Goal: Task Accomplishment & Management: Complete application form

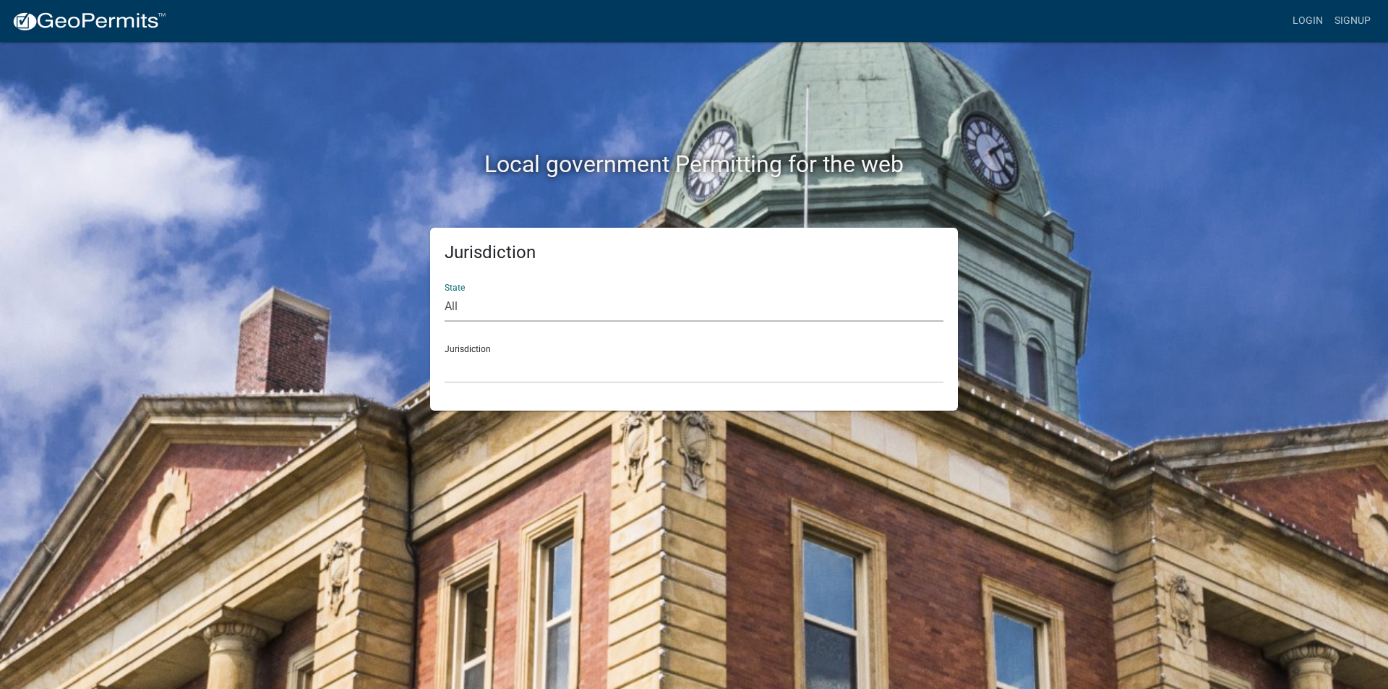
click at [570, 307] on select "All Colorado Georgia Indiana Iowa Kansas Minnesota Ohio South Carolina Wisconsin" at bounding box center [694, 307] width 499 height 30
select select "[US_STATE]"
click at [445, 292] on select "All Colorado Georgia Indiana Iowa Kansas Minnesota Ohio South Carolina Wisconsin" at bounding box center [694, 307] width 499 height 30
click at [526, 374] on select "City of Charlestown, Indiana City of Jeffersonville, Indiana City of Logansport…" at bounding box center [694, 368] width 499 height 30
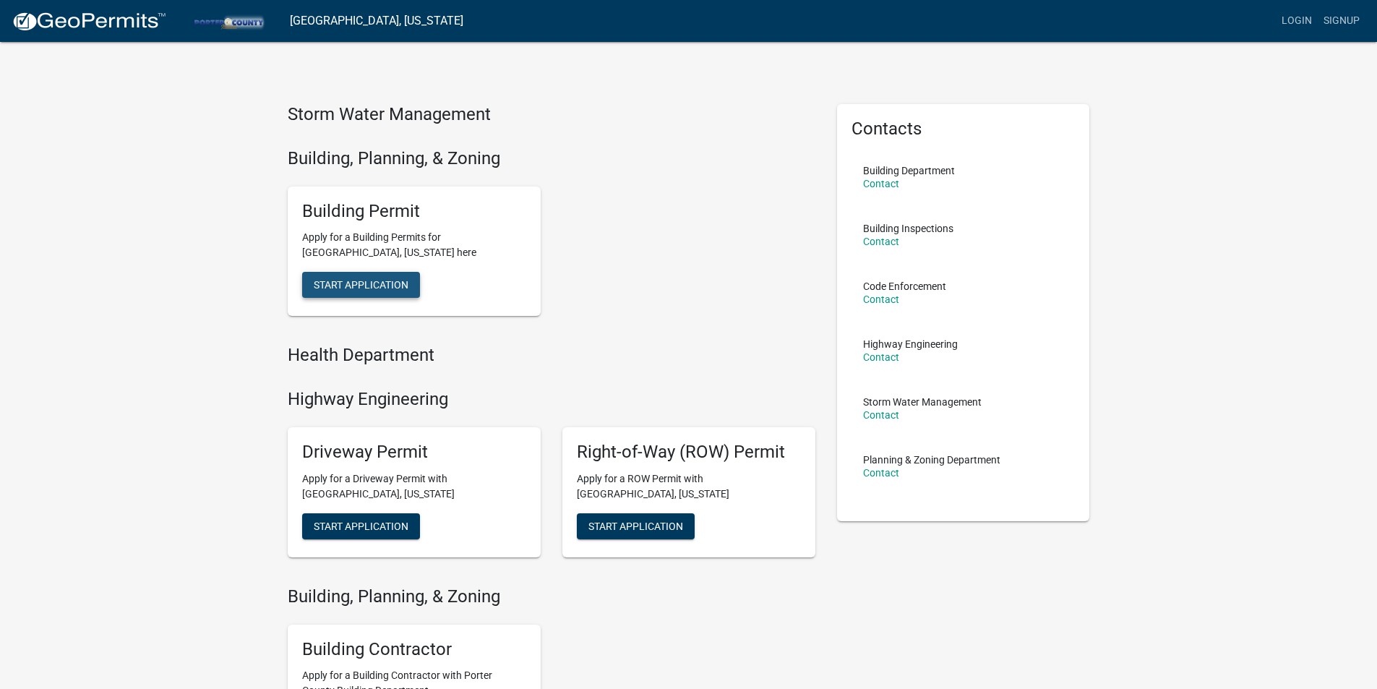
click at [364, 283] on span "Start Application" at bounding box center [361, 285] width 95 height 12
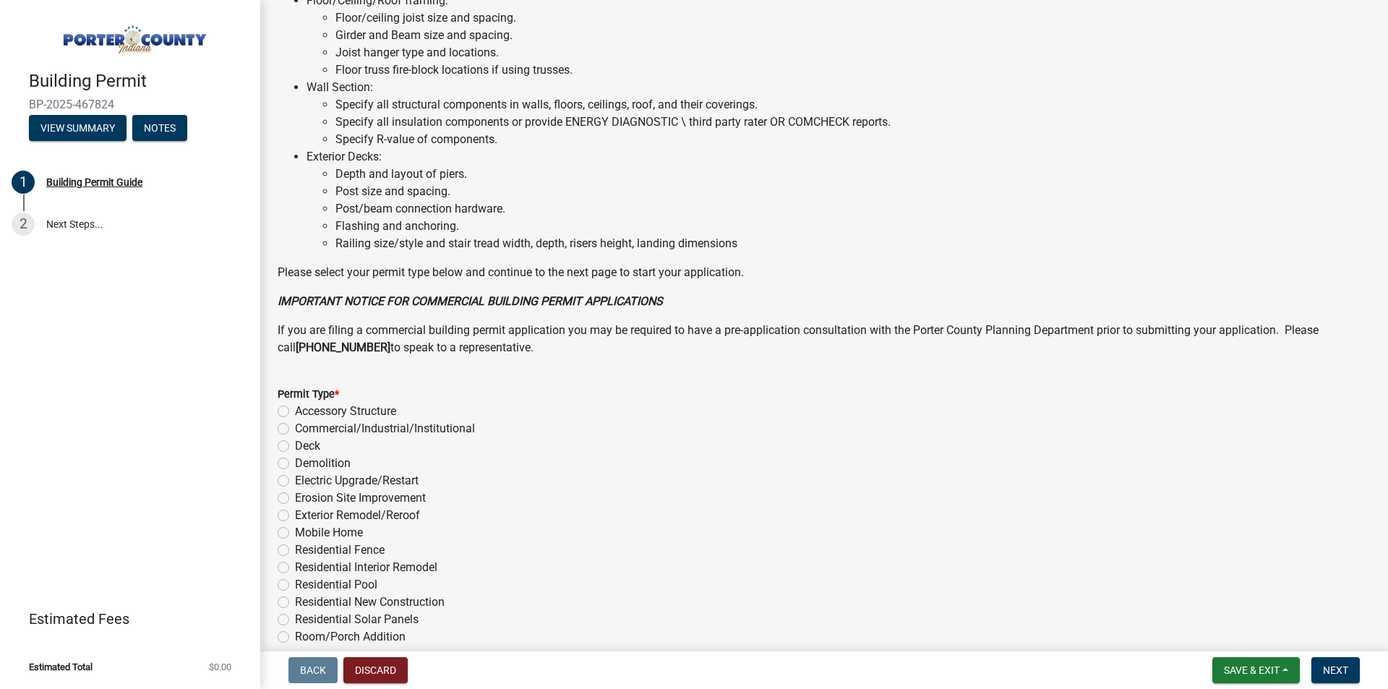
scroll to position [940, 0]
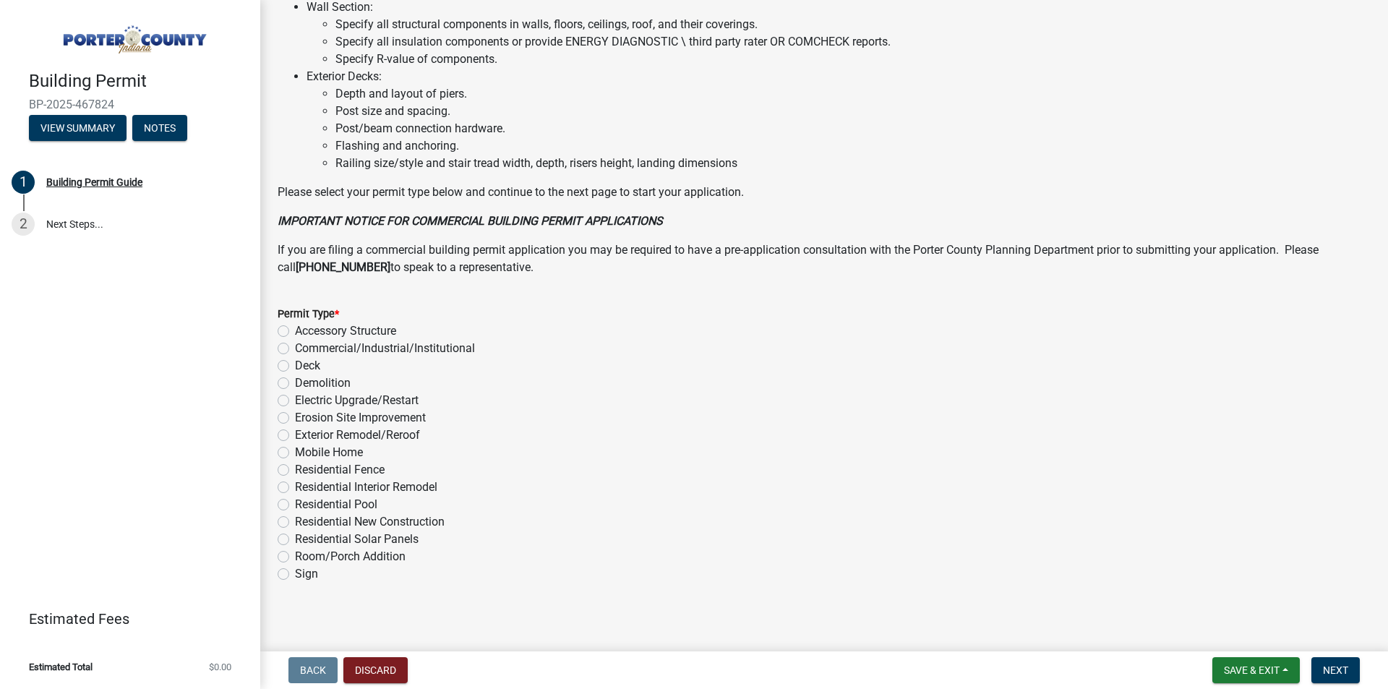
click at [295, 398] on label "Electric Upgrade/Restart" at bounding box center [357, 400] width 124 height 17
click at [295, 398] on input "Electric Upgrade/Restart" at bounding box center [299, 396] width 9 height 9
radio input "true"
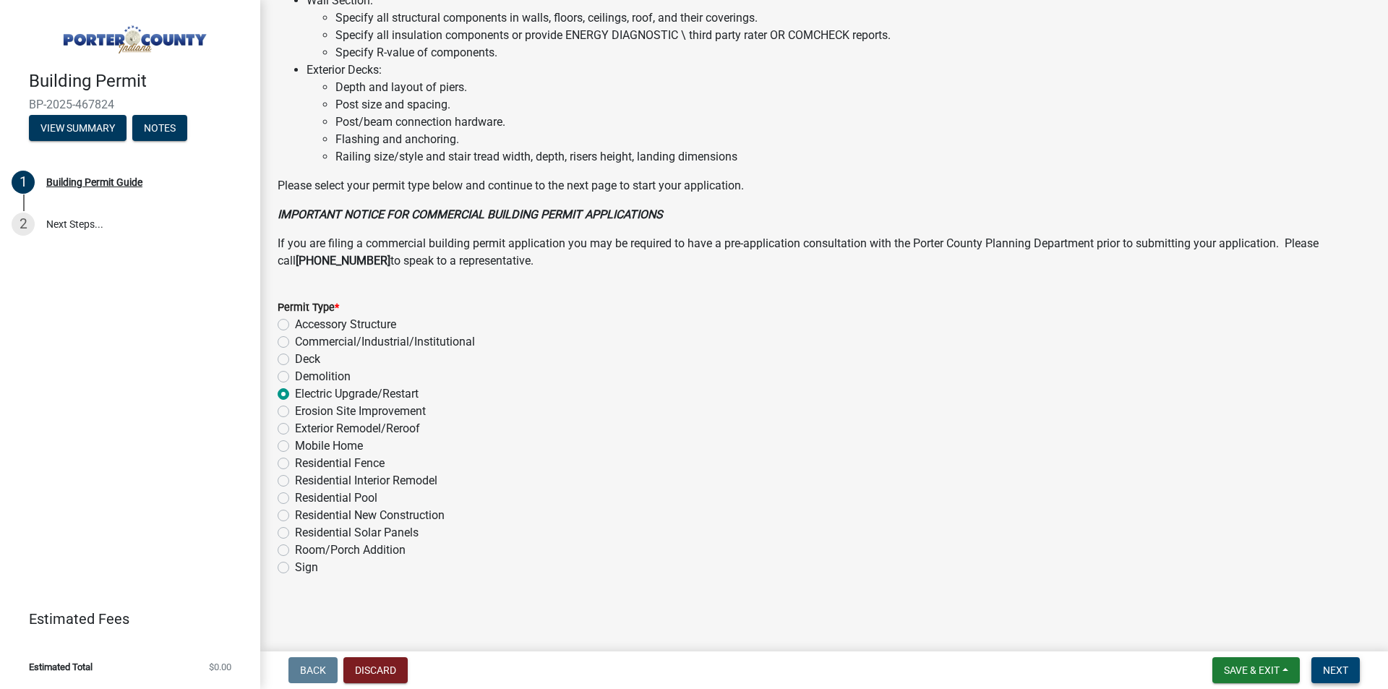
click at [1338, 666] on span "Next" at bounding box center [1335, 670] width 25 height 12
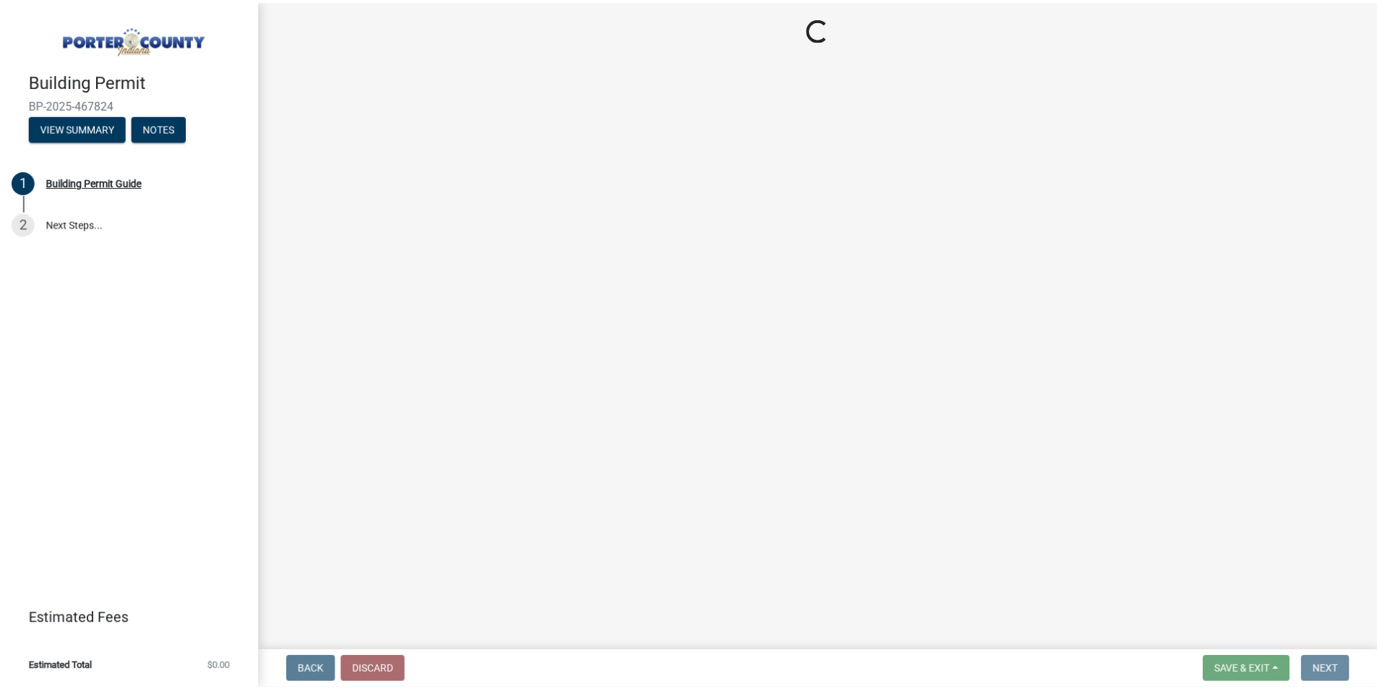
scroll to position [0, 0]
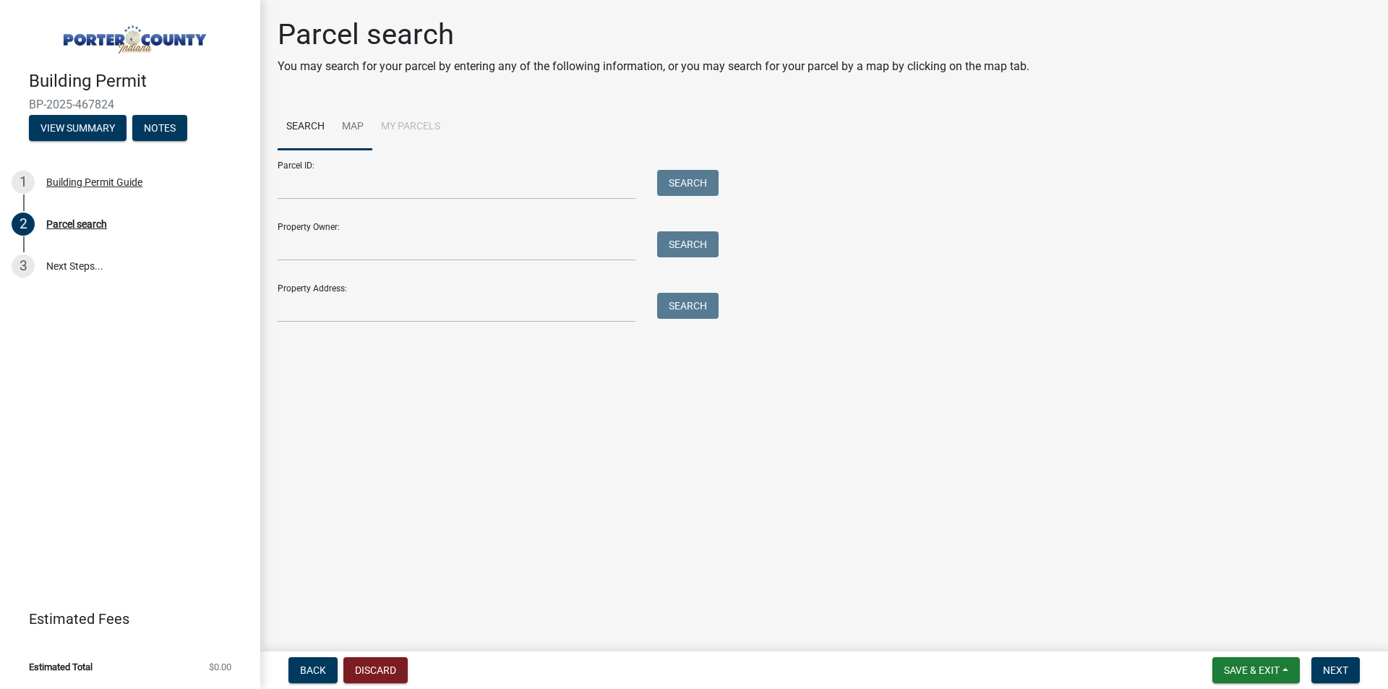
click at [356, 122] on link "Map" at bounding box center [352, 127] width 39 height 46
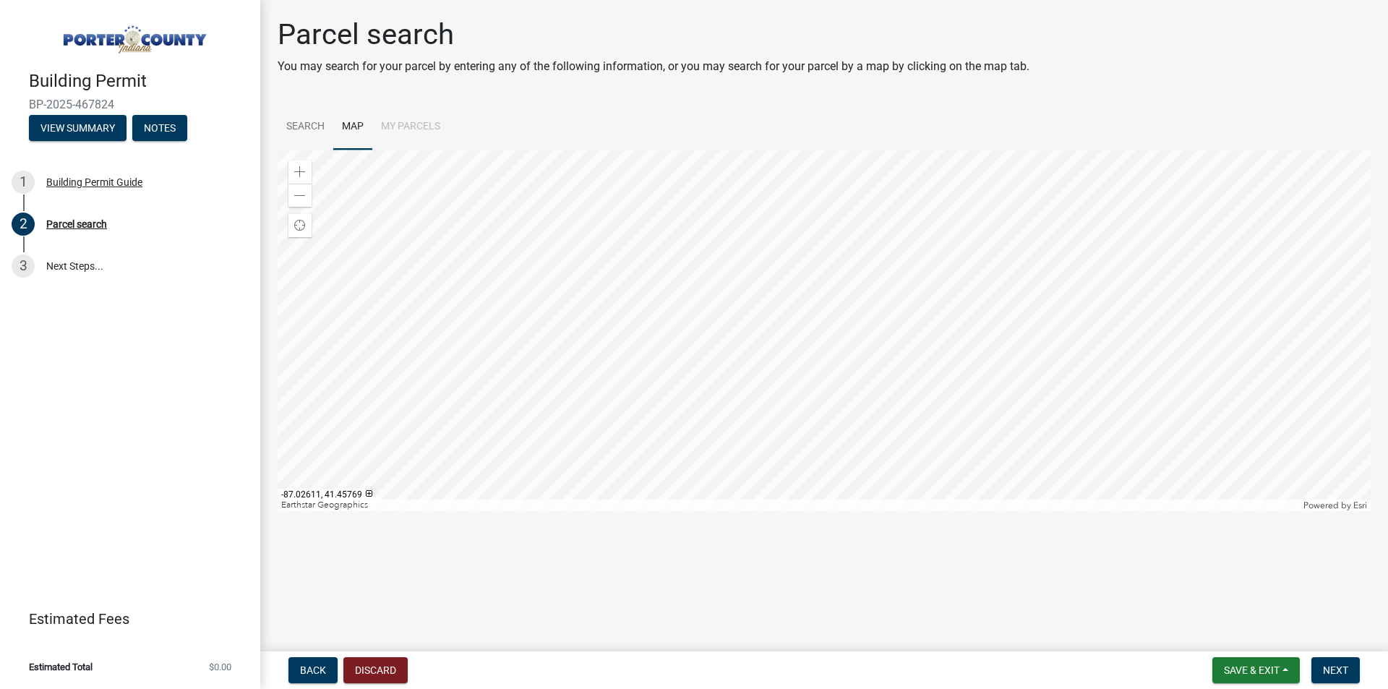
click at [790, 325] on div at bounding box center [824, 330] width 1093 height 361
click at [298, 170] on span at bounding box center [300, 172] width 12 height 12
click at [719, 301] on div at bounding box center [824, 330] width 1093 height 361
click at [298, 173] on span at bounding box center [300, 172] width 12 height 12
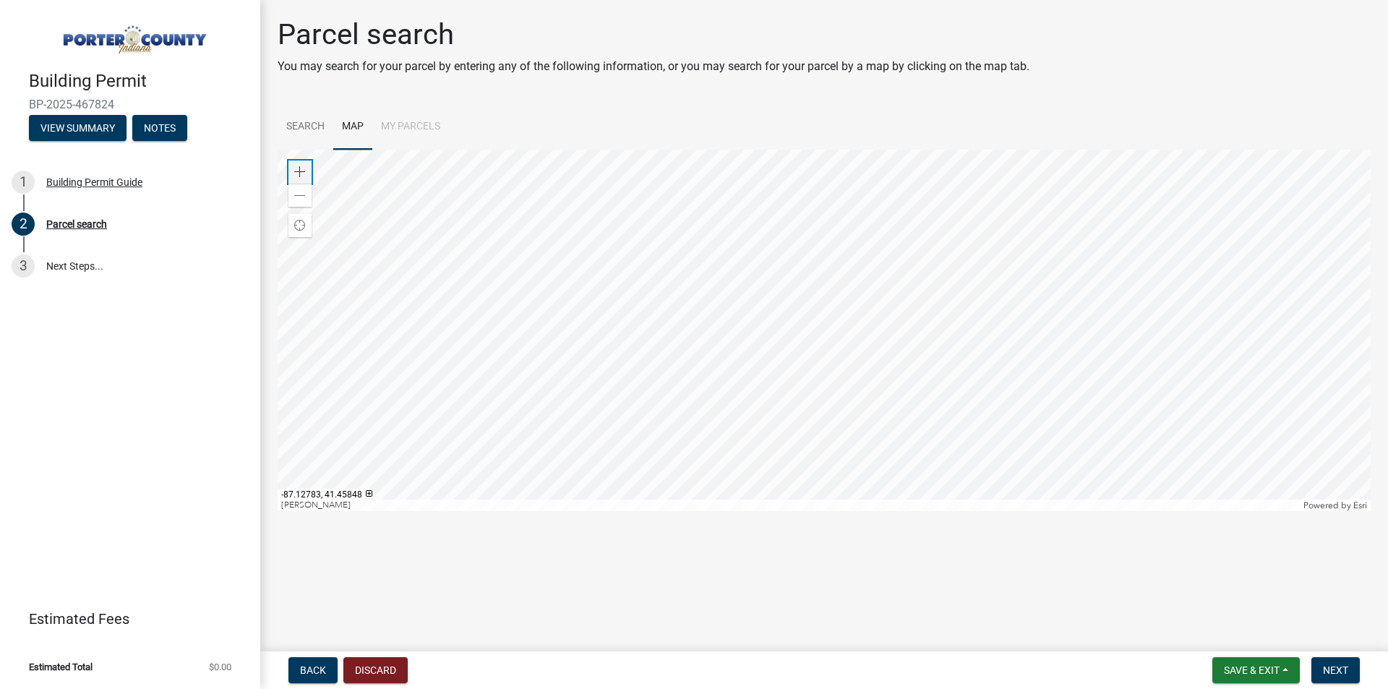
click at [298, 173] on span at bounding box center [300, 172] width 12 height 12
click at [777, 401] on div at bounding box center [824, 330] width 1093 height 361
click at [761, 353] on div at bounding box center [824, 330] width 1093 height 361
click at [296, 173] on span at bounding box center [300, 172] width 12 height 12
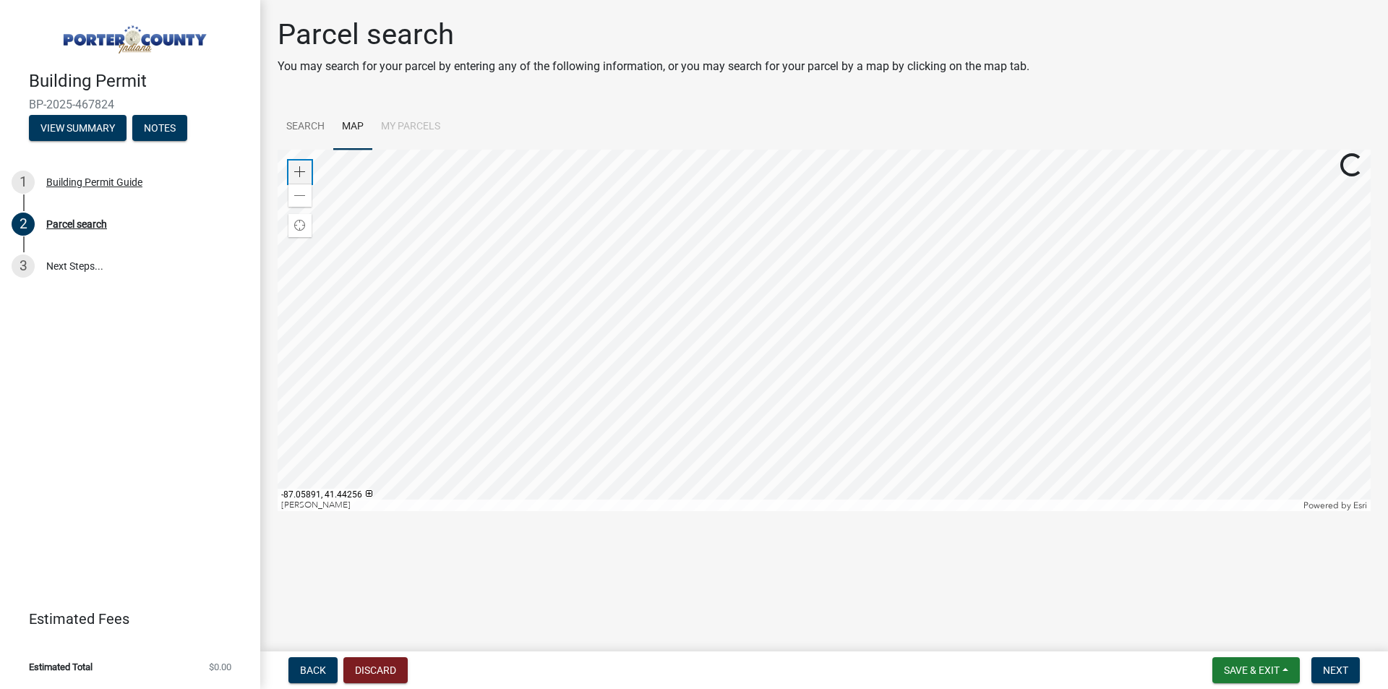
click at [296, 173] on span at bounding box center [300, 172] width 12 height 12
click at [956, 263] on div at bounding box center [824, 330] width 1093 height 361
click at [572, 340] on div at bounding box center [824, 330] width 1093 height 361
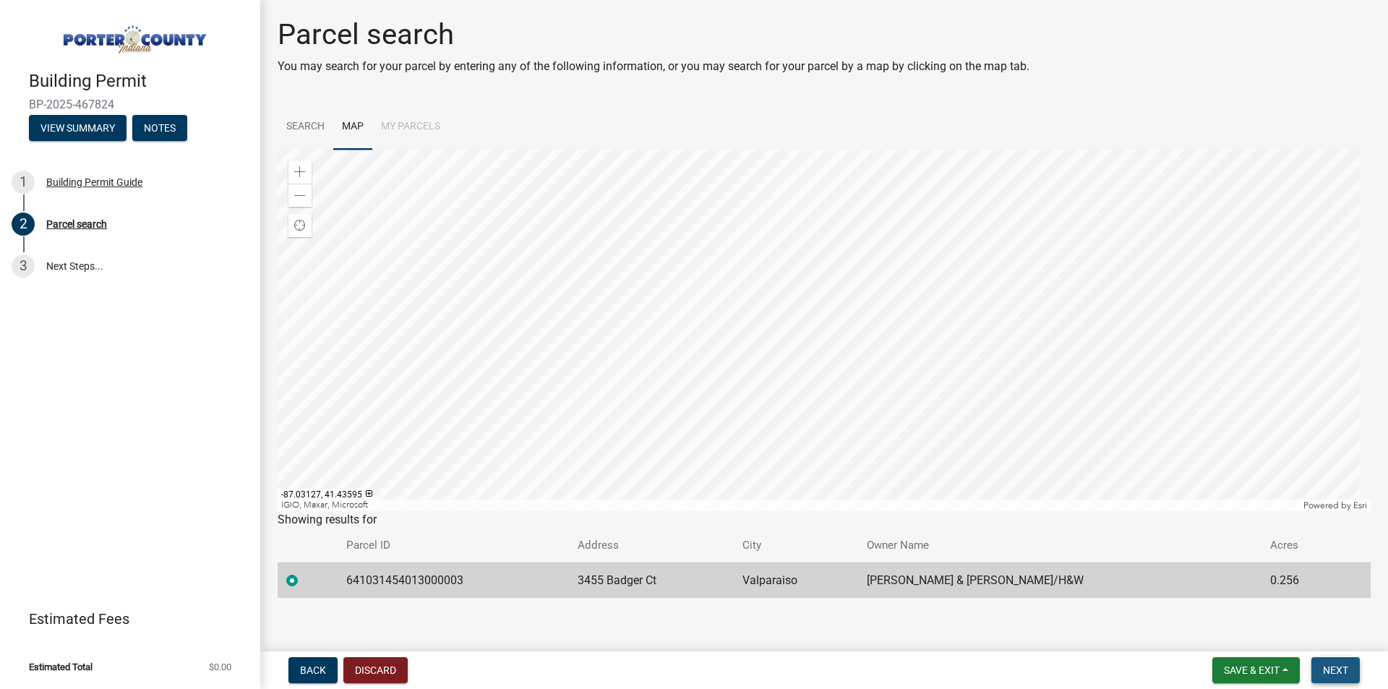
click at [1336, 668] on span "Next" at bounding box center [1335, 670] width 25 height 12
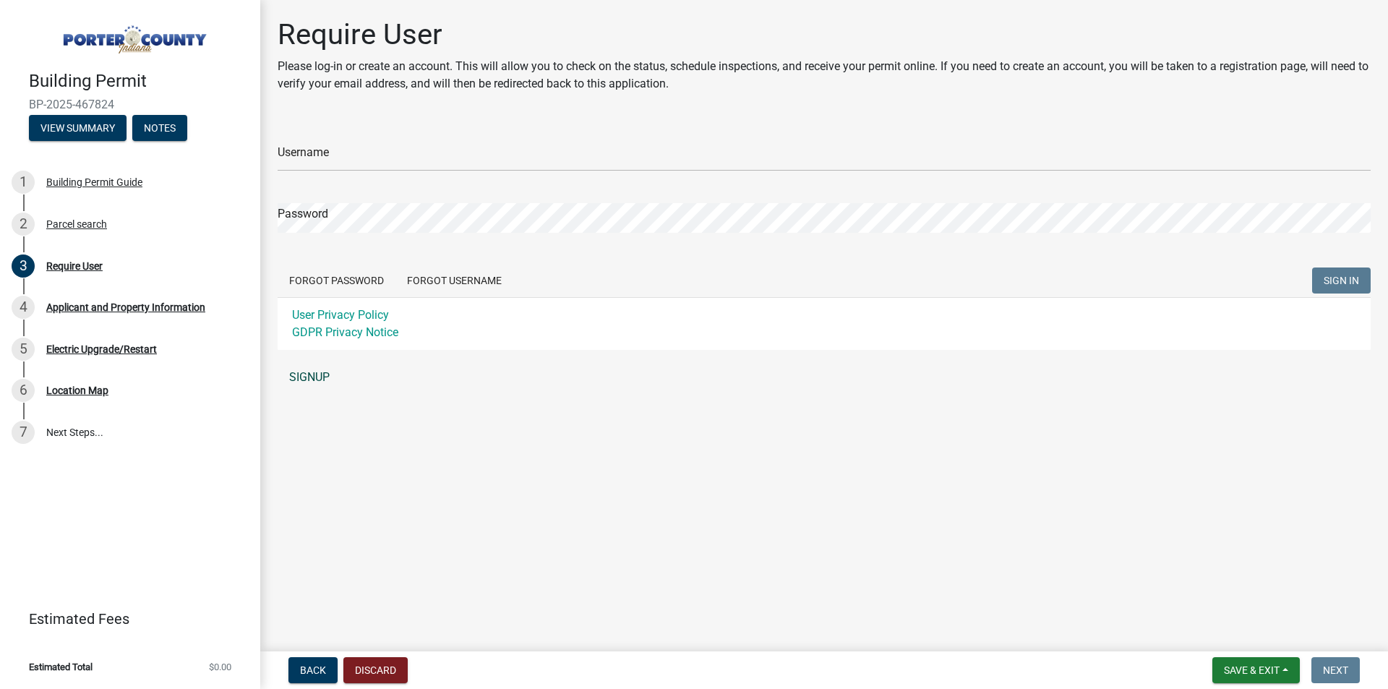
click at [321, 378] on link "SIGNUP" at bounding box center [824, 377] width 1093 height 29
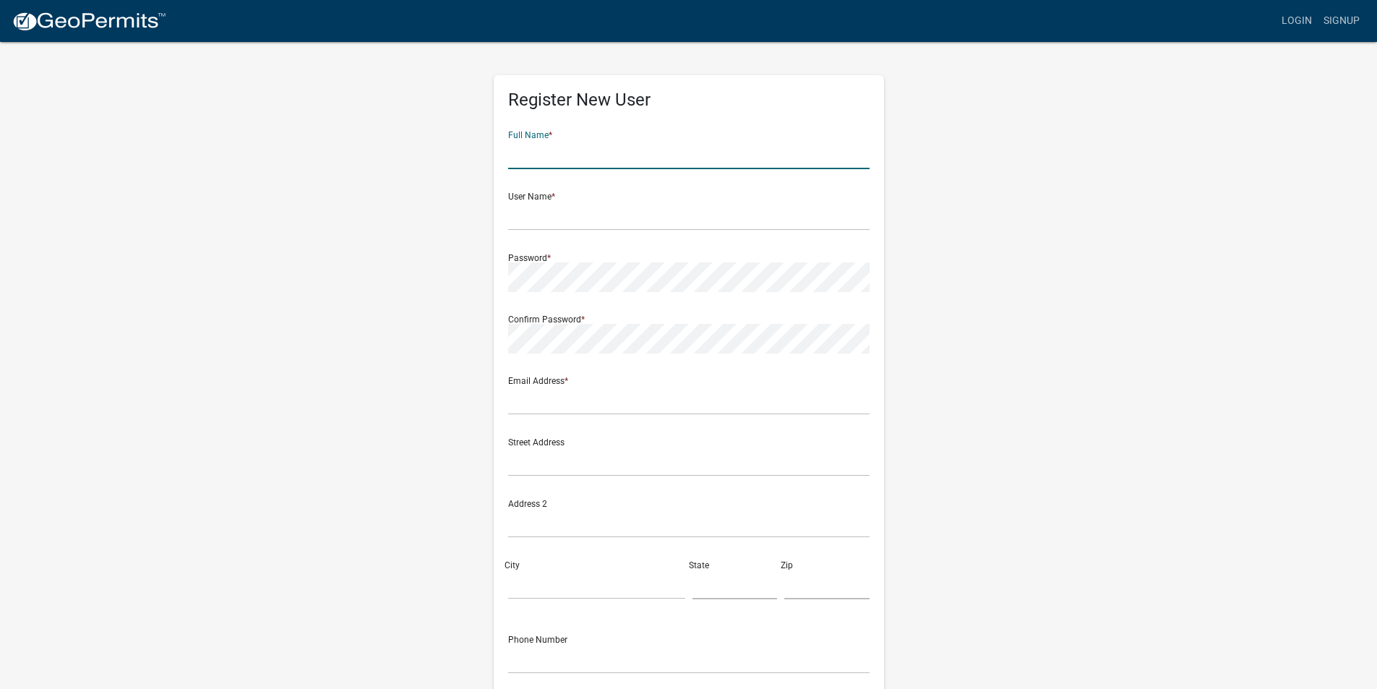
click at [615, 150] on input "text" at bounding box center [688, 154] width 361 height 30
type input "James Lee"
type input "j_r_lee@mail.com"
type input "3455 Badger Ct."
type input "Valparaiso"
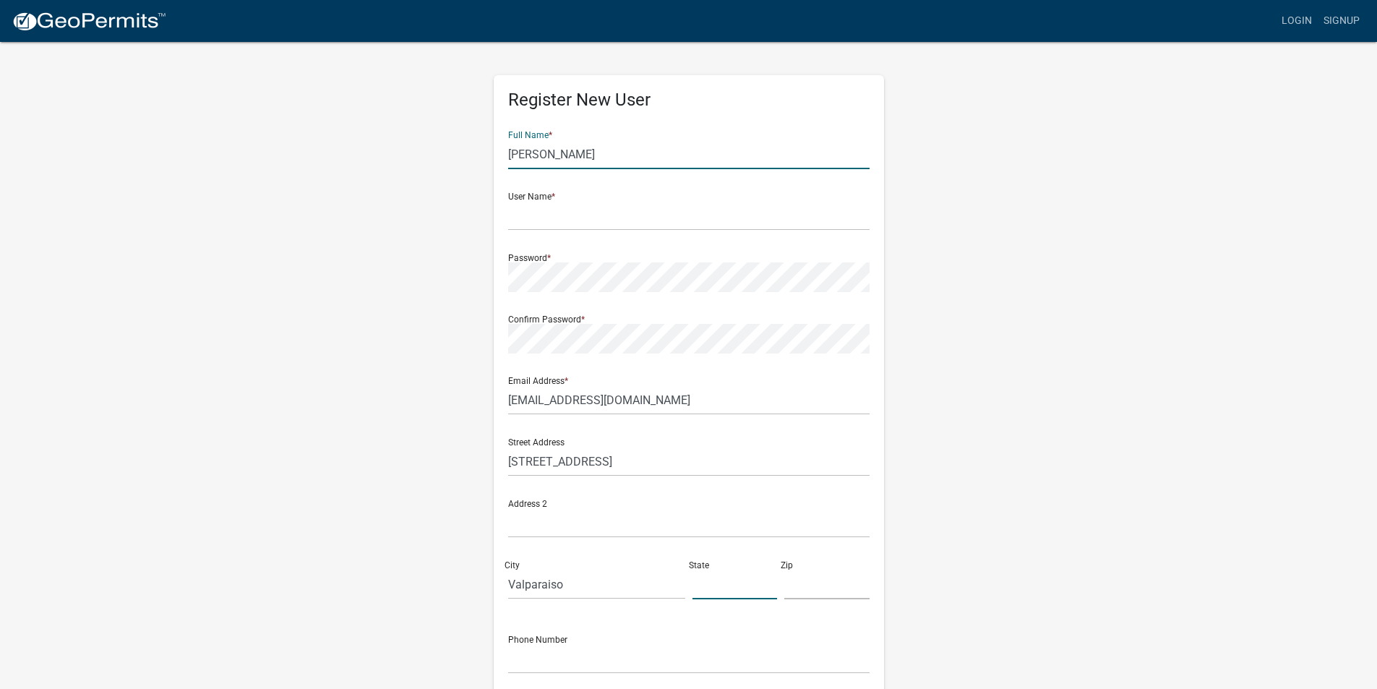
type input "[US_STATE]"
type input "46383"
type input "9702904115"
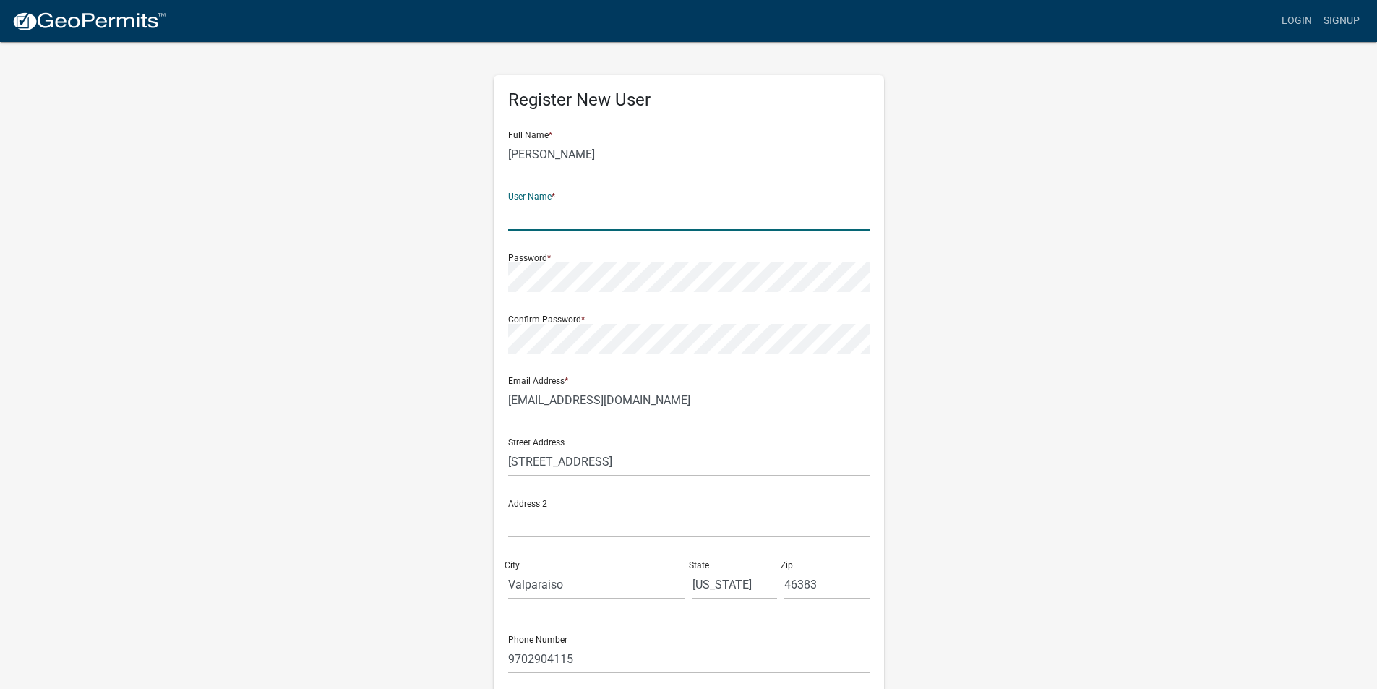
click at [596, 216] on input "text" at bounding box center [688, 216] width 361 height 30
type input "JRL"
click at [476, 284] on div "Register New User Full Name * James Lee User Name * JRL Password * Confirm Pass…" at bounding box center [689, 426] width 824 height 773
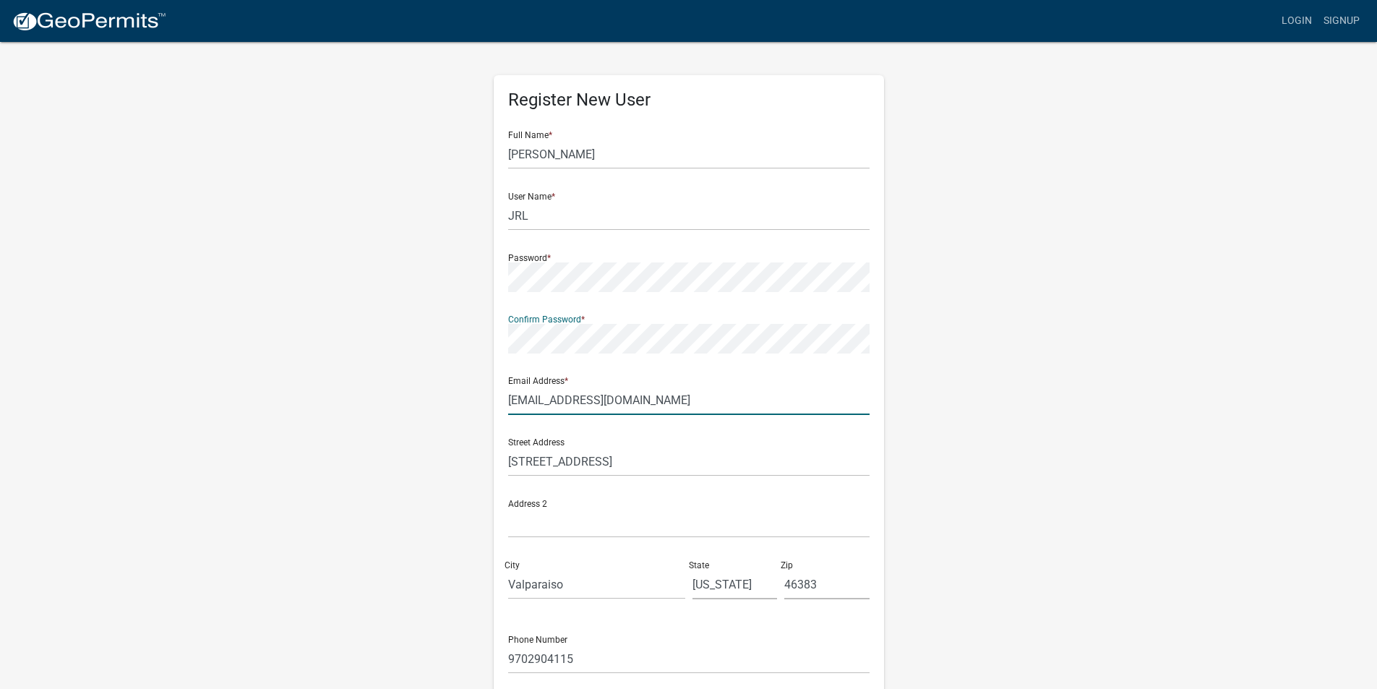
click at [627, 413] on input "j_r_lee@mail.com" at bounding box center [688, 400] width 361 height 30
type input "[EMAIL_ADDRESS][DOMAIN_NAME]"
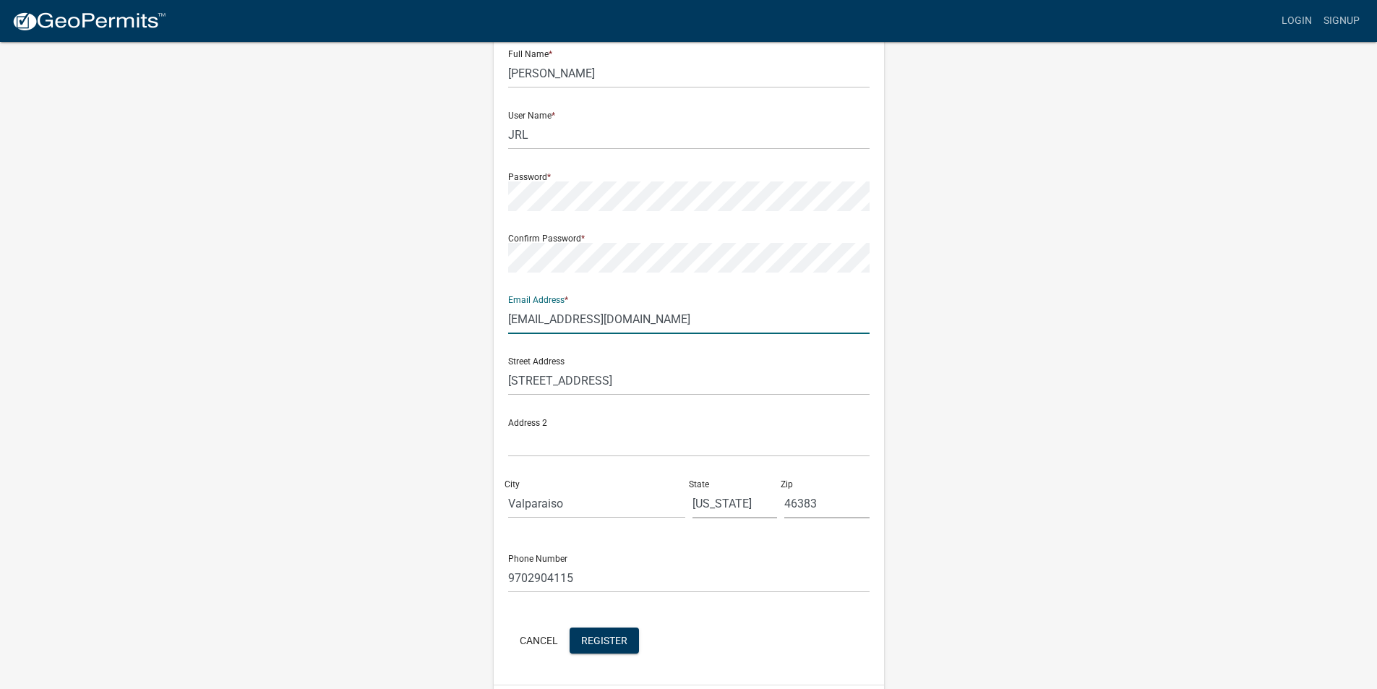
scroll to position [125, 0]
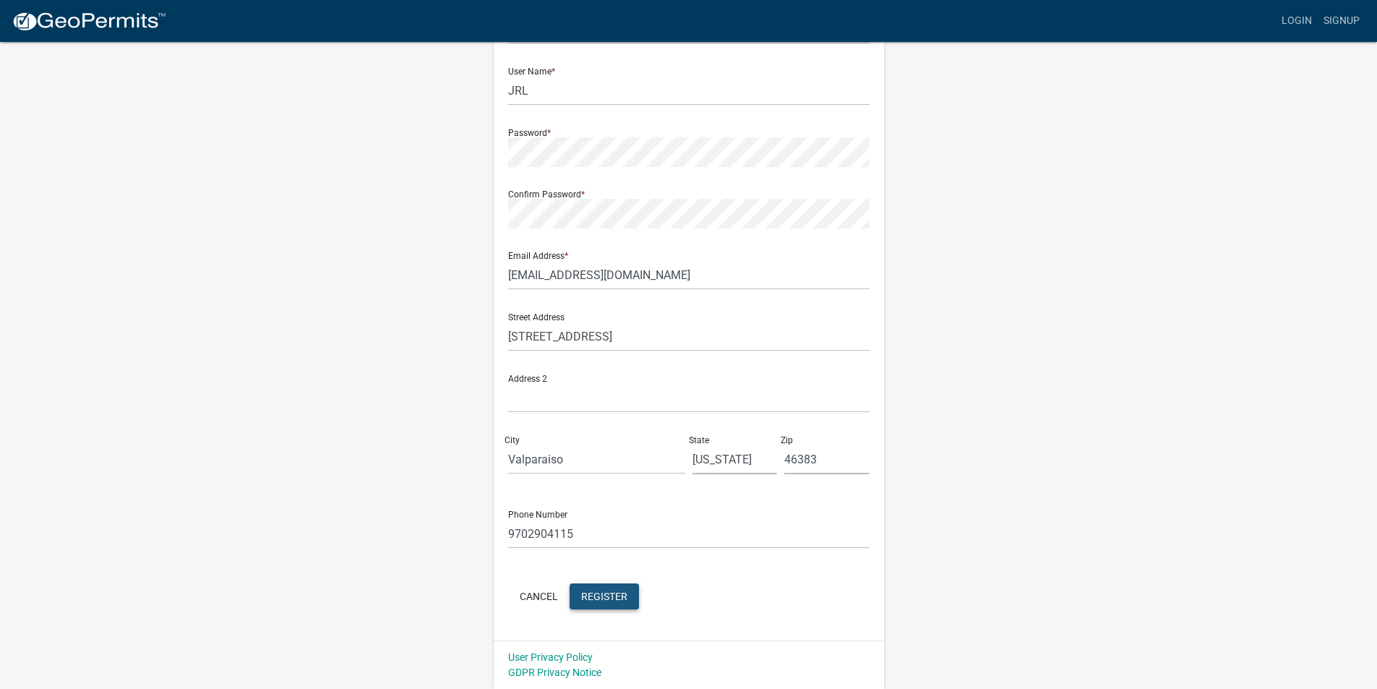
click at [611, 595] on span "Register" at bounding box center [604, 596] width 46 height 12
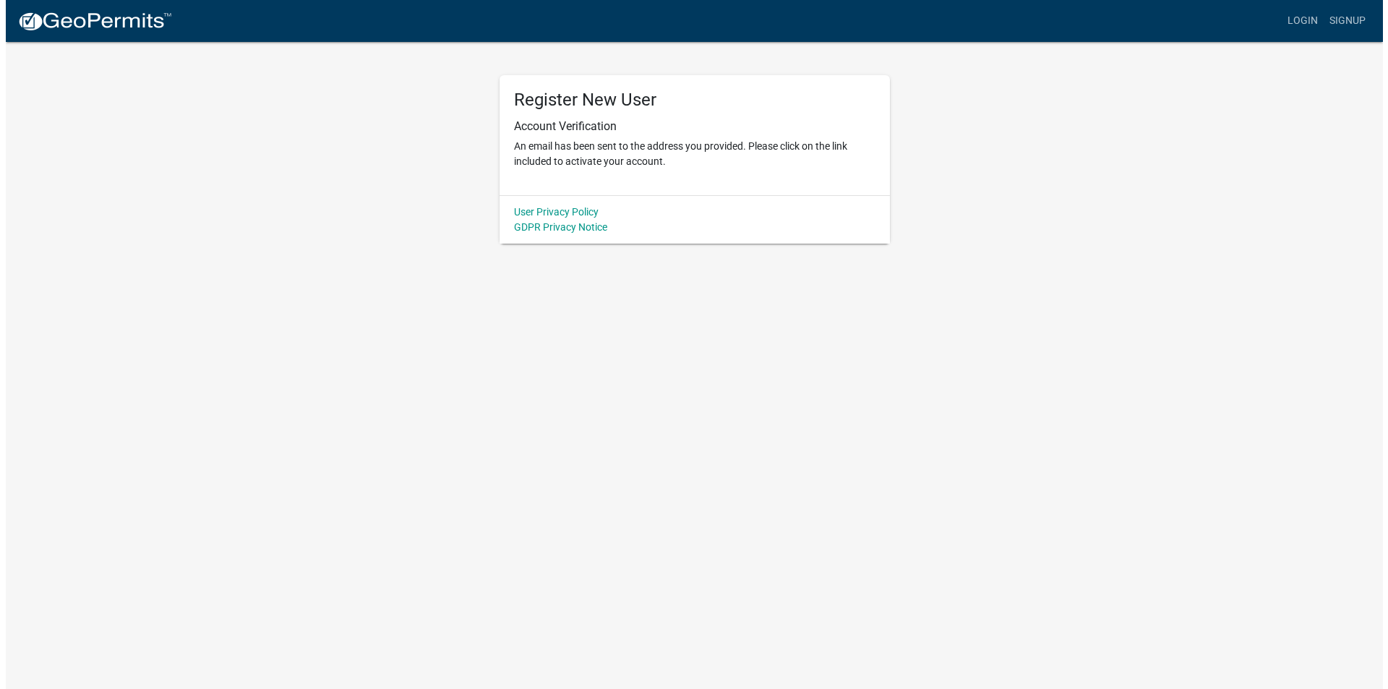
scroll to position [0, 0]
click at [1313, 20] on link "Login" at bounding box center [1308, 20] width 42 height 27
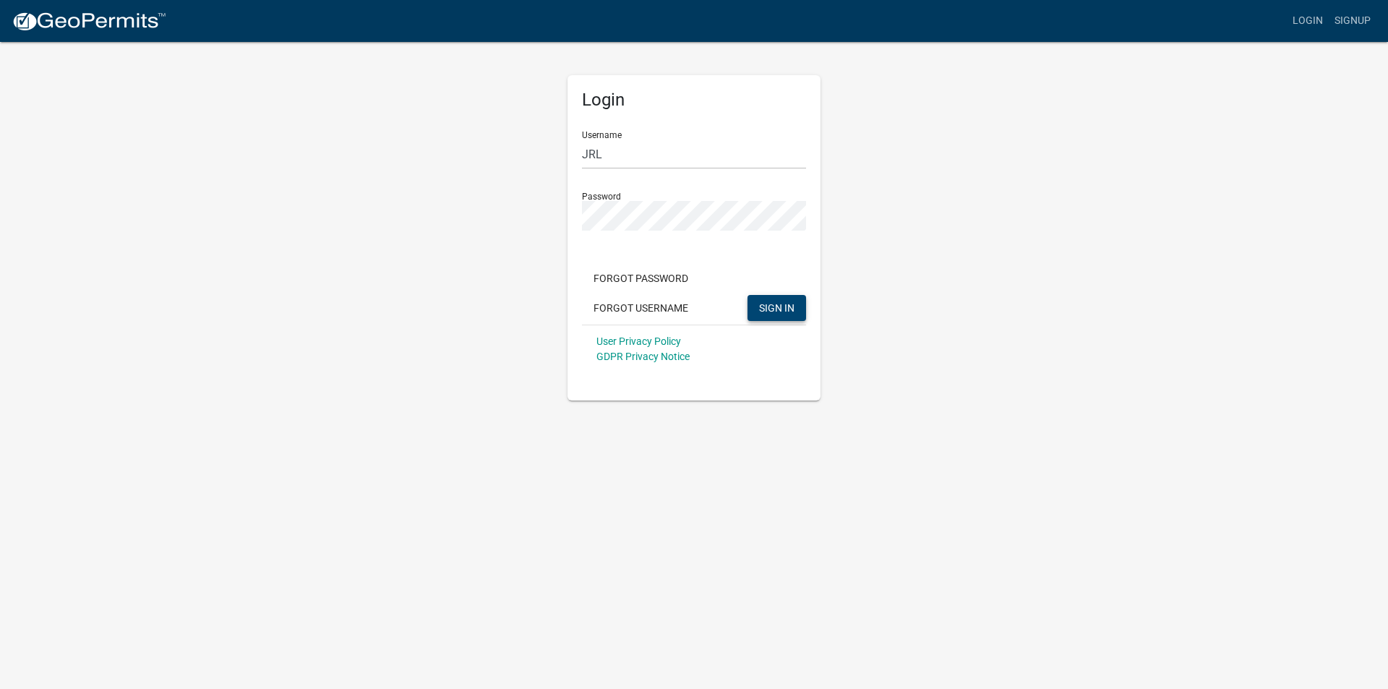
click at [782, 307] on span "SIGN IN" at bounding box center [776, 307] width 35 height 12
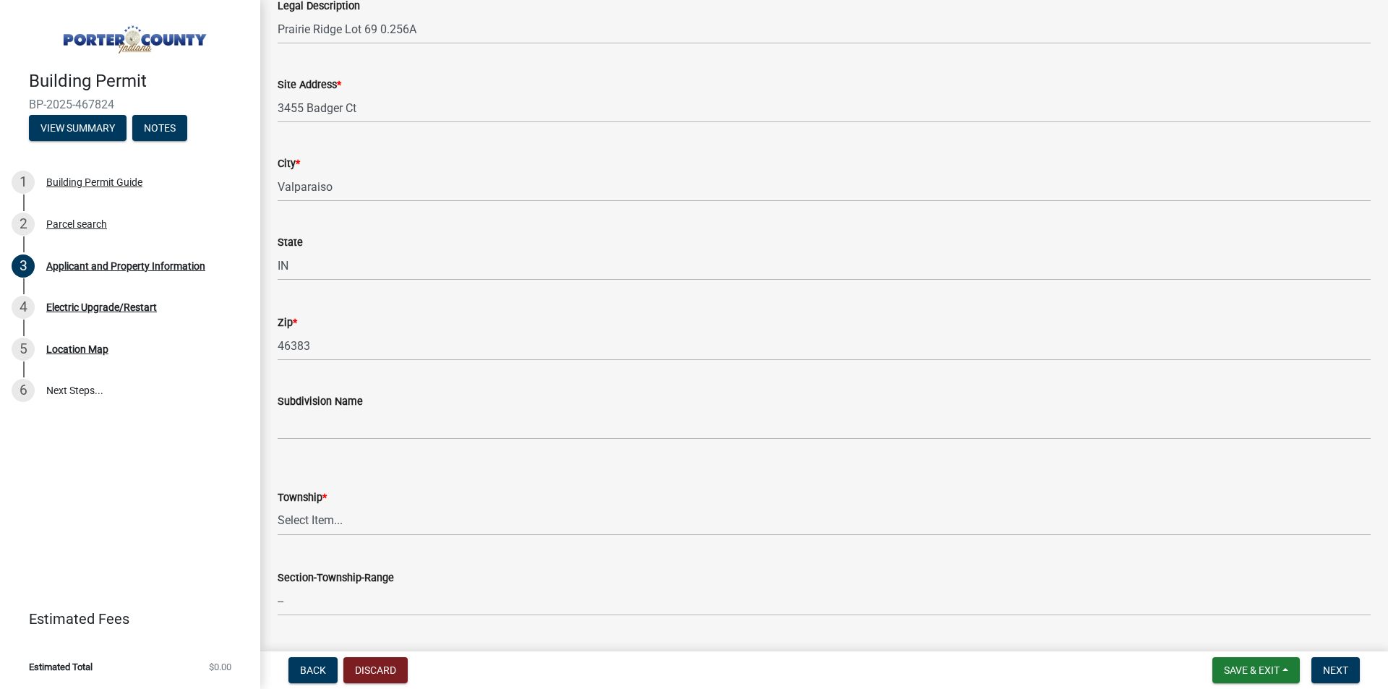
scroll to position [217, 0]
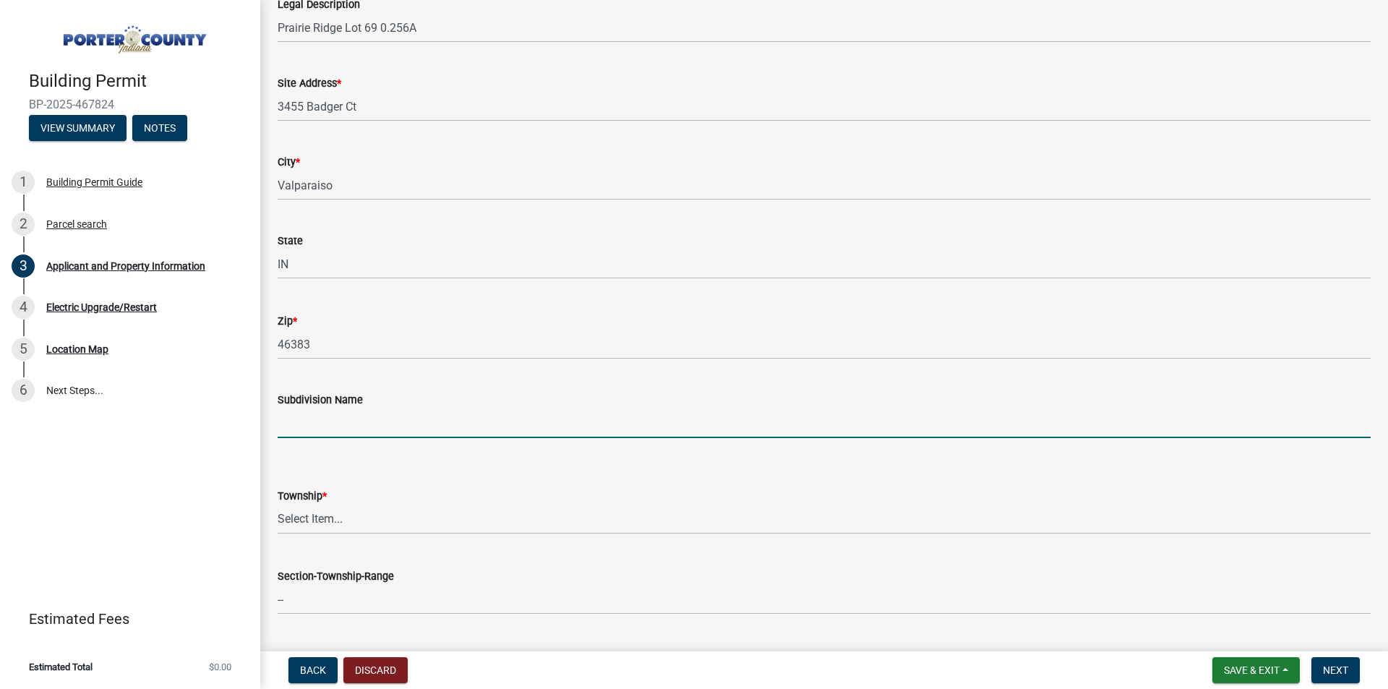
click at [441, 429] on input "Subdivision Name" at bounding box center [824, 423] width 1093 height 30
type input "p"
type input "[GEOGRAPHIC_DATA]"
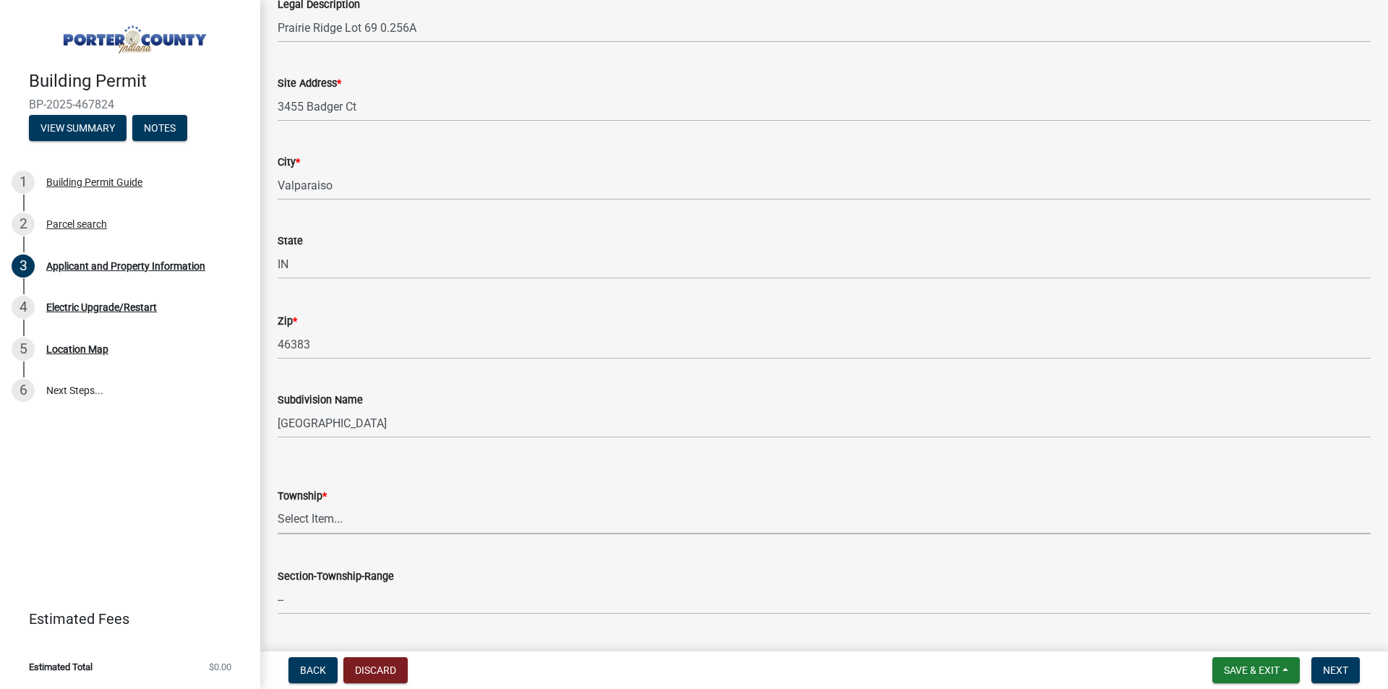
click at [419, 510] on select "Select Item... [PERSON_NAME][GEOGRAPHIC_DATA] [PERSON_NAME][GEOGRAPHIC_DATA] [G…" at bounding box center [824, 519] width 1093 height 30
click at [278, 504] on select "Select Item... [PERSON_NAME][GEOGRAPHIC_DATA] [PERSON_NAME][GEOGRAPHIC_DATA] [G…" at bounding box center [824, 519] width 1093 height 30
select select "eebc071e-620a-4db8-83e9-cb6b194c67e9"
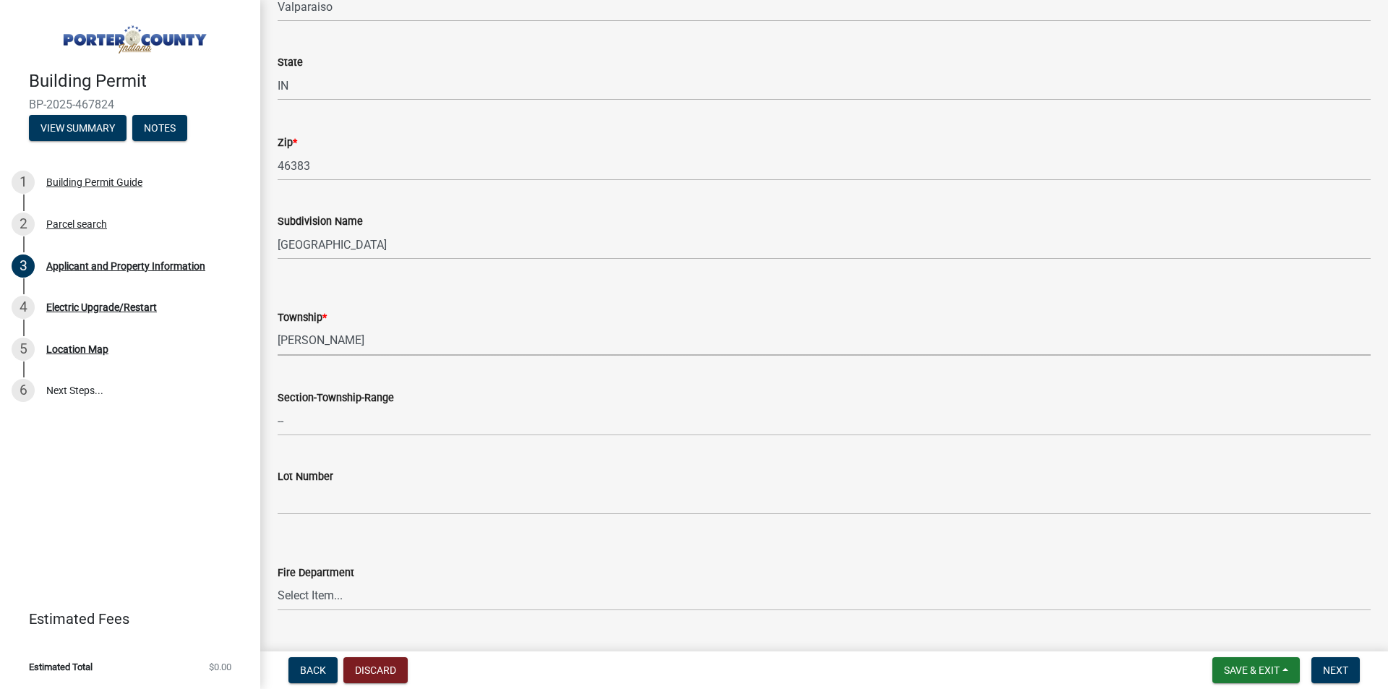
scroll to position [434, 0]
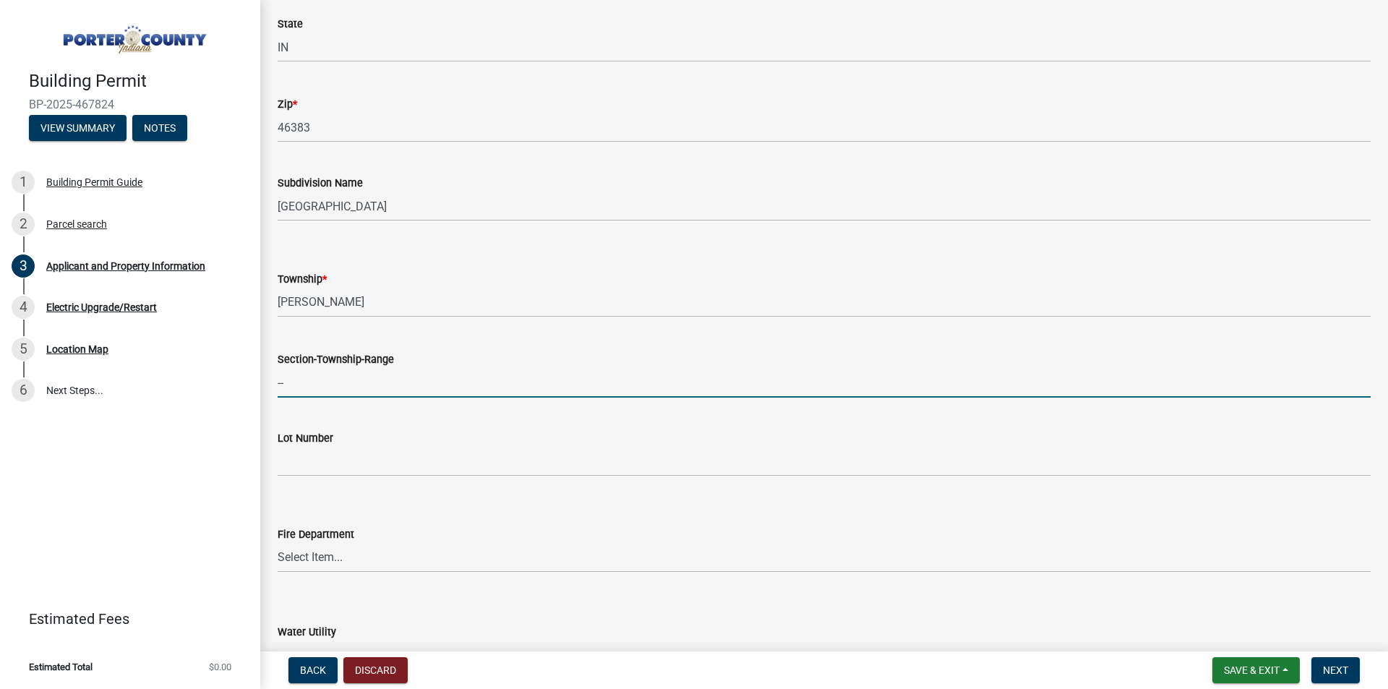
click at [343, 384] on input "--" at bounding box center [824, 383] width 1093 height 30
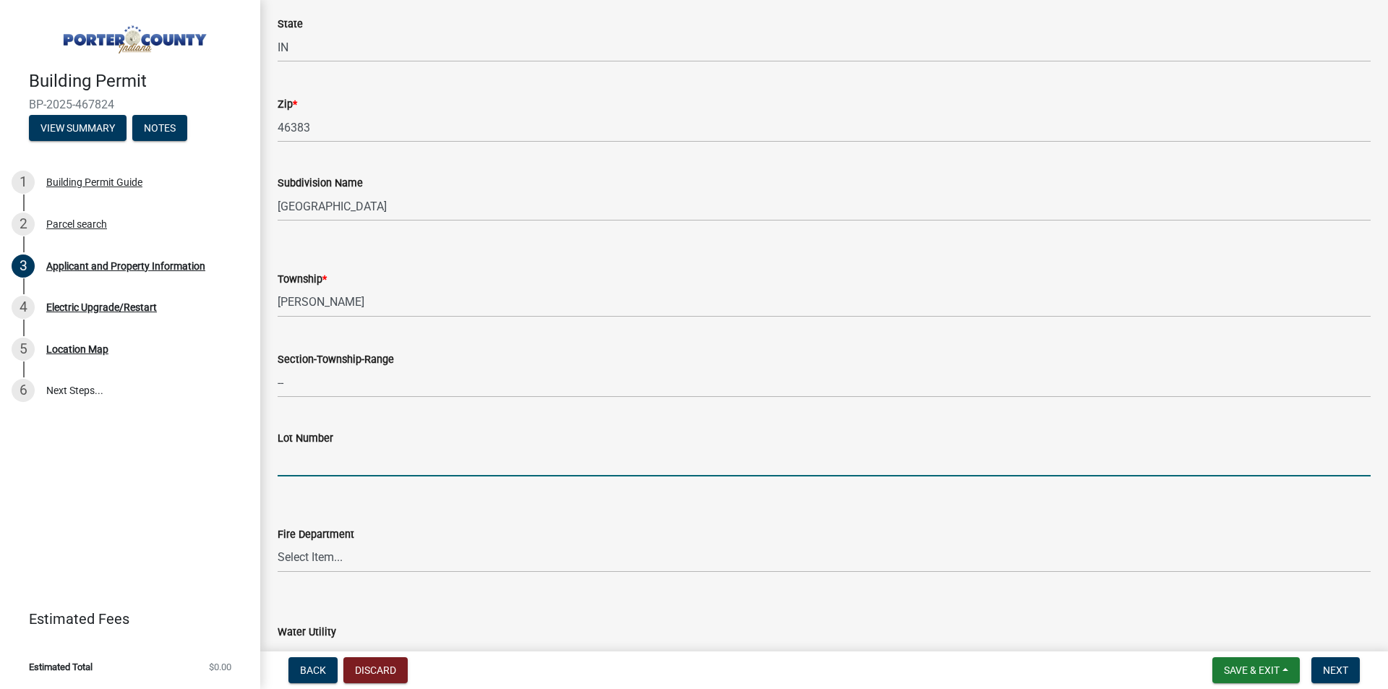
click at [544, 471] on input "Lot Number" at bounding box center [824, 462] width 1093 height 30
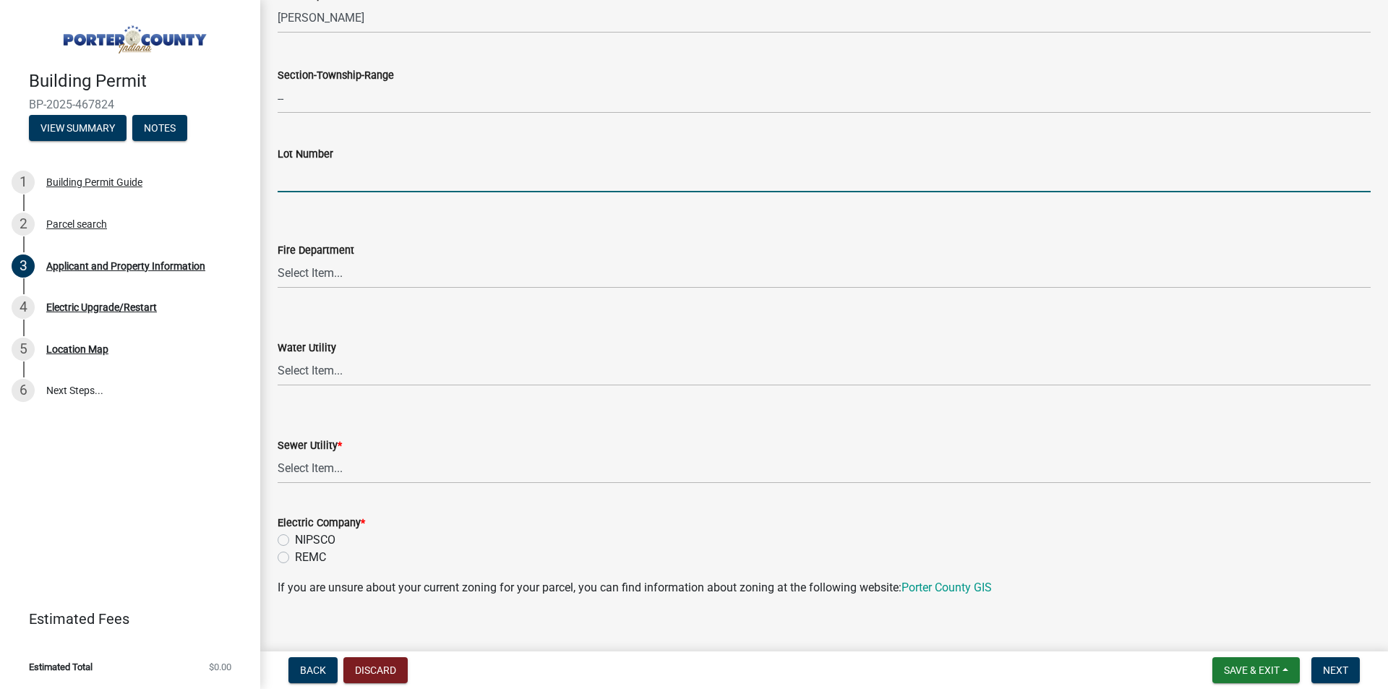
scroll to position [723, 0]
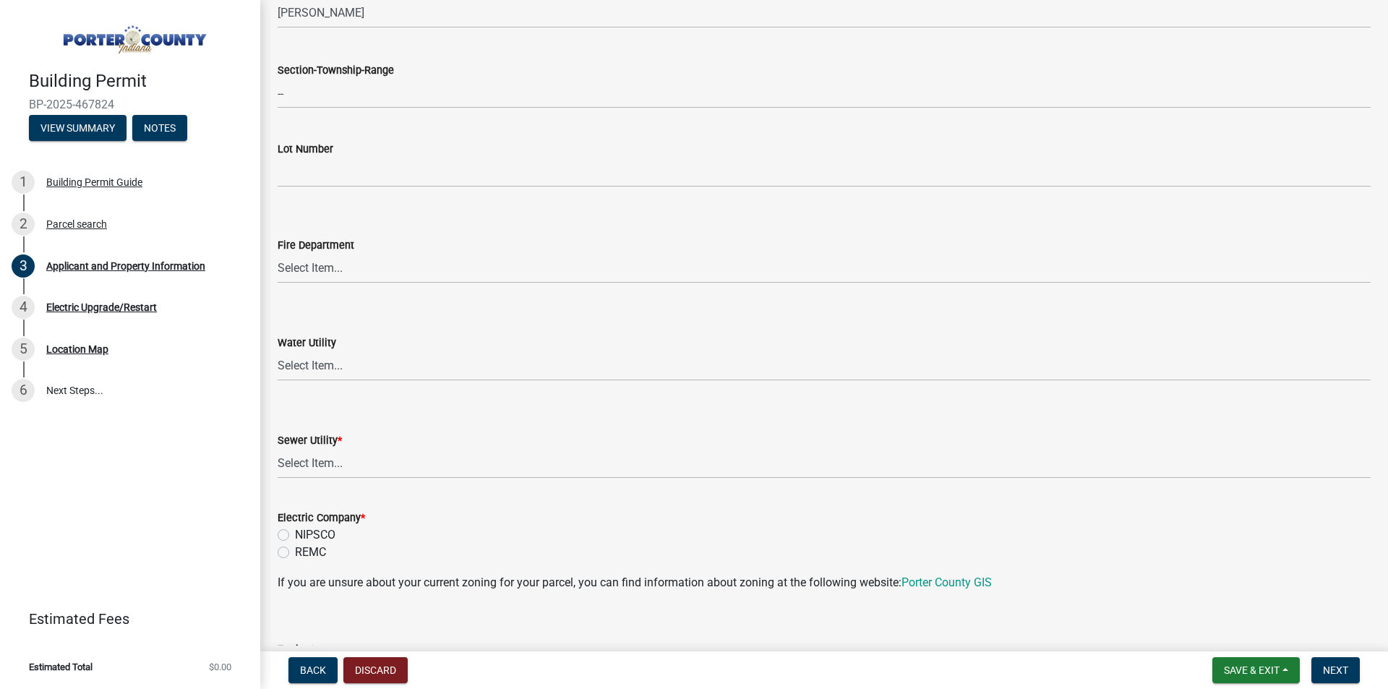
click at [295, 554] on label "REMC" at bounding box center [310, 552] width 31 height 17
click at [295, 553] on input "REMC" at bounding box center [299, 548] width 9 height 9
radio input "true"
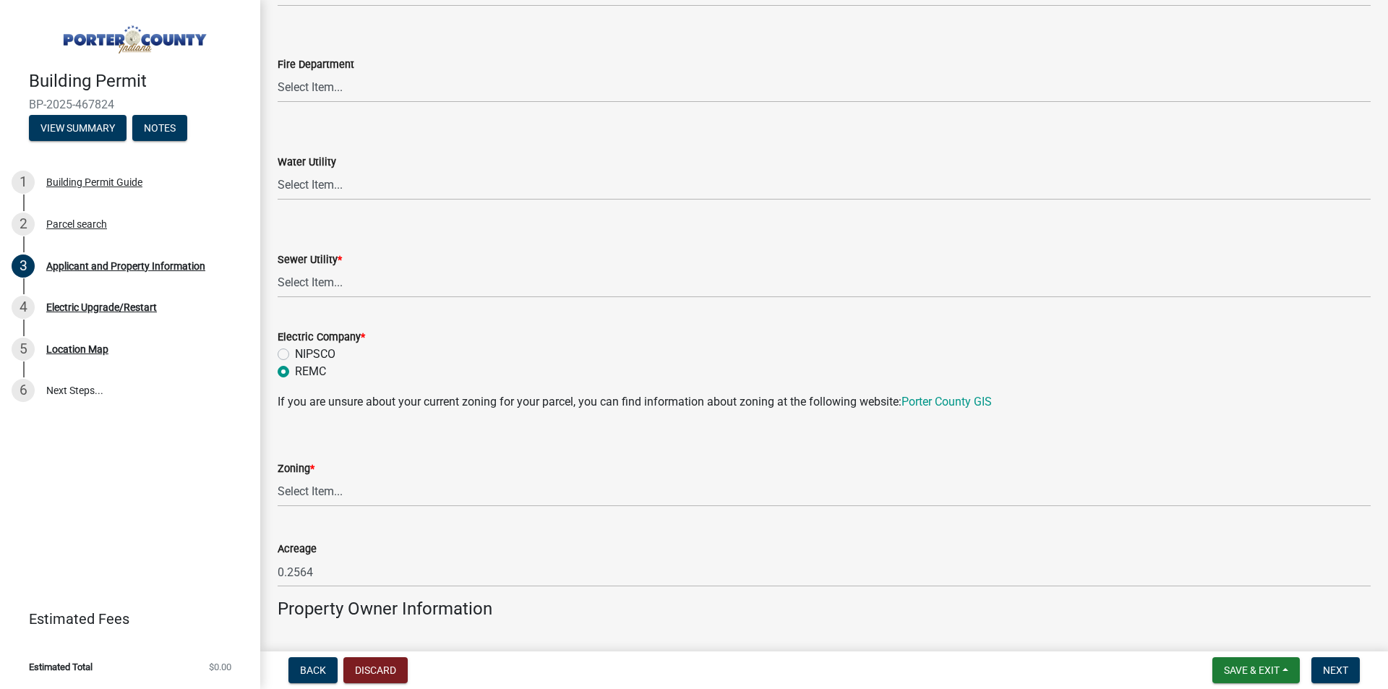
scroll to position [940, 0]
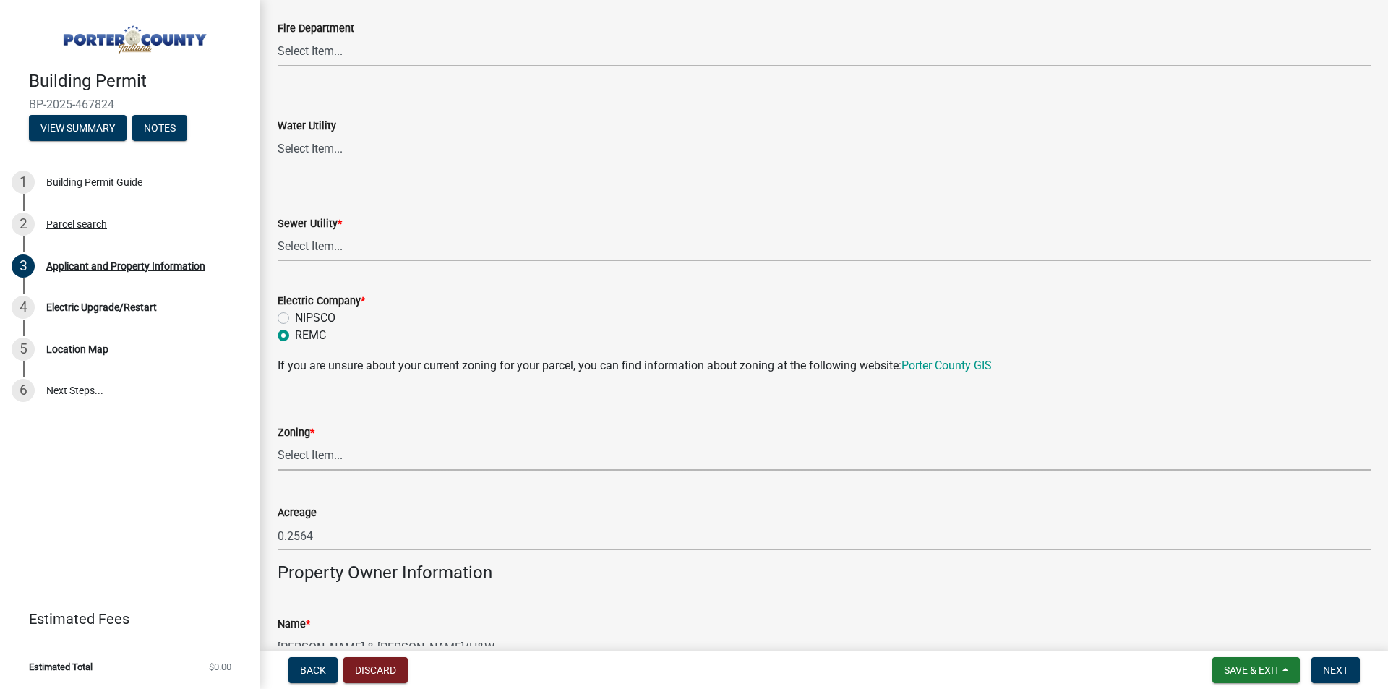
click at [431, 442] on select "Select Item... A1 A2 CH CM CN I1 I2 I3 IN MP OT P1 P2 PUD R1 R2 R3 R4 RL RR" at bounding box center [824, 456] width 1093 height 30
click at [432, 456] on select "Select Item... A1 A2 CH CM CN I1 I2 I3 IN MP OT P1 P2 PUD R1 R2 R3 R4 RL RR" at bounding box center [824, 456] width 1093 height 30
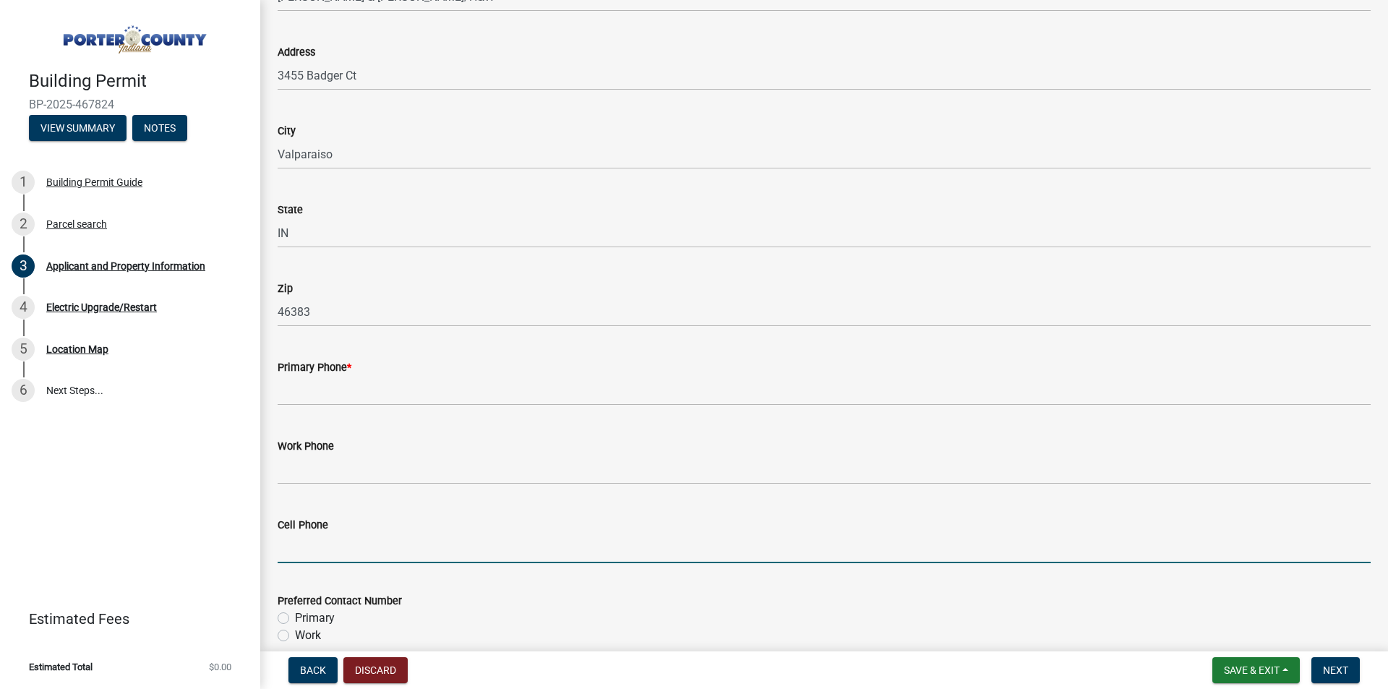
scroll to position [1619, 0]
click at [448, 551] on input "Cell Phone" at bounding box center [824, 548] width 1093 height 30
type input "9702904115"
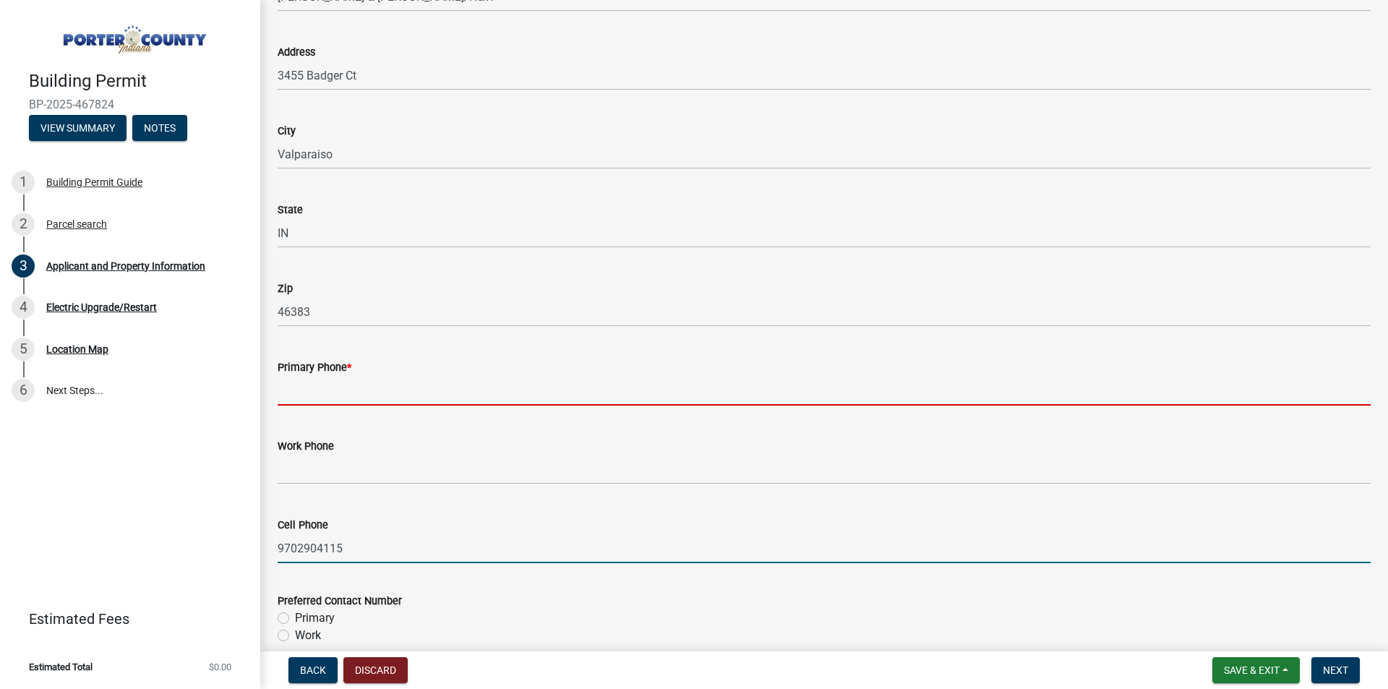
type input "9702904115"
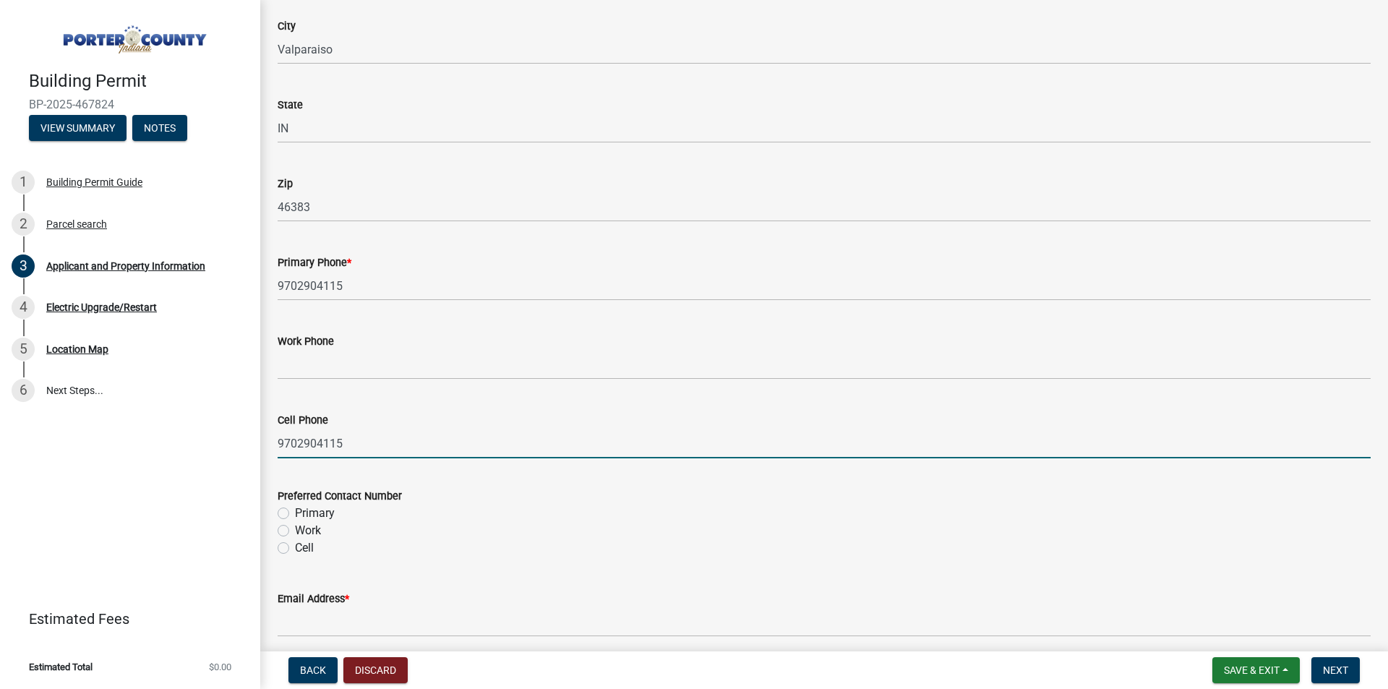
scroll to position [1764, 0]
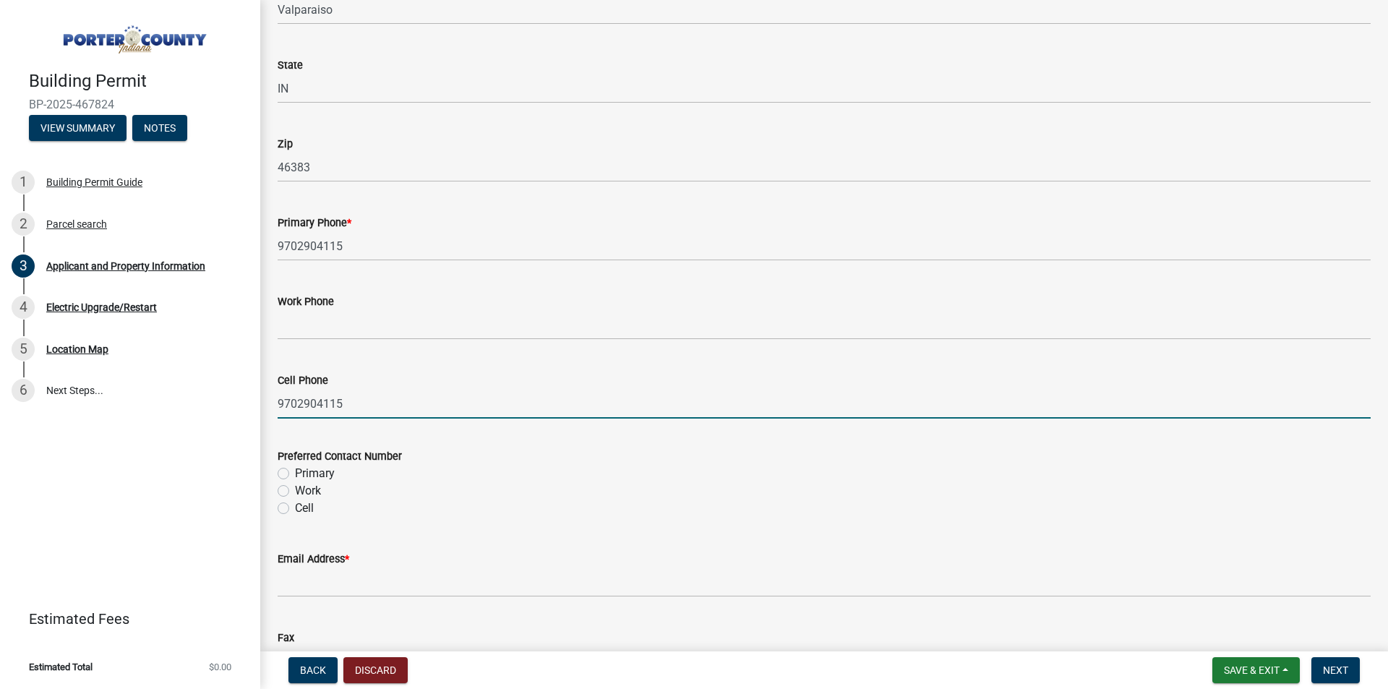
click at [295, 504] on label "Cell" at bounding box center [304, 507] width 19 height 17
click at [295, 504] on input "Cell" at bounding box center [299, 503] width 9 height 9
radio input "true"
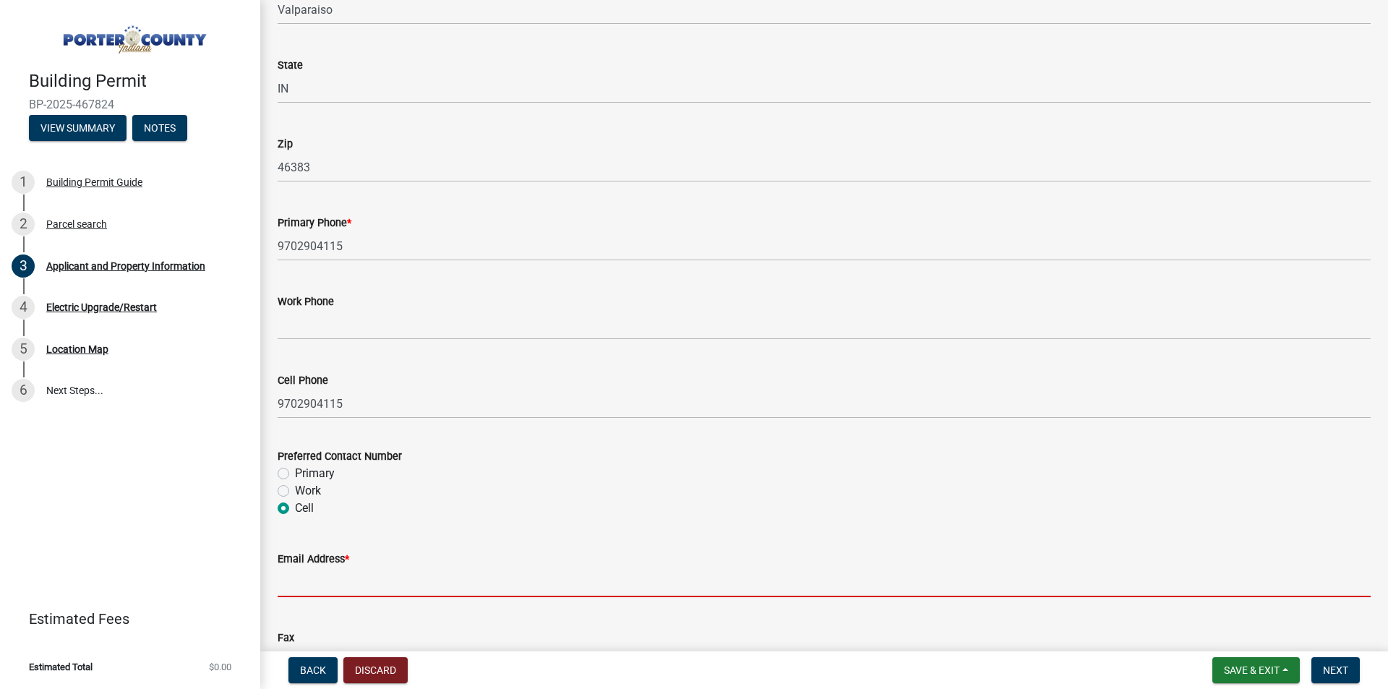
click at [370, 591] on input "Email Address *" at bounding box center [824, 582] width 1093 height 30
type input "[EMAIL_ADDRESS][DOMAIN_NAME]"
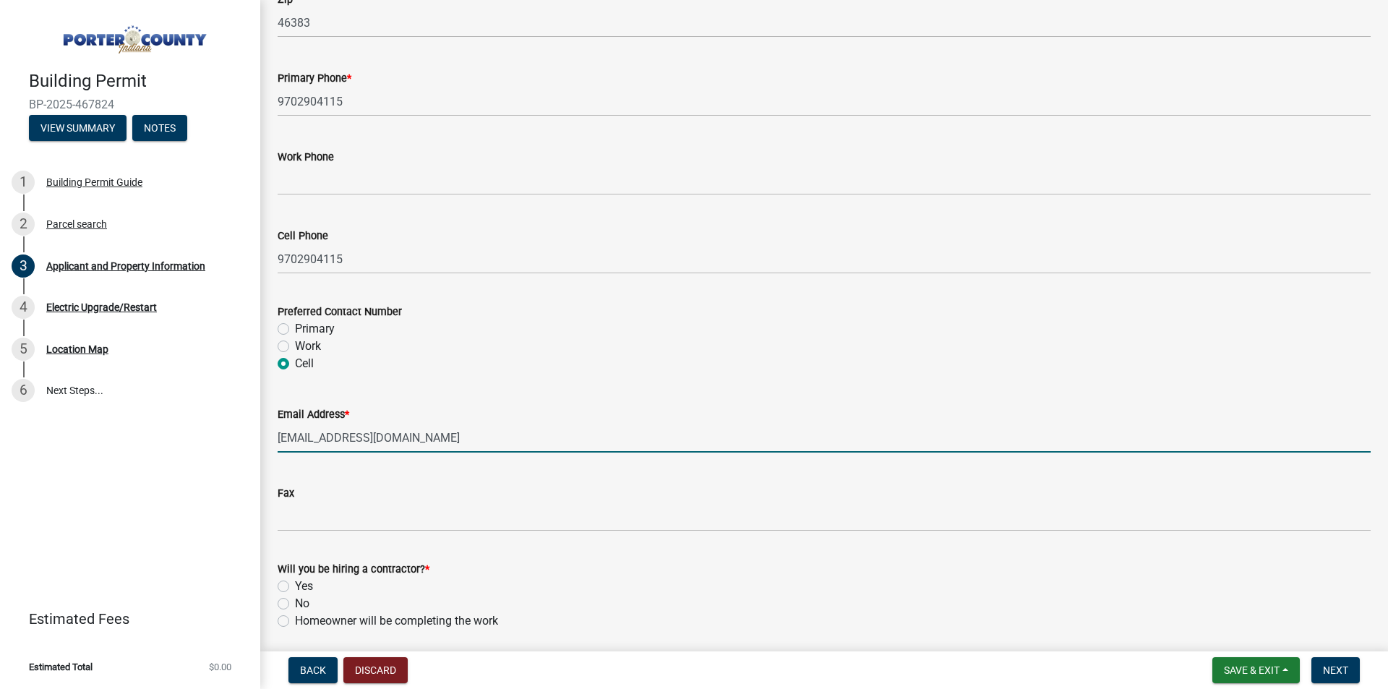
scroll to position [1980, 0]
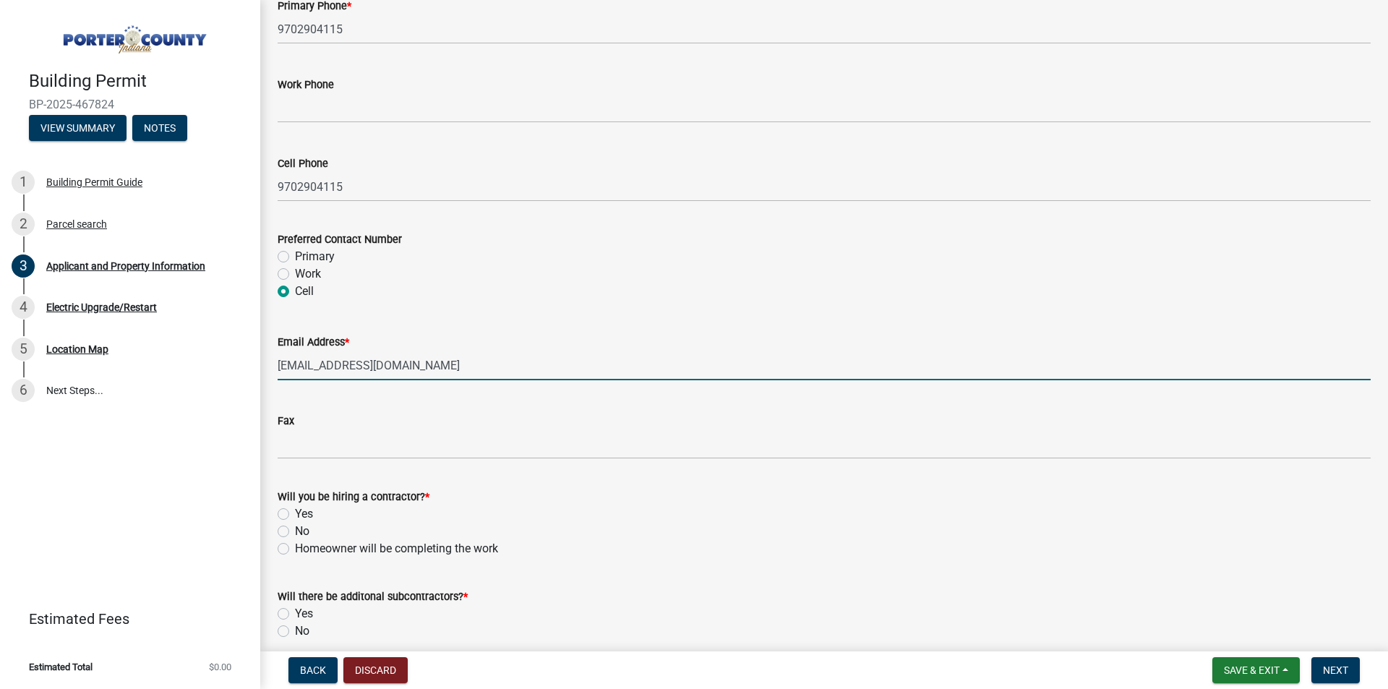
click at [295, 516] on label "Yes" at bounding box center [304, 513] width 18 height 17
click at [295, 515] on input "Yes" at bounding box center [299, 509] width 9 height 9
radio input "true"
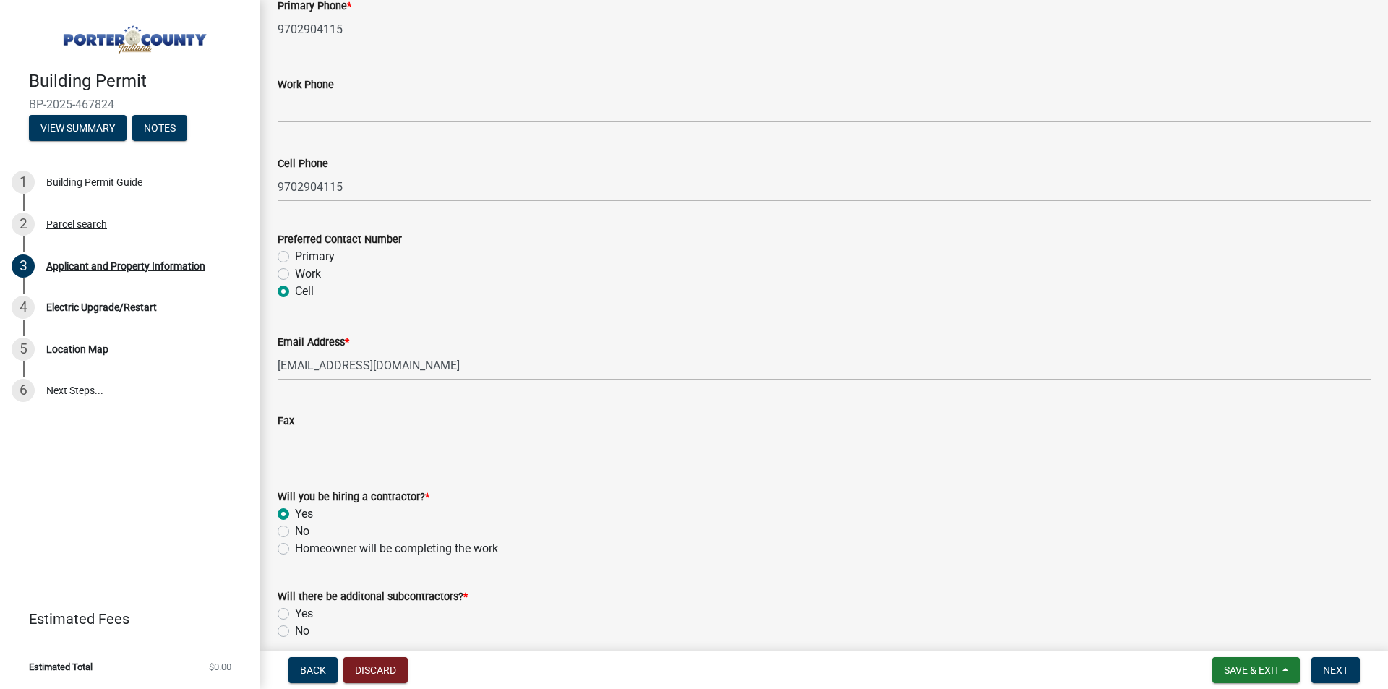
scroll to position [2044, 0]
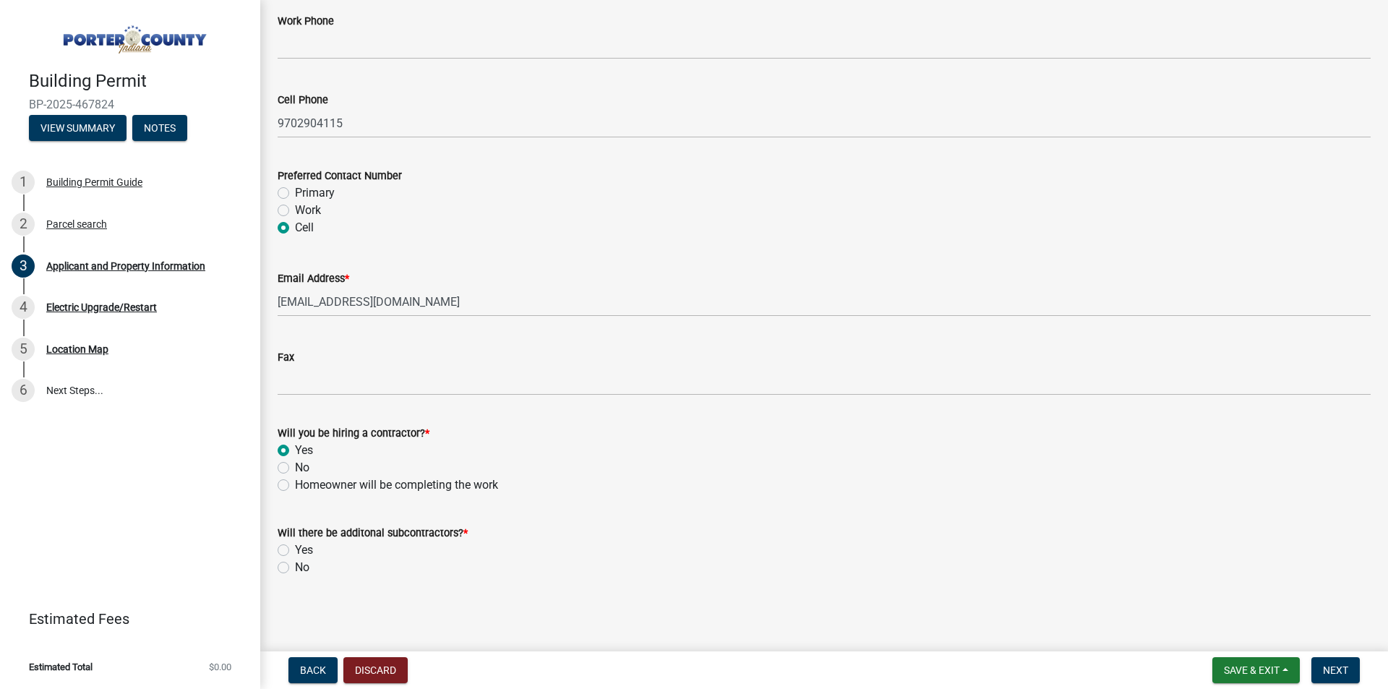
click at [295, 568] on label "No" at bounding box center [302, 567] width 14 height 17
click at [295, 568] on input "No" at bounding box center [299, 563] width 9 height 9
radio input "true"
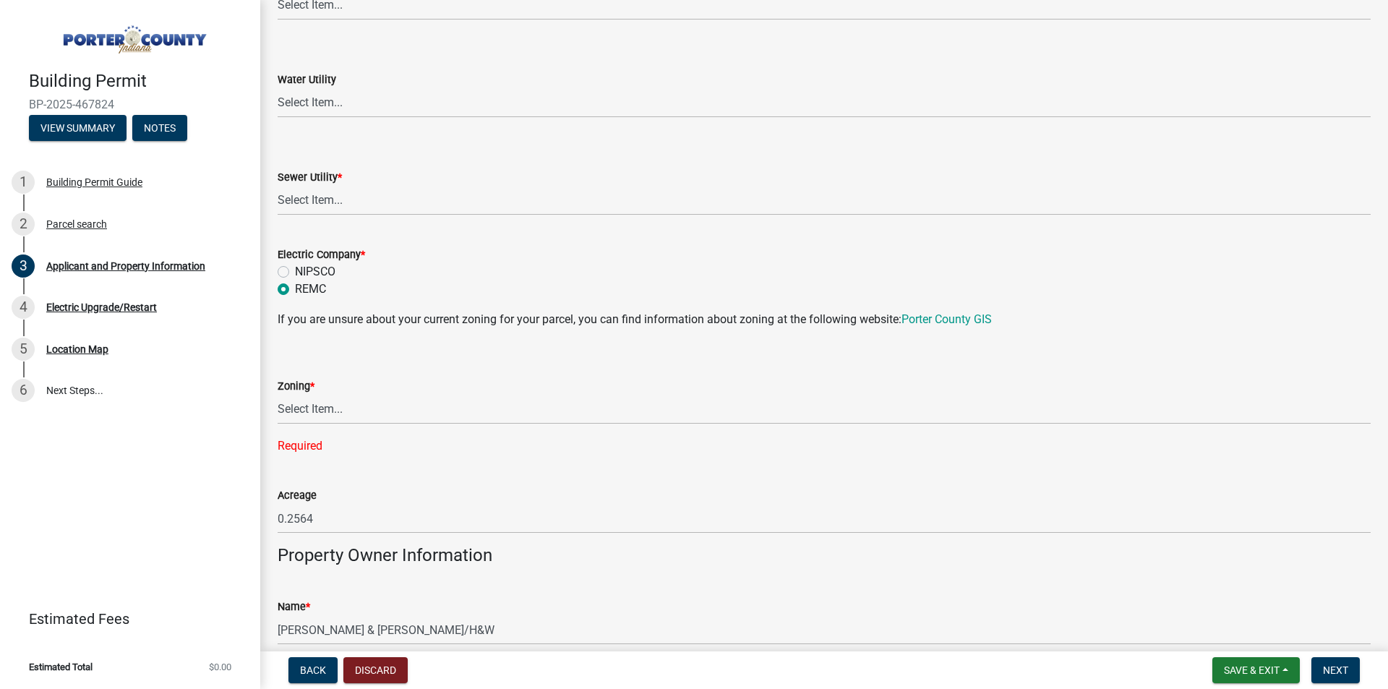
scroll to position [960, 0]
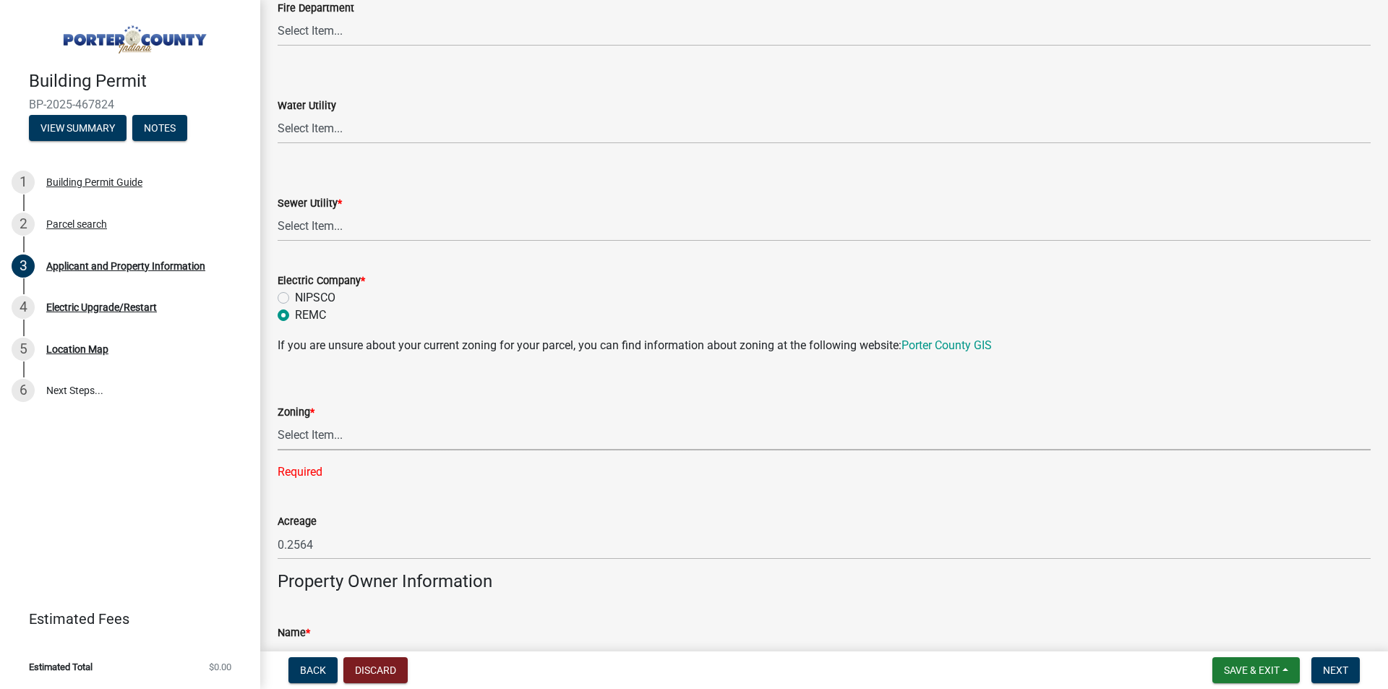
click at [328, 435] on select "Select Item... A1 A2 CH CM CN I1 I2 I3 IN MP OT P1 P2 PUD R1 R2 R3 R4 RL RR" at bounding box center [824, 436] width 1093 height 30
click at [333, 433] on select "Select Item... A1 A2 CH CM CN I1 I2 I3 IN MP OT P1 P2 PUD R1 R2 R3 R4 RL RR" at bounding box center [824, 436] width 1093 height 30
click at [278, 421] on select "Select Item... A1 A2 CH CM CN I1 I2 I3 IN MP OT P1 P2 PUD R1 R2 R3 R4 RL RR" at bounding box center [824, 436] width 1093 height 30
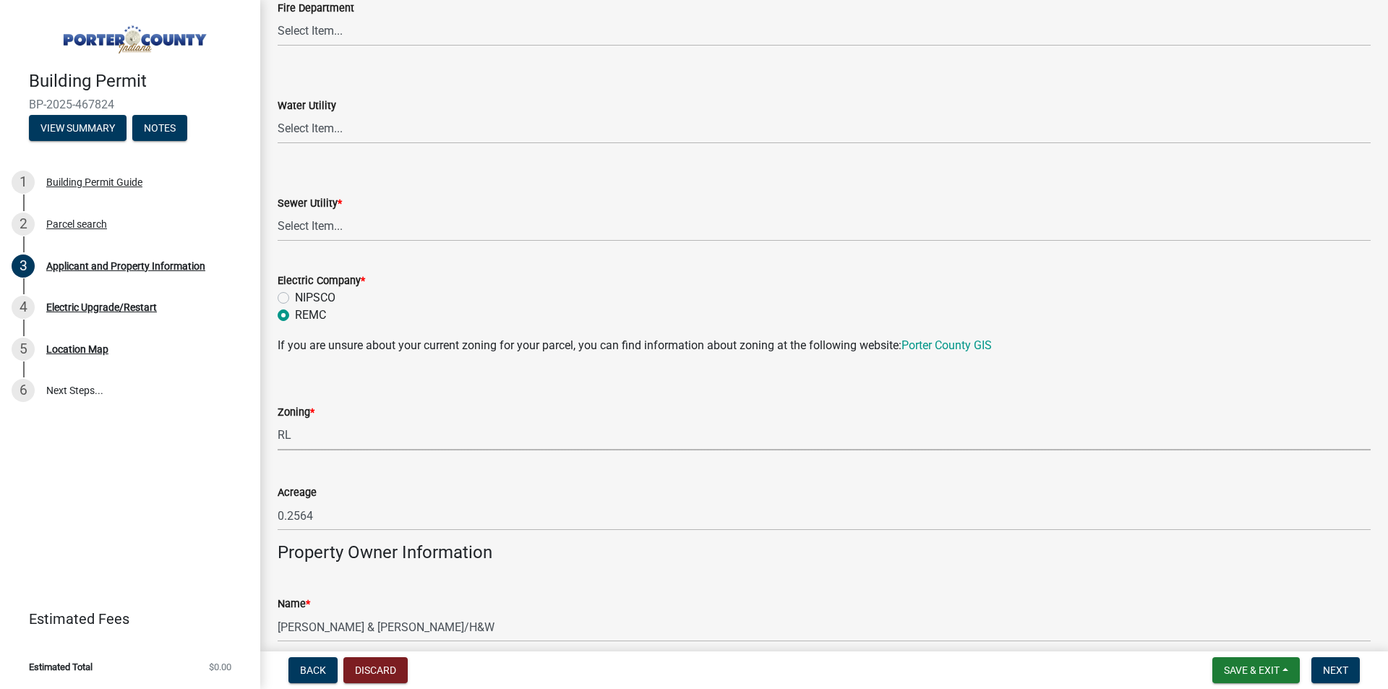
click at [341, 440] on select "Select Item... A1 A2 CH CM CN I1 I2 I3 IN MP OT P1 P2 PUD R1 R2 R3 R4 RL RR" at bounding box center [824, 436] width 1093 height 30
click at [233, 444] on div "Building Permit BP-2025-467824 View Summary Notes 1 Building Permit Guide 2 Par…" at bounding box center [130, 344] width 260 height 689
click at [334, 439] on select "Select Item... A1 A2 CH CM CN I1 I2 I3 IN MP OT P1 P2 PUD R1 R2 R3 R4 RL RR" at bounding box center [824, 436] width 1093 height 30
click at [278, 421] on select "Select Item... A1 A2 CH CM CN I1 I2 I3 IN MP OT P1 P2 PUD R1 R2 R3 R4 RL RR" at bounding box center [824, 436] width 1093 height 30
select select "e2d1b1d7-ccc9-456b-9e96-e16306515997"
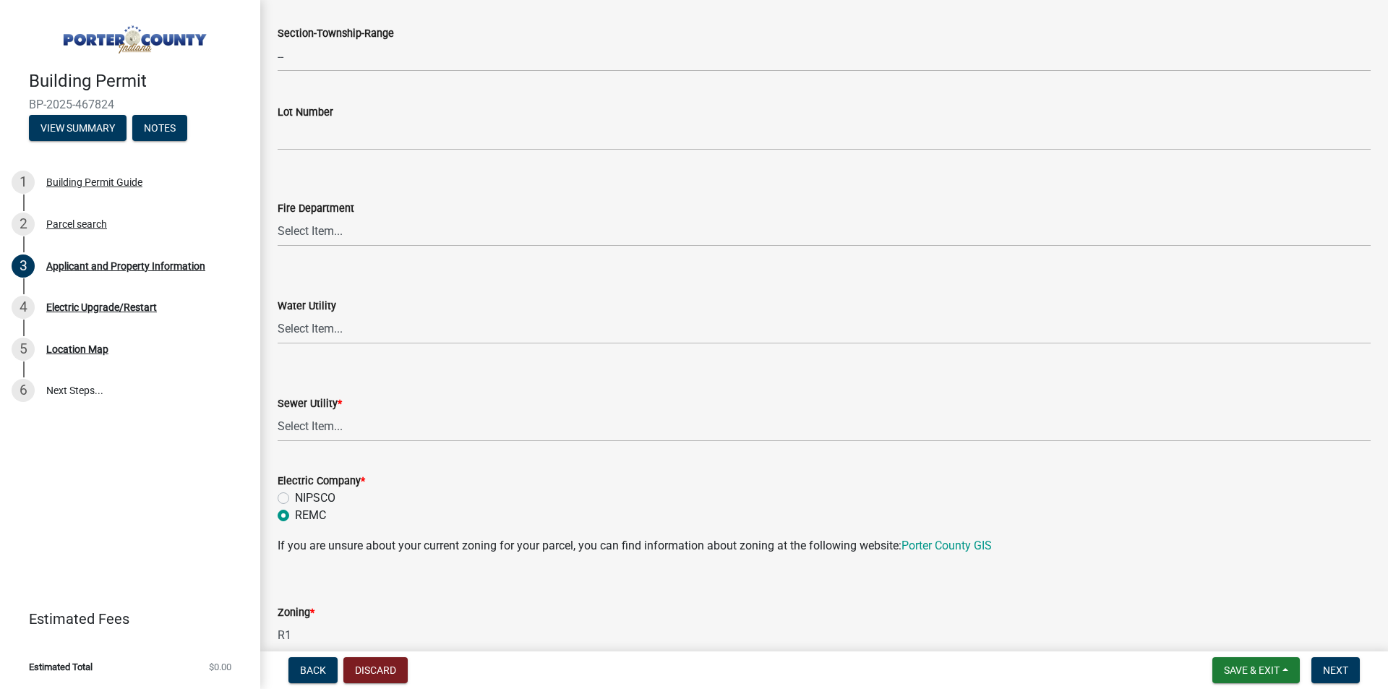
scroll to position [743, 0]
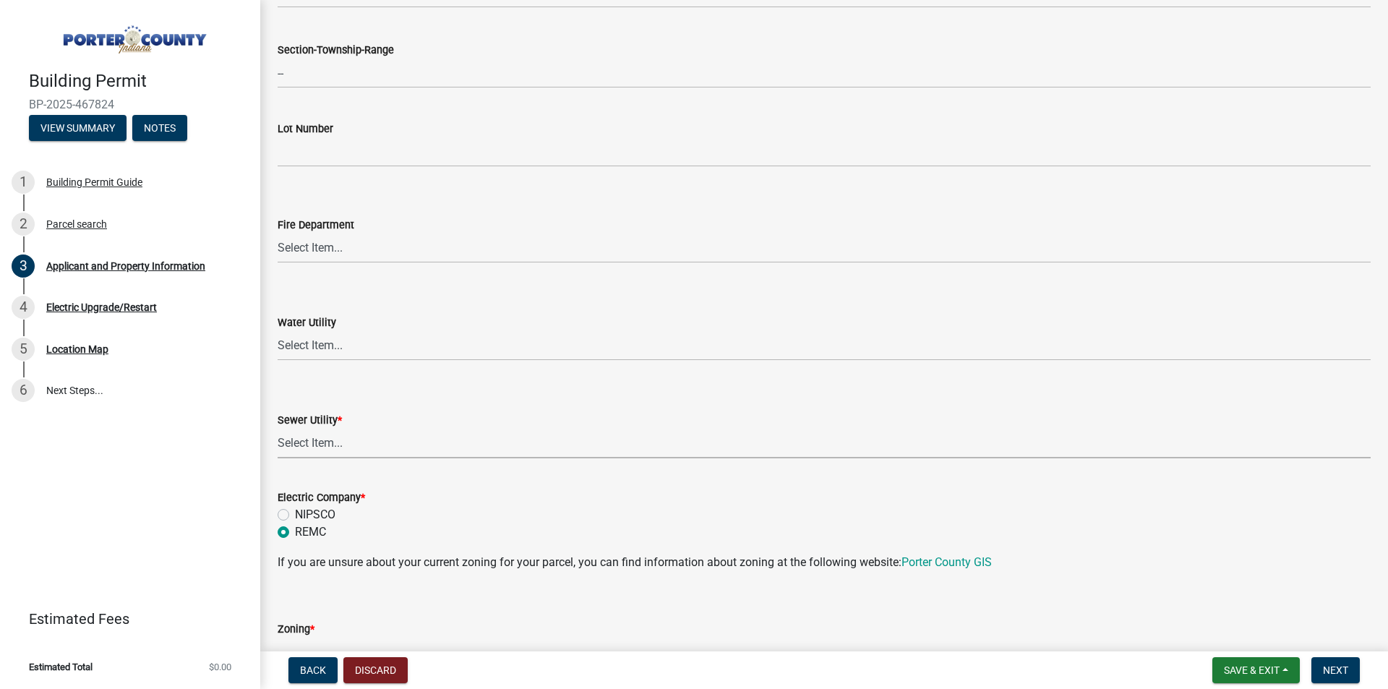
click at [333, 439] on select "Select Item... Aqua [US_STATE] Inc Damon Run Falling Waters Lake Eliza - LEACD …" at bounding box center [824, 444] width 1093 height 30
click at [278, 429] on select "Select Item... Aqua [US_STATE] Inc Damon Run Falling Waters Lake Eliza - LEACD …" at bounding box center [824, 444] width 1093 height 30
select select "c796f995-08fe-487b-a20e-70ab553361d3"
click at [368, 342] on select "Select Item... Aqua [US_STATE] Inc Damon Run [US_STATE] American Water Nature W…" at bounding box center [824, 346] width 1093 height 30
click at [278, 331] on select "Select Item... Aqua [US_STATE] Inc Damon Run [US_STATE] American Water Nature W…" at bounding box center [824, 346] width 1093 height 30
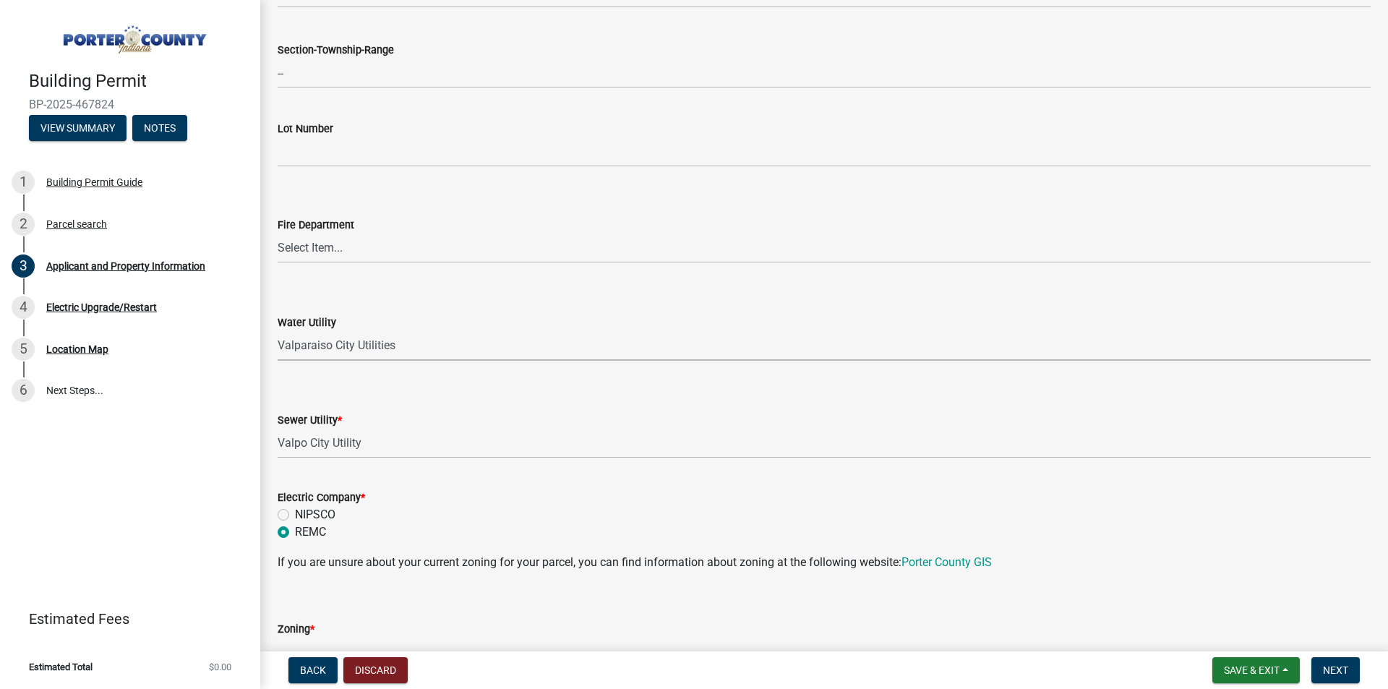
select select "eef3385c-360b-448e-91b8-df9bc56b1cce"
click at [410, 243] on select "Select Item... [PERSON_NAME] [PERSON_NAME] Harbor [PERSON_NAME] Grove [PERSON_N…" at bounding box center [824, 248] width 1093 height 30
click at [369, 249] on select "Select Item... [PERSON_NAME] [PERSON_NAME] Harbor [PERSON_NAME] Grove [PERSON_N…" at bounding box center [824, 248] width 1093 height 30
click at [278, 233] on select "Select Item... [PERSON_NAME] [PERSON_NAME] Harbor [PERSON_NAME] Grove [PERSON_N…" at bounding box center [824, 248] width 1093 height 30
select select "aff3c597-e127-4f23-88a6-ba02da3a16c7"
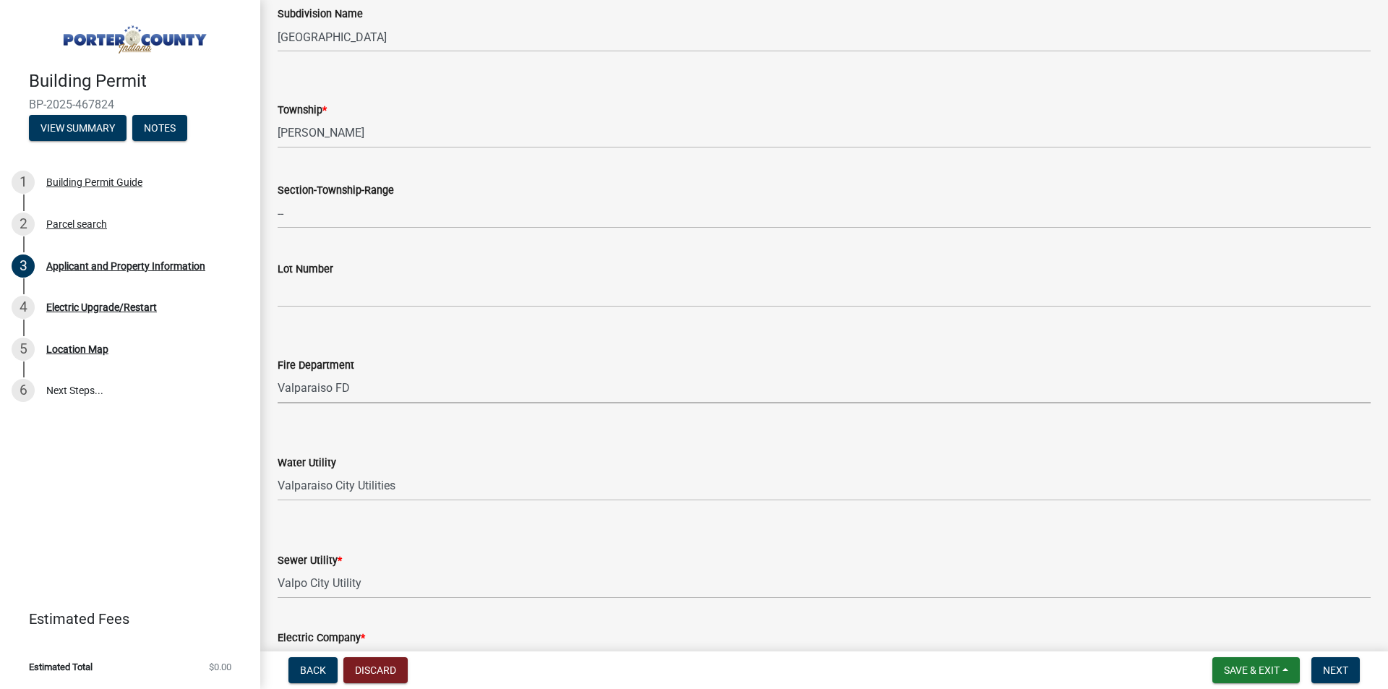
scroll to position [598, 0]
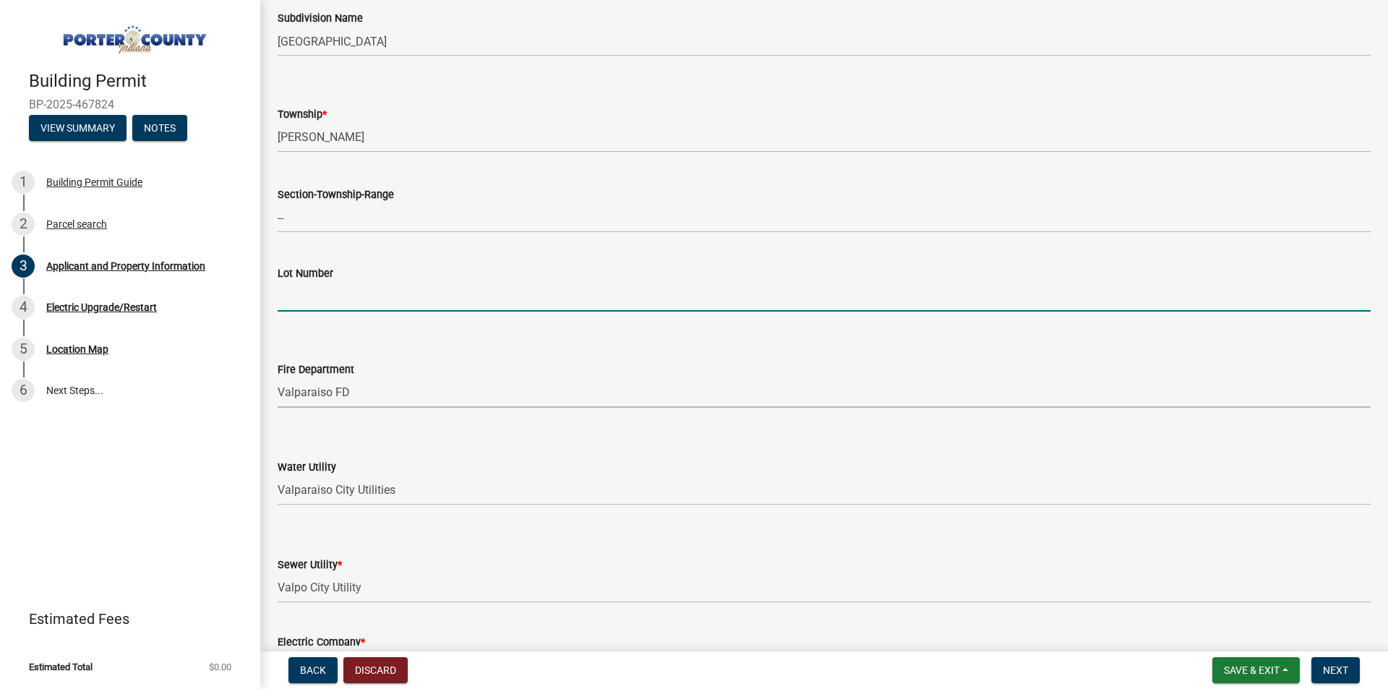
click at [414, 296] on input "Lot Number" at bounding box center [824, 297] width 1093 height 30
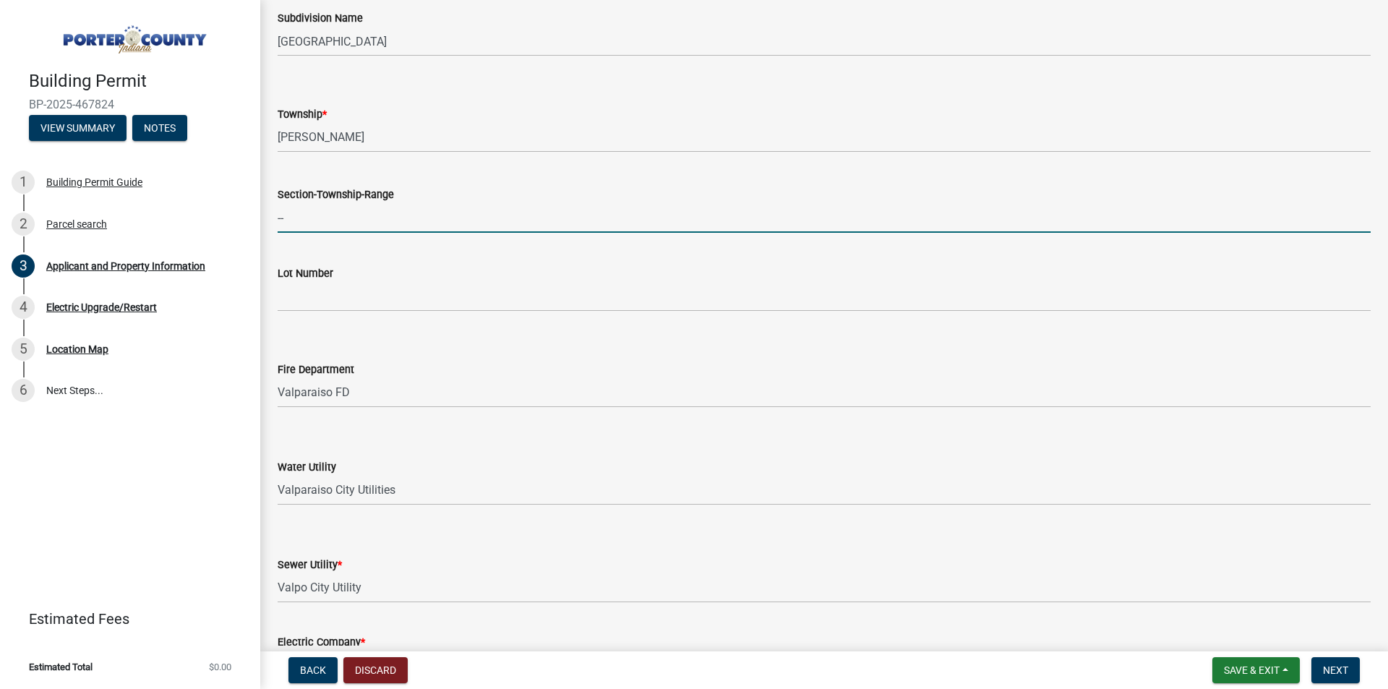
click at [372, 210] on input "--" at bounding box center [824, 218] width 1093 height 30
type input "-"
paste input "Section 31Township 35 North, Range 5 West"
type input "Section 31Township 35 North, Range 5 West"
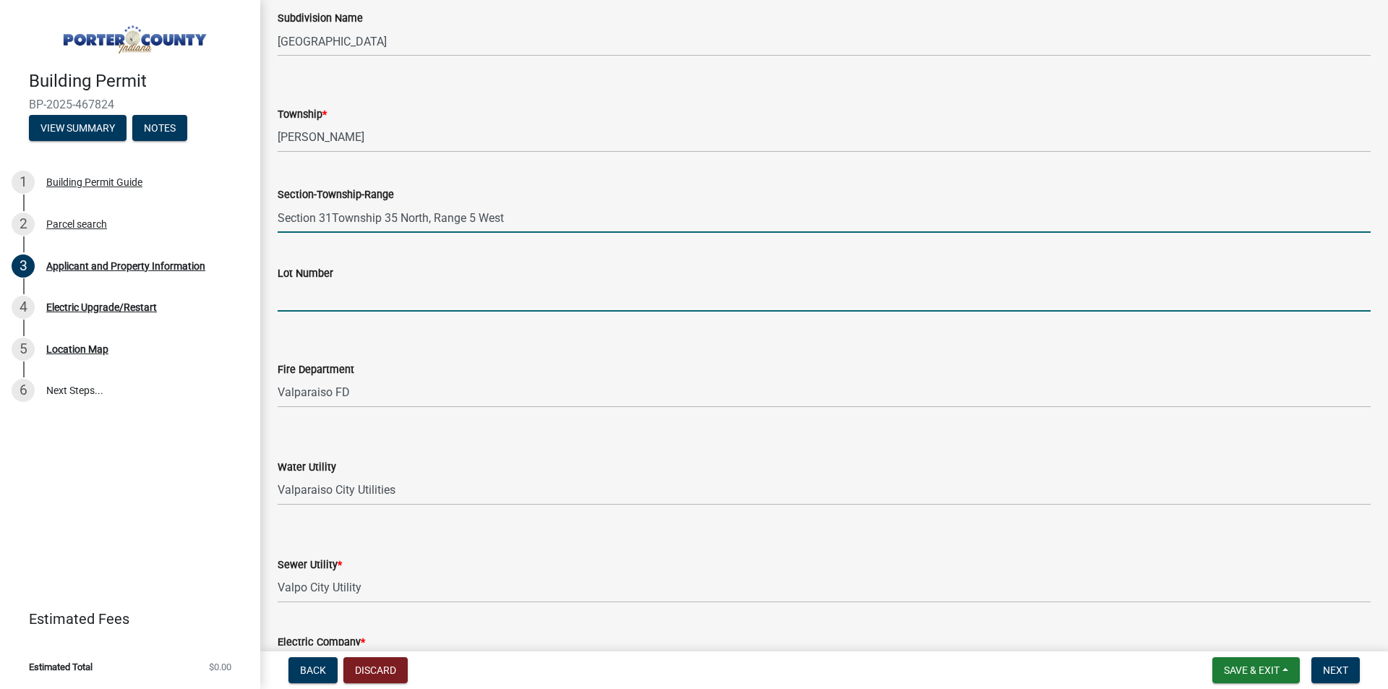
click at [471, 300] on input "Lot Number" at bounding box center [824, 297] width 1093 height 30
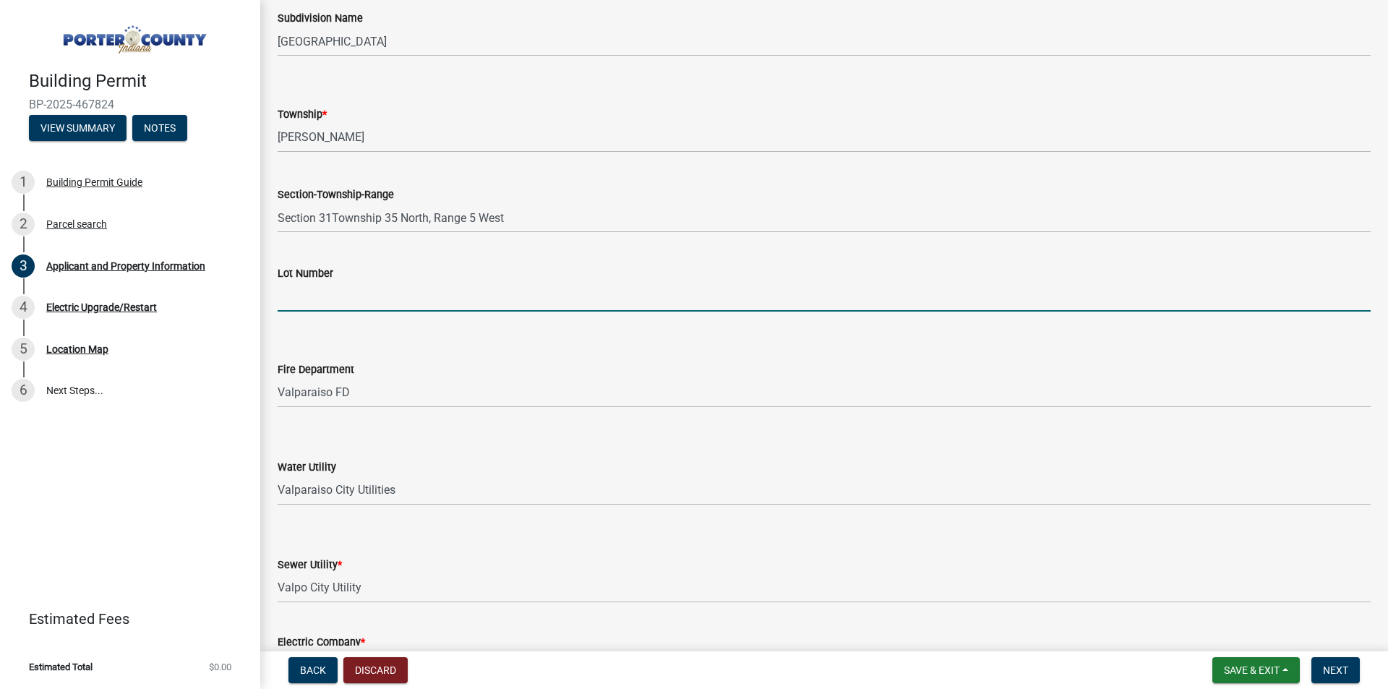
click at [436, 299] on input "Lot Number" at bounding box center [824, 297] width 1093 height 30
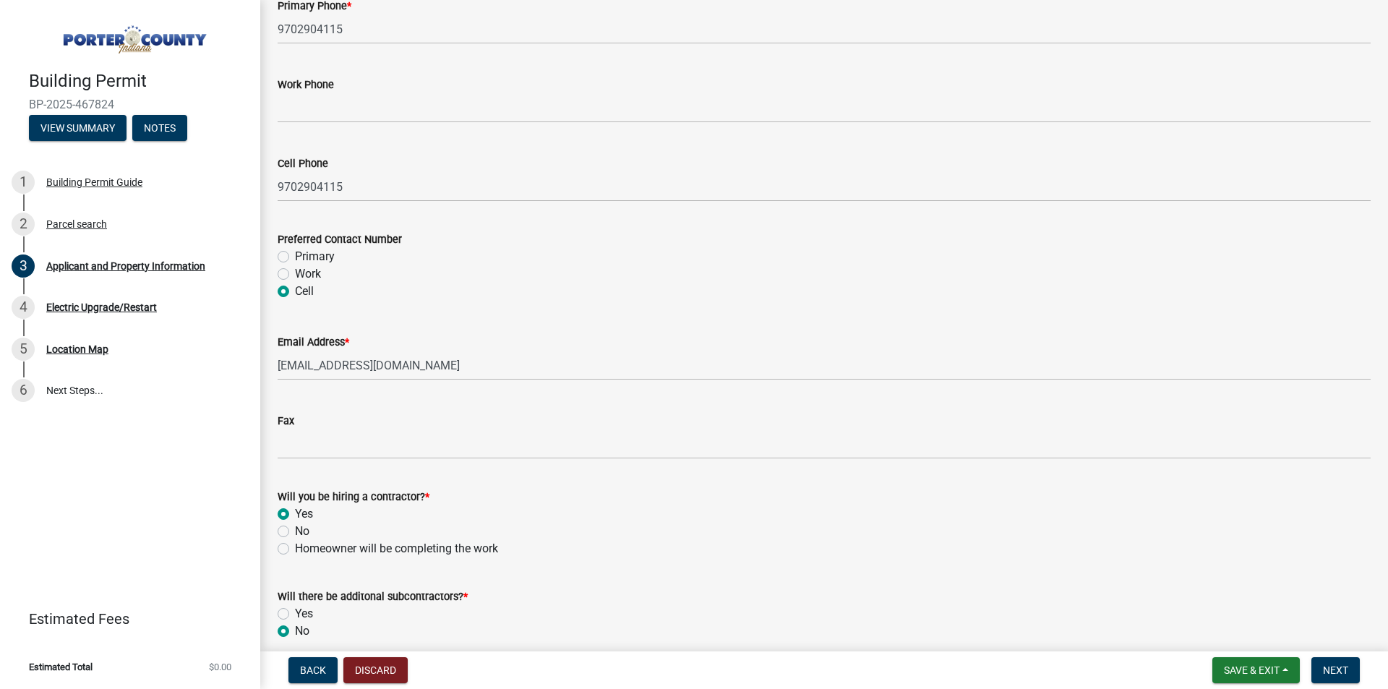
scroll to position [2015, 0]
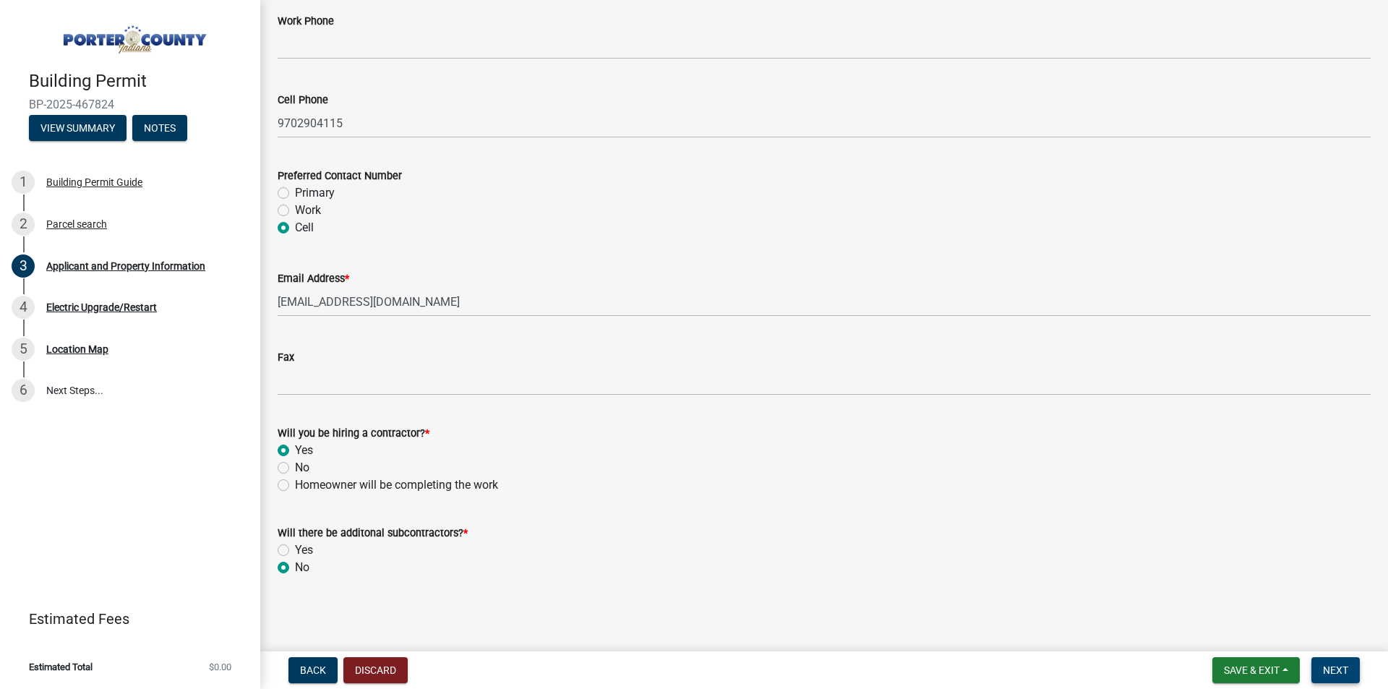
type input "69"
click at [1331, 671] on span "Next" at bounding box center [1335, 670] width 25 height 12
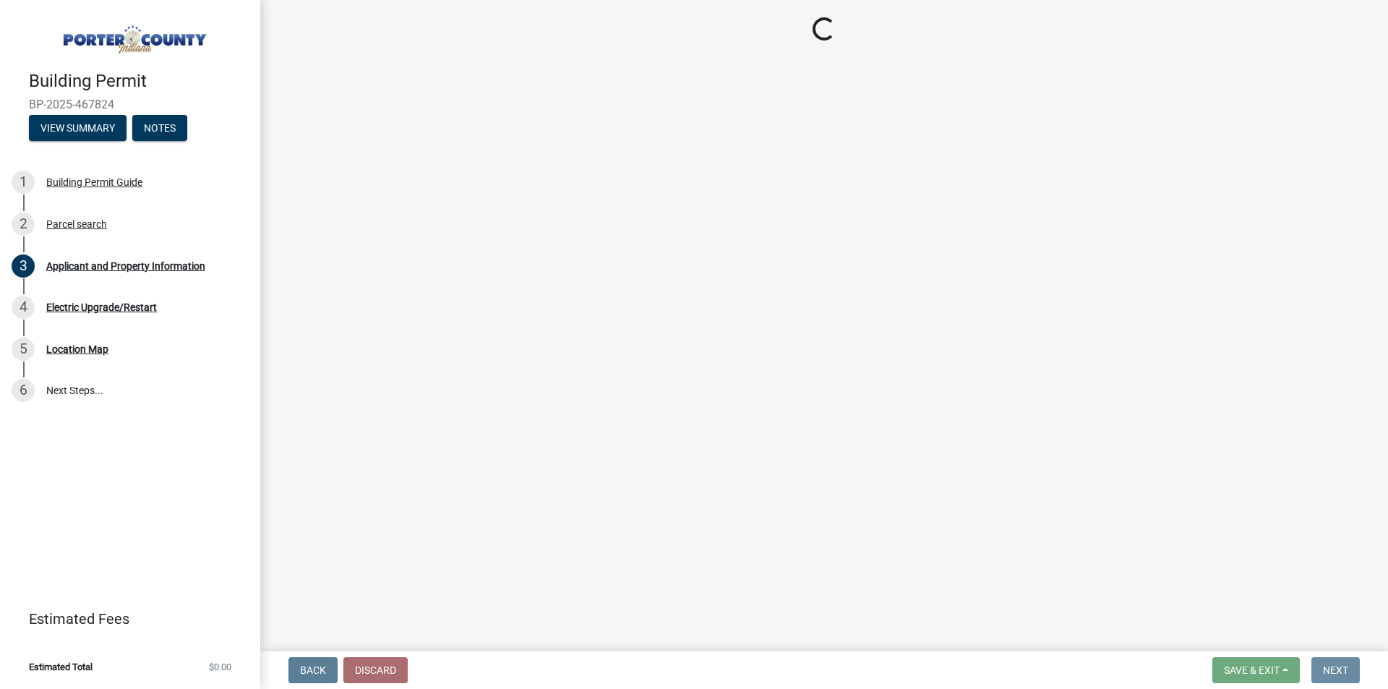
scroll to position [0, 0]
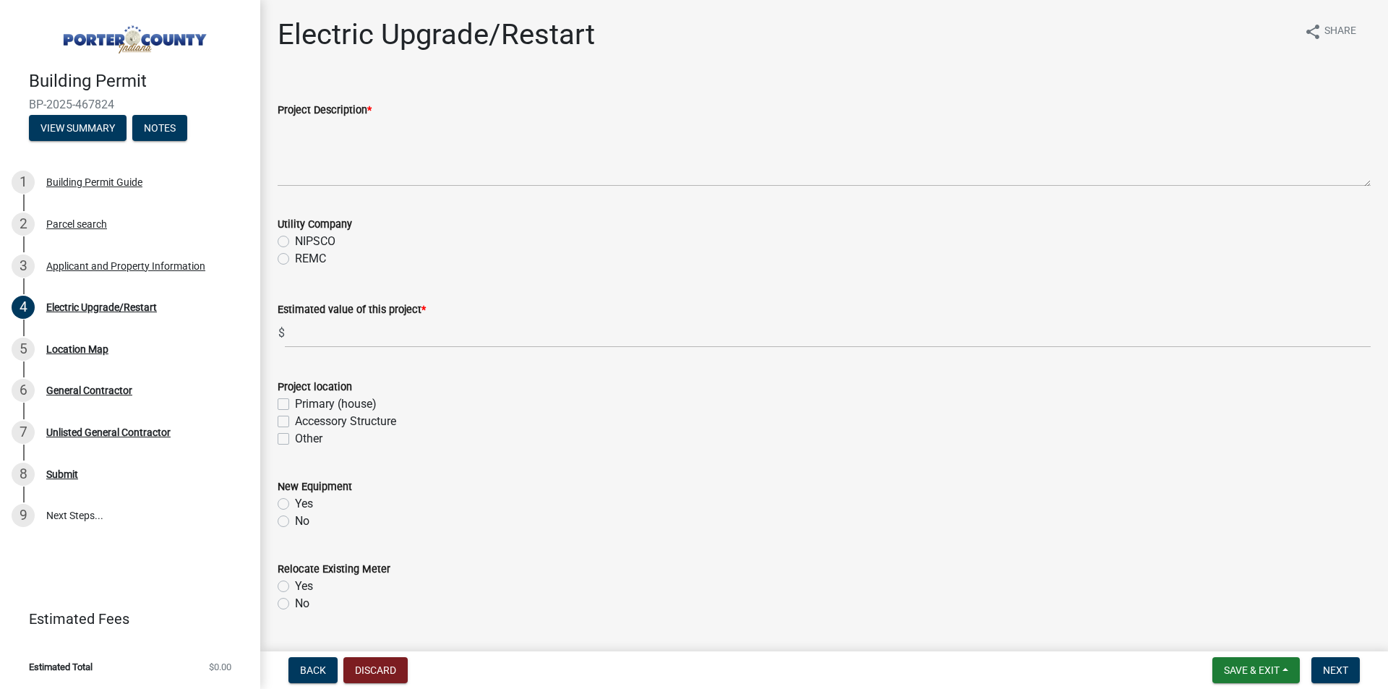
click at [295, 257] on label "REMC" at bounding box center [310, 258] width 31 height 17
click at [295, 257] on input "REMC" at bounding box center [299, 254] width 9 height 9
radio input "true"
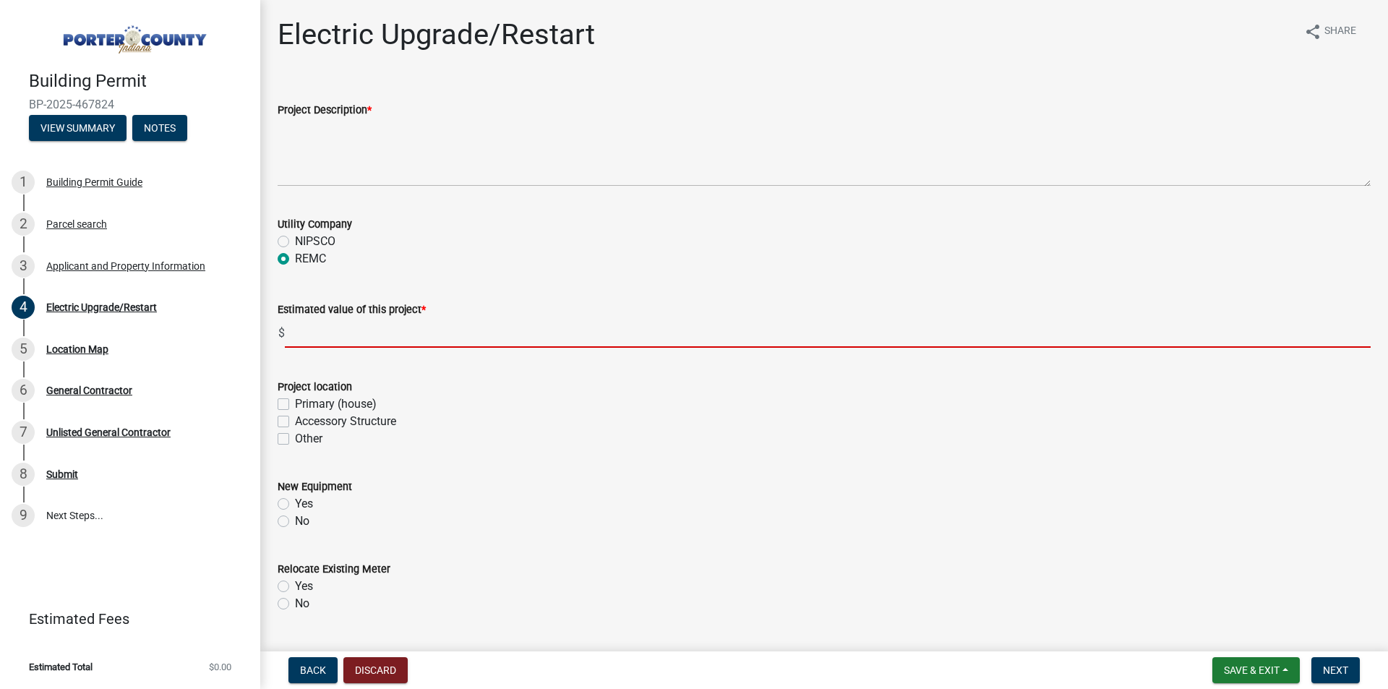
click at [400, 334] on input "text" at bounding box center [828, 333] width 1086 height 30
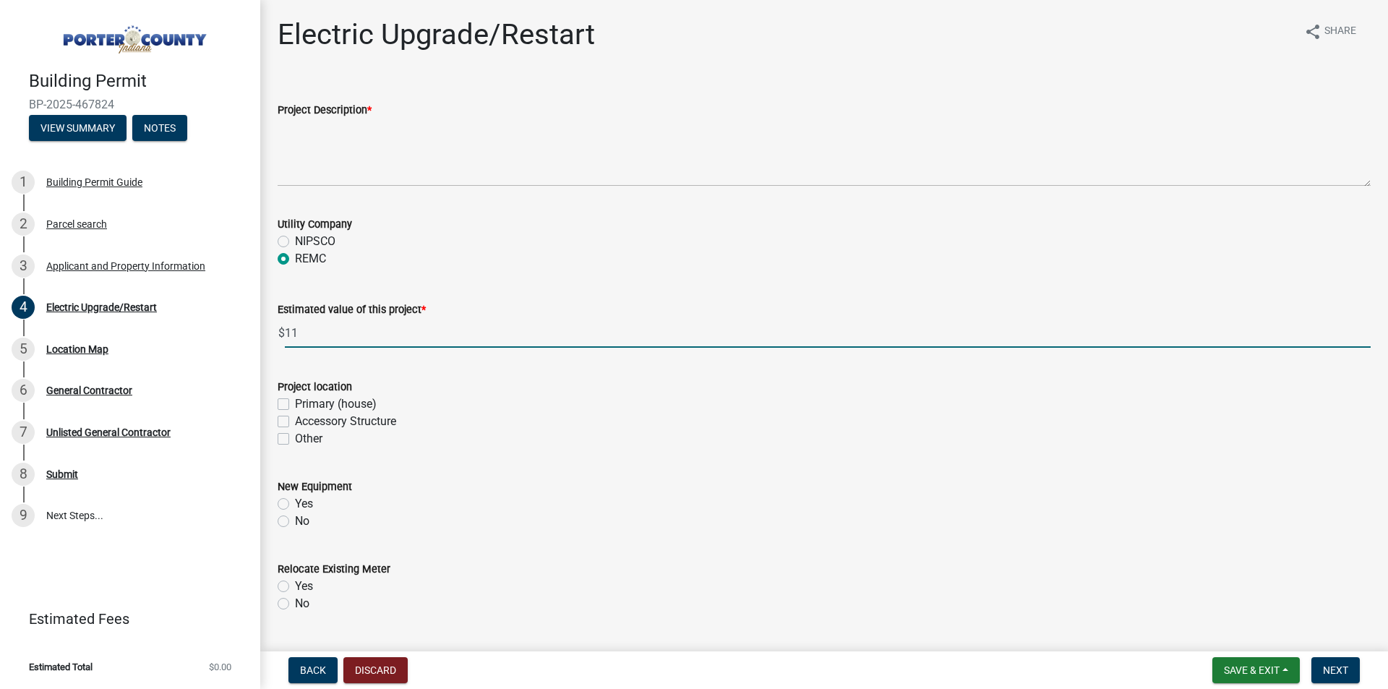
type input "1"
type input "10800"
click at [295, 406] on label "Primary (house)" at bounding box center [336, 403] width 82 height 17
click at [295, 405] on input "Primary (house)" at bounding box center [299, 399] width 9 height 9
checkbox input "true"
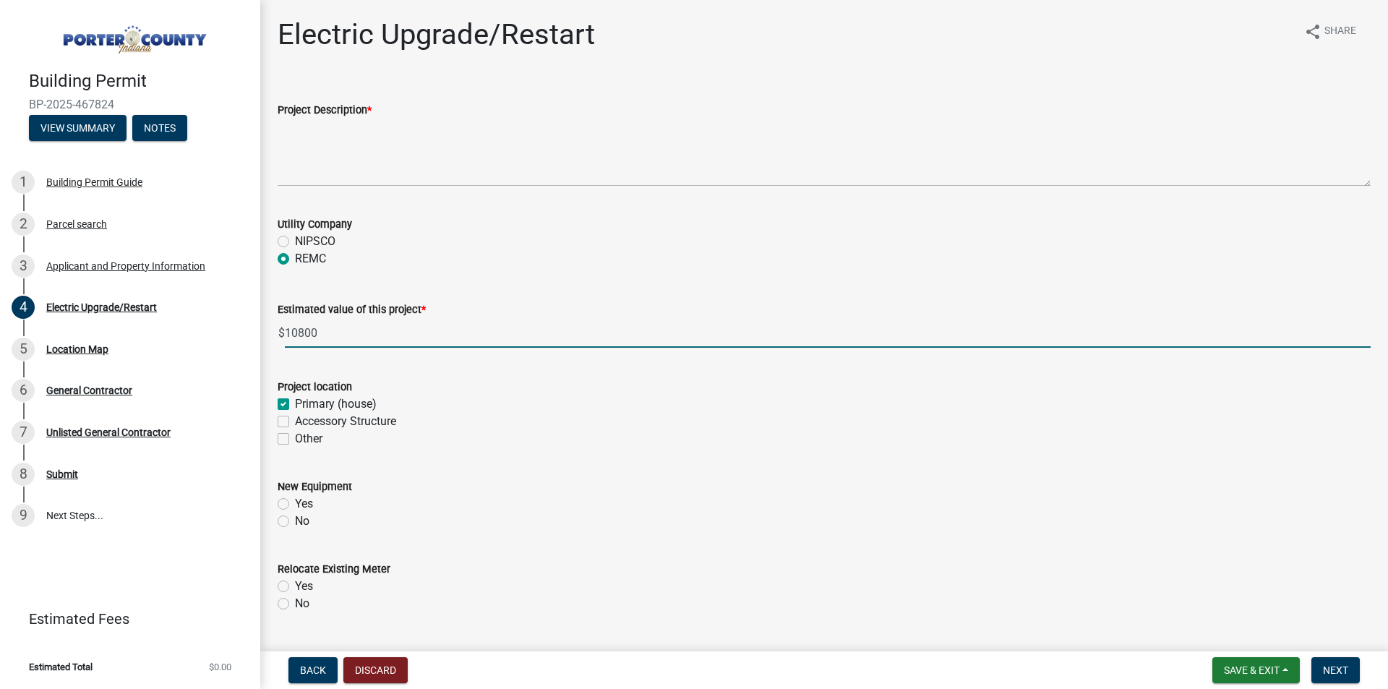
checkbox input "false"
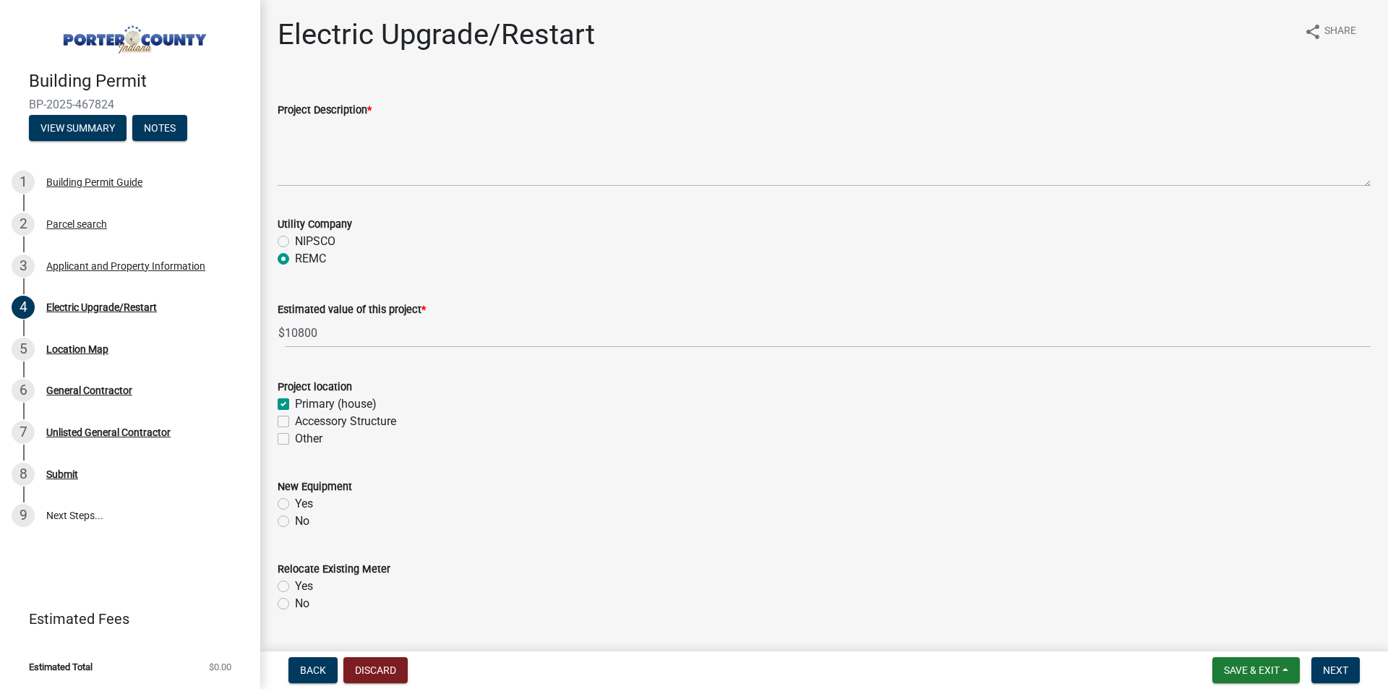
click at [295, 505] on label "Yes" at bounding box center [304, 503] width 18 height 17
click at [295, 504] on input "Yes" at bounding box center [299, 499] width 9 height 9
radio input "true"
click at [295, 601] on label "No" at bounding box center [302, 603] width 14 height 17
click at [295, 601] on input "No" at bounding box center [299, 599] width 9 height 9
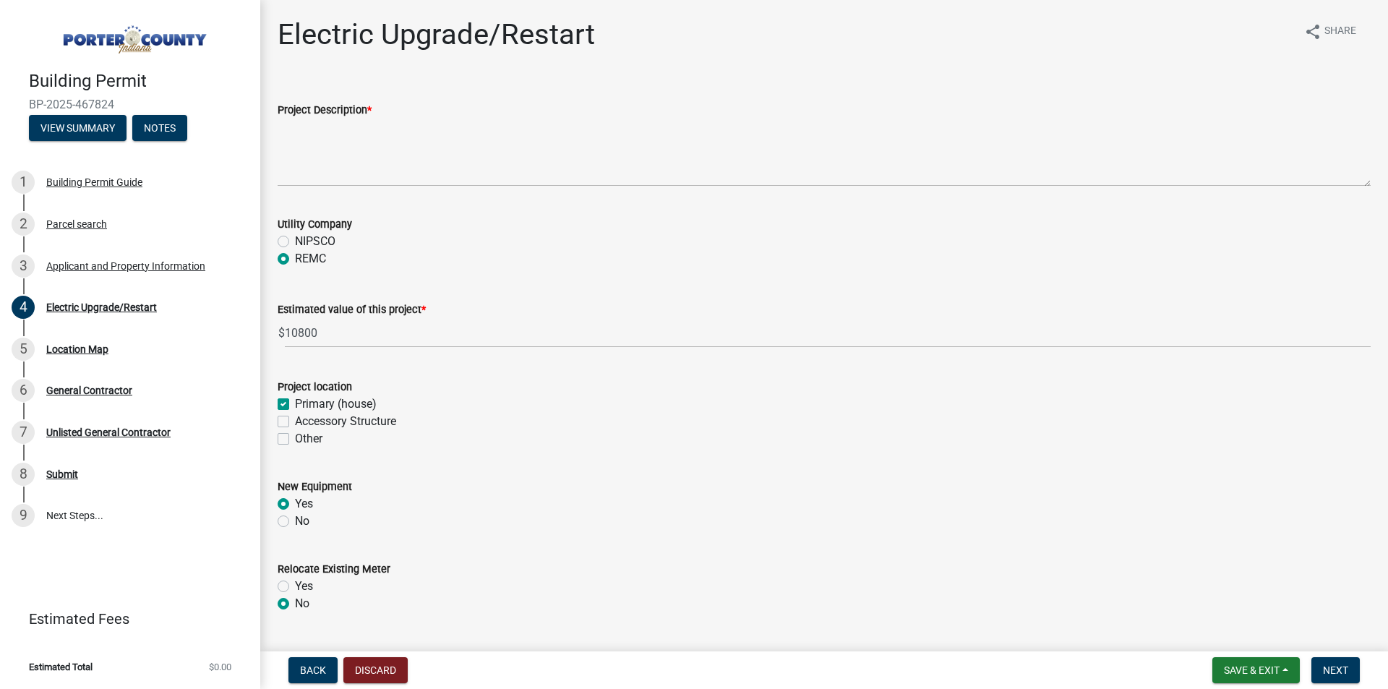
radio input "true"
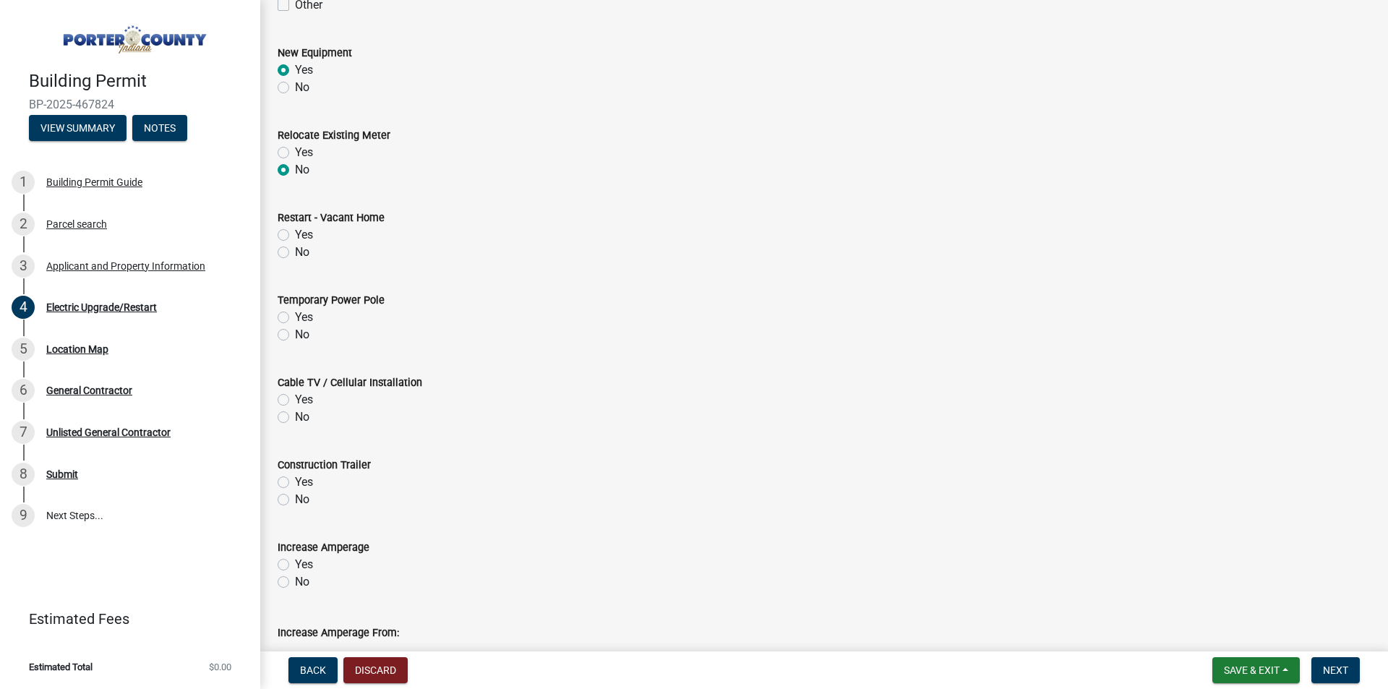
scroll to position [506, 0]
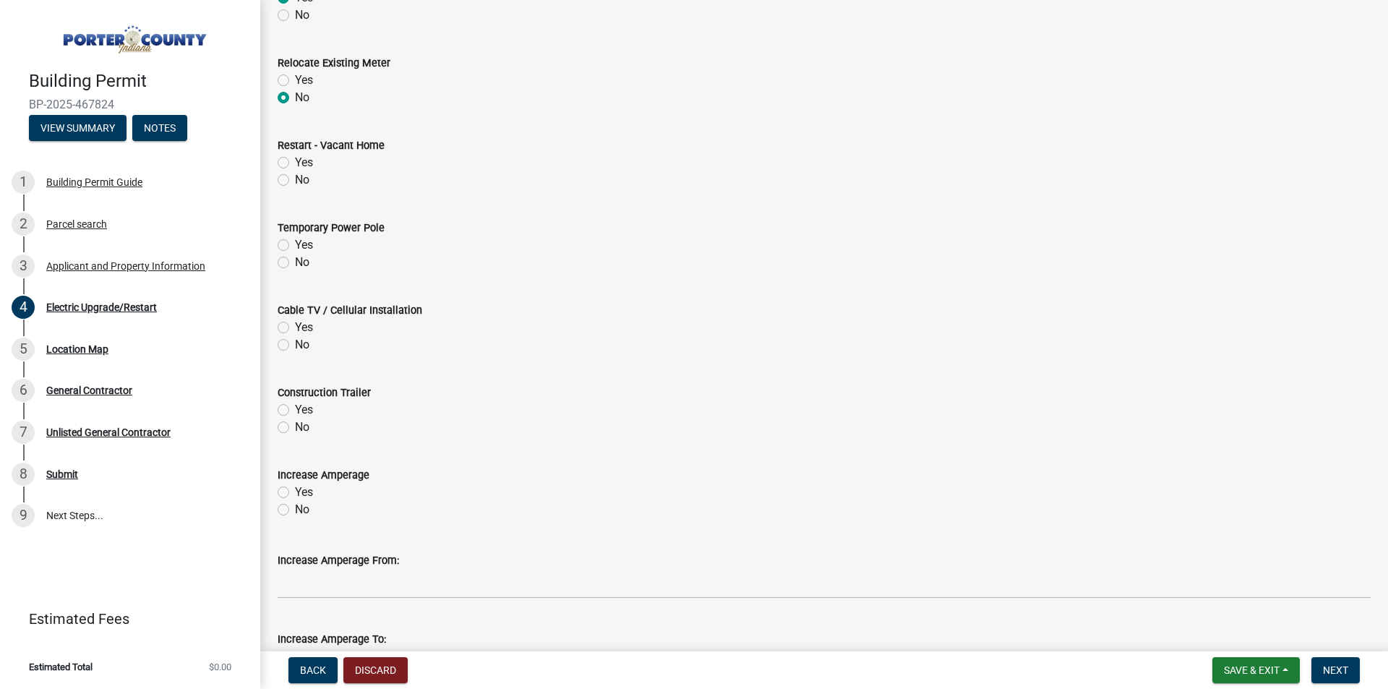
click at [295, 178] on label "No" at bounding box center [302, 179] width 14 height 17
click at [295, 178] on input "No" at bounding box center [299, 175] width 9 height 9
radio input "true"
click at [295, 262] on label "No" at bounding box center [302, 262] width 14 height 17
click at [295, 262] on input "No" at bounding box center [299, 258] width 9 height 9
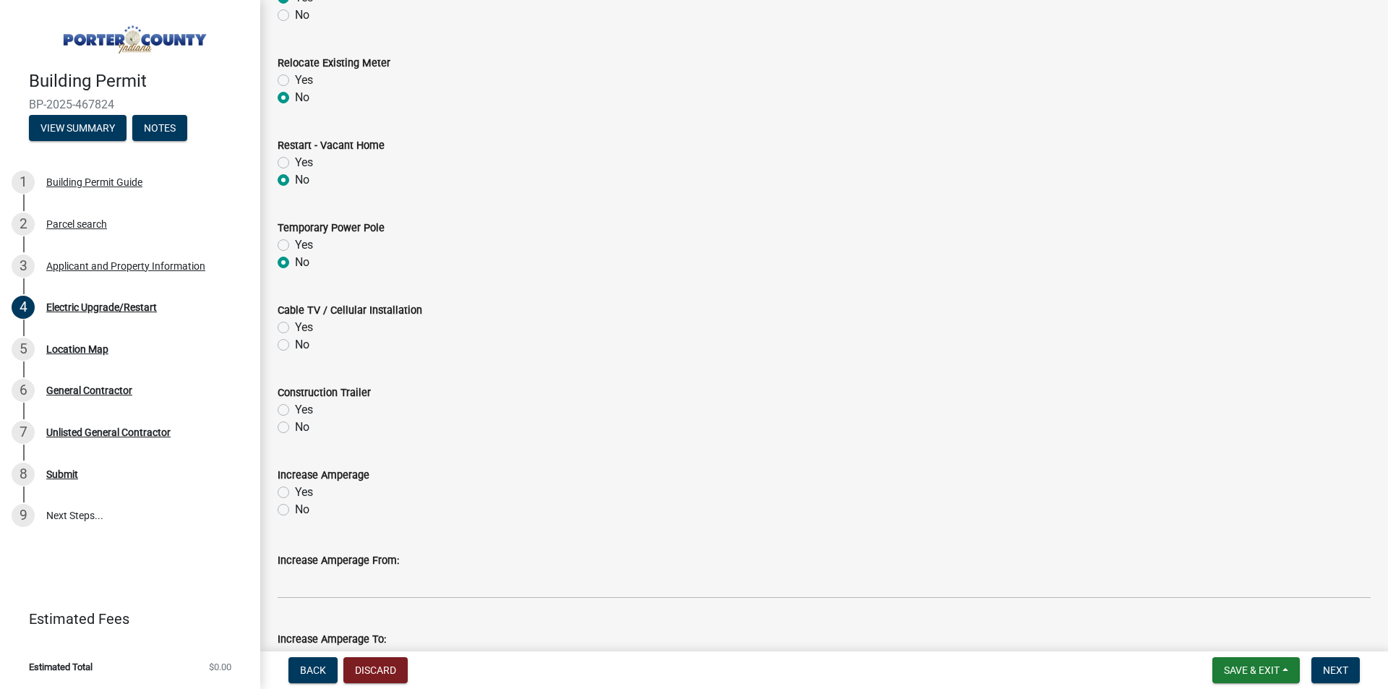
radio input "true"
click at [295, 344] on label "No" at bounding box center [302, 344] width 14 height 17
click at [295, 344] on input "No" at bounding box center [299, 340] width 9 height 9
radio input "true"
click at [295, 426] on label "No" at bounding box center [302, 426] width 14 height 17
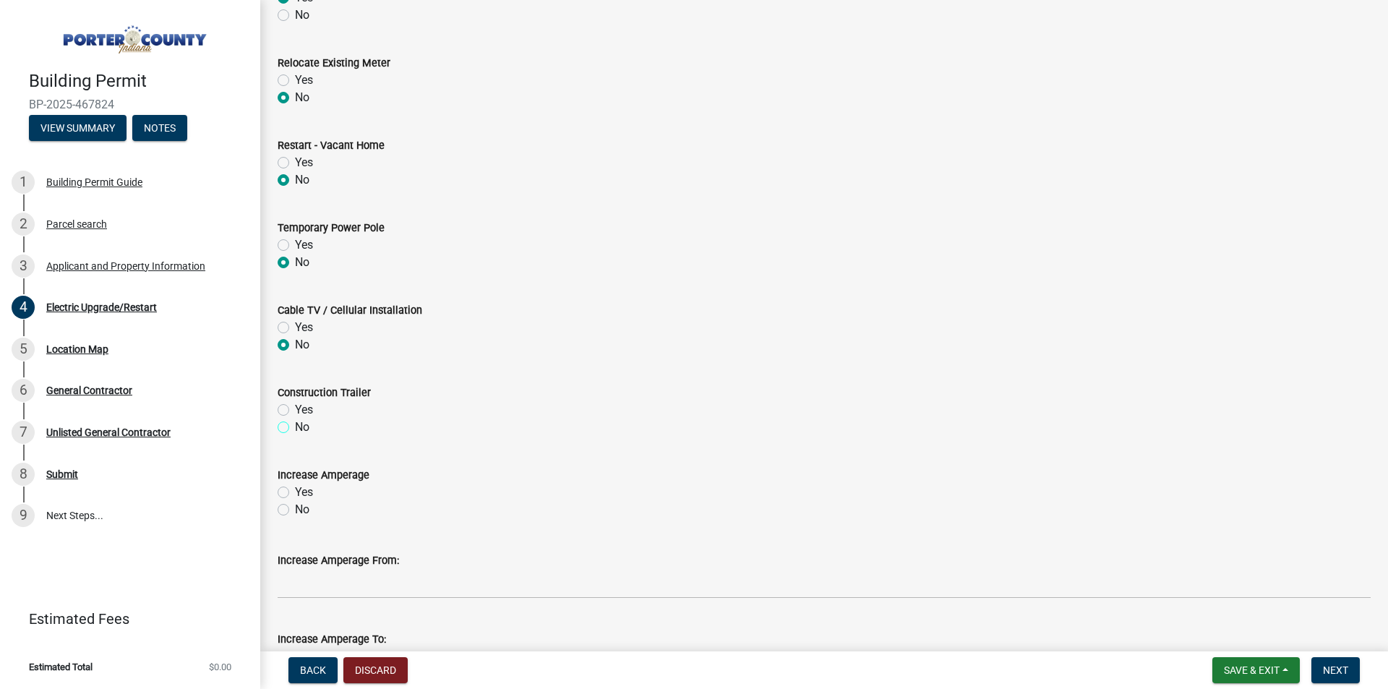
click at [295, 426] on input "No" at bounding box center [299, 422] width 9 height 9
radio input "true"
click at [295, 510] on label "No" at bounding box center [302, 509] width 14 height 17
click at [295, 510] on input "No" at bounding box center [299, 505] width 9 height 9
radio input "true"
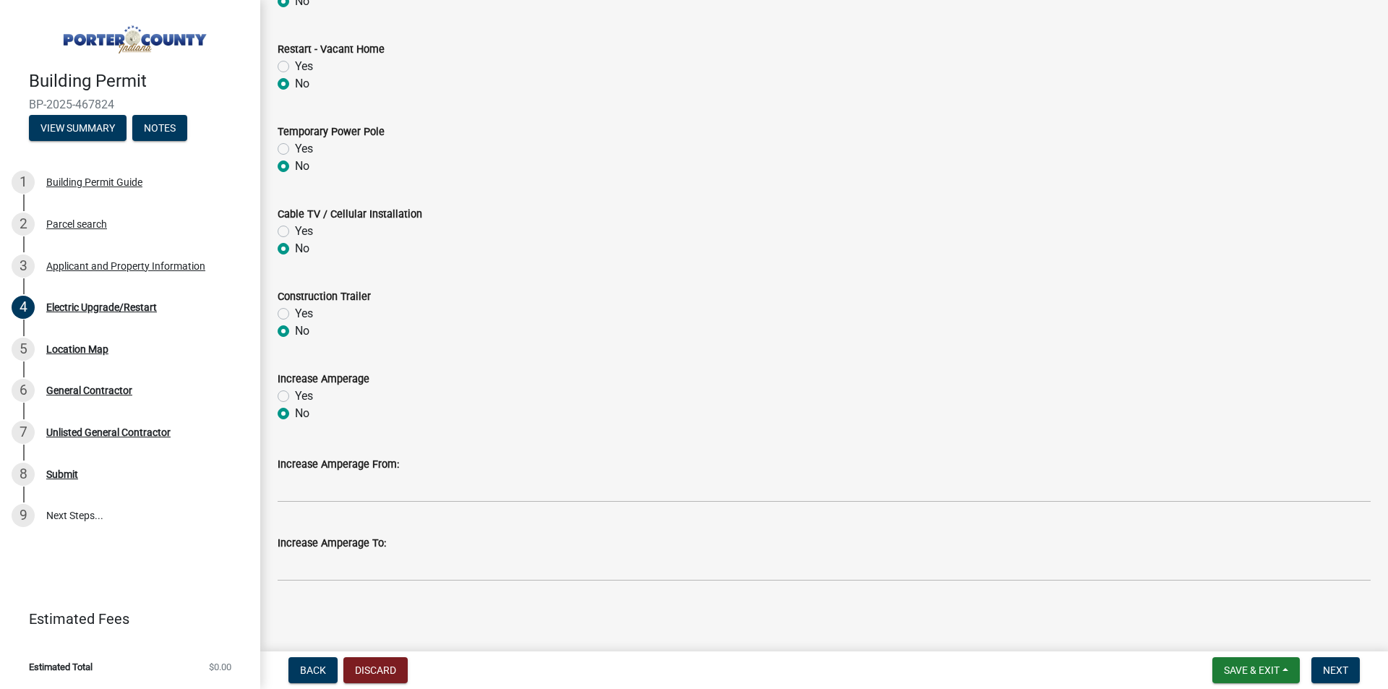
scroll to position [606, 0]
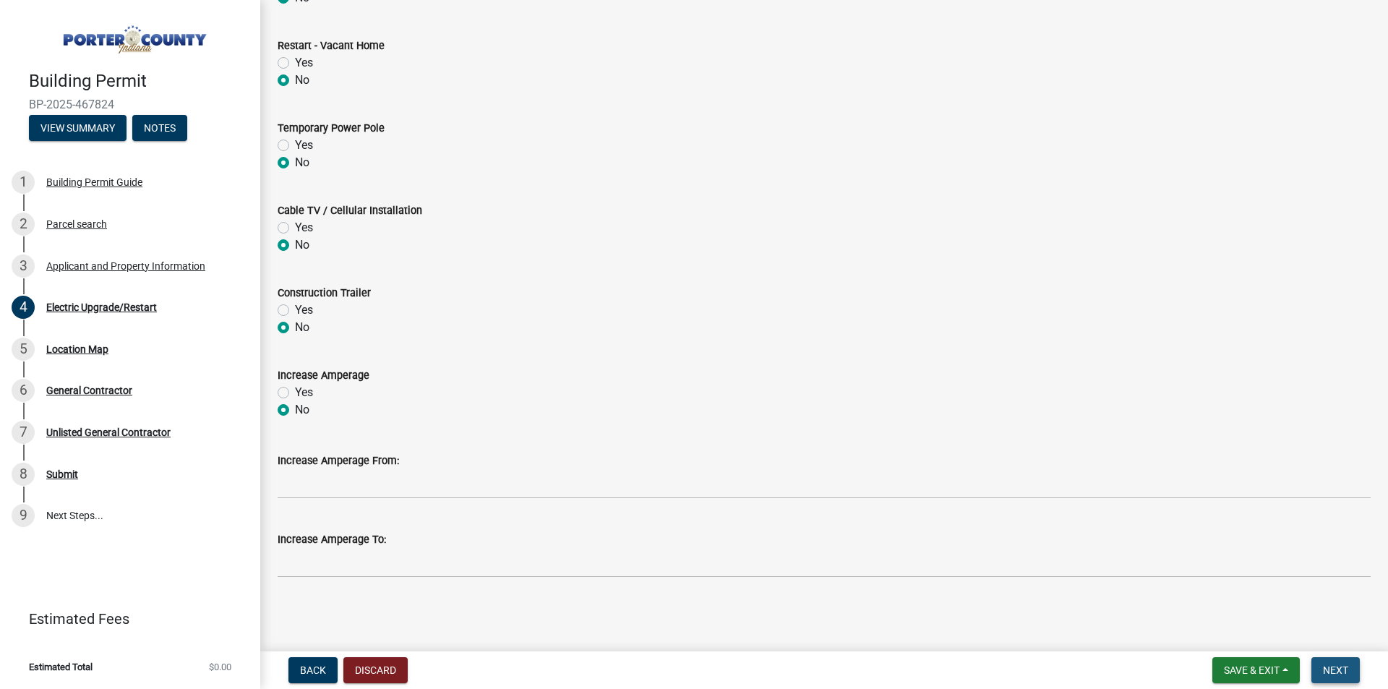
click at [1329, 667] on span "Next" at bounding box center [1335, 670] width 25 height 12
click at [1329, 668] on span "Next" at bounding box center [1335, 670] width 25 height 12
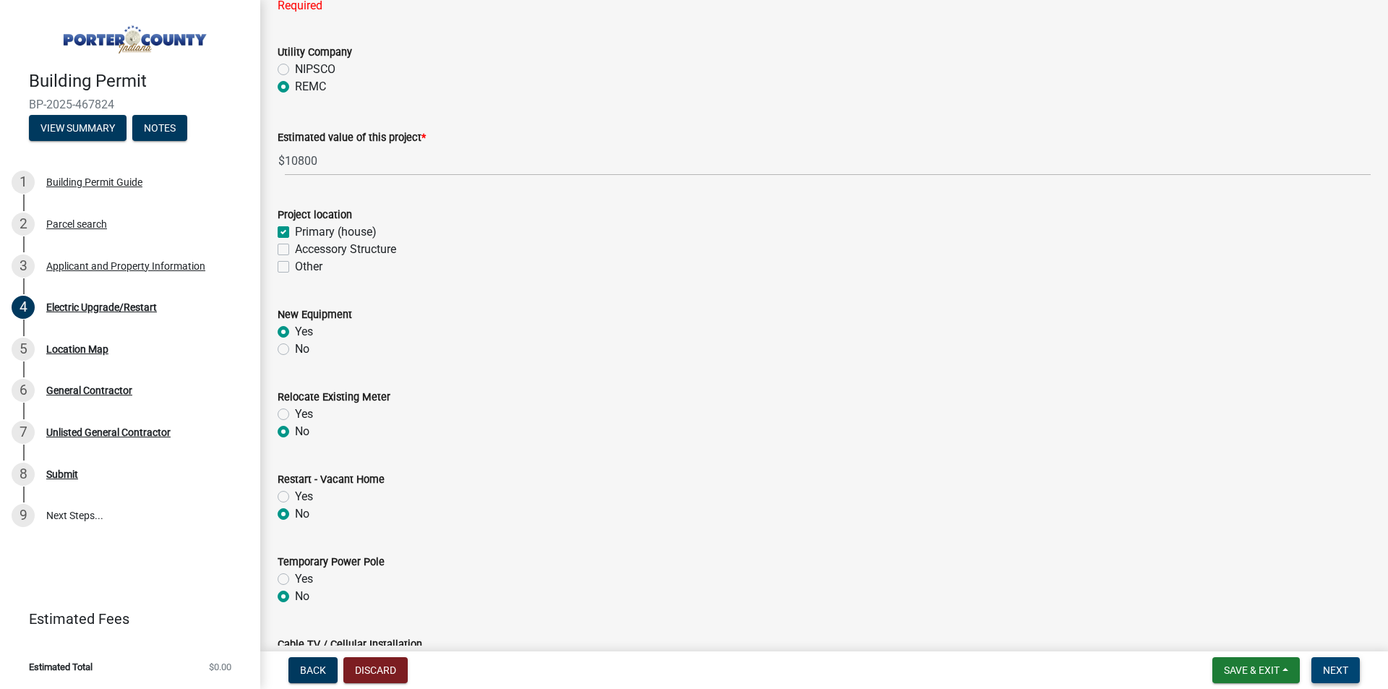
scroll to position [0, 0]
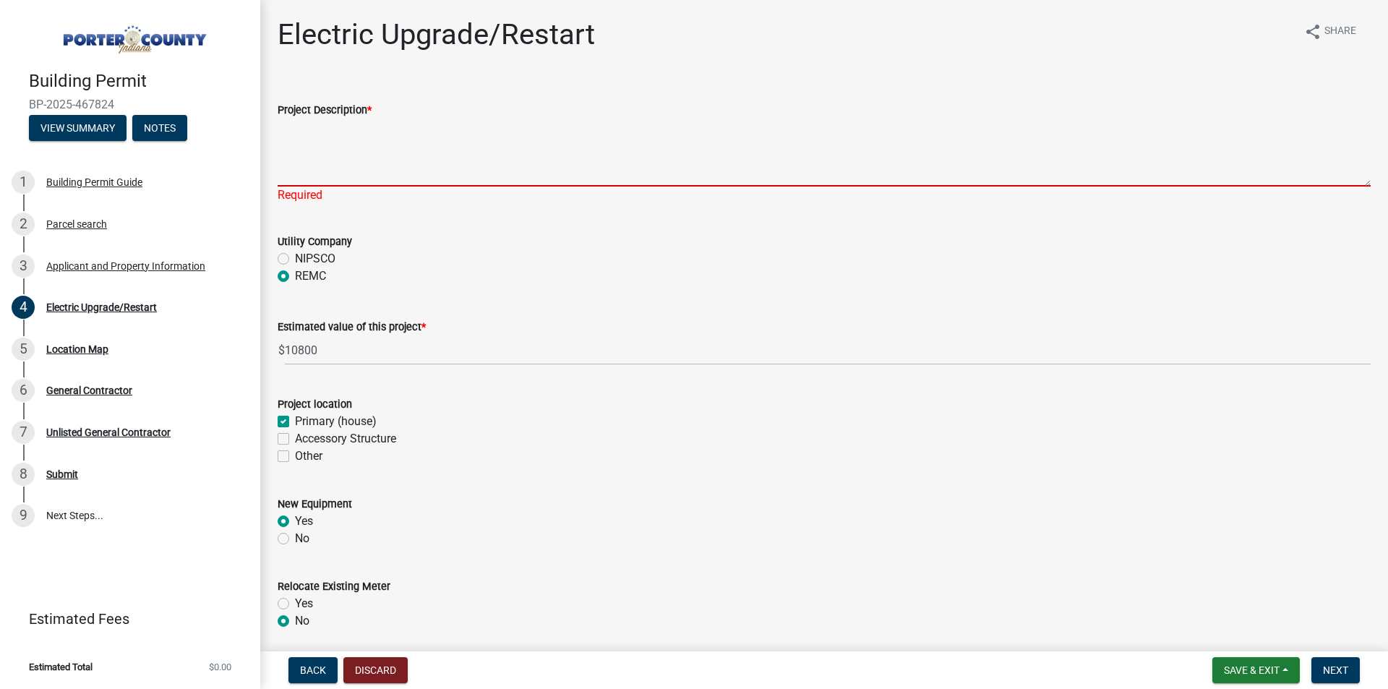
click at [367, 176] on textarea "Project Description *" at bounding box center [824, 153] width 1093 height 68
click at [370, 110] on span "*" at bounding box center [369, 110] width 4 height 12
click at [370, 119] on textarea "Project Description *" at bounding box center [824, 153] width 1093 height 68
click at [338, 174] on textarea "Project Description *" at bounding box center [824, 153] width 1093 height 68
click at [362, 175] on textarea "Project Description *" at bounding box center [824, 153] width 1093 height 68
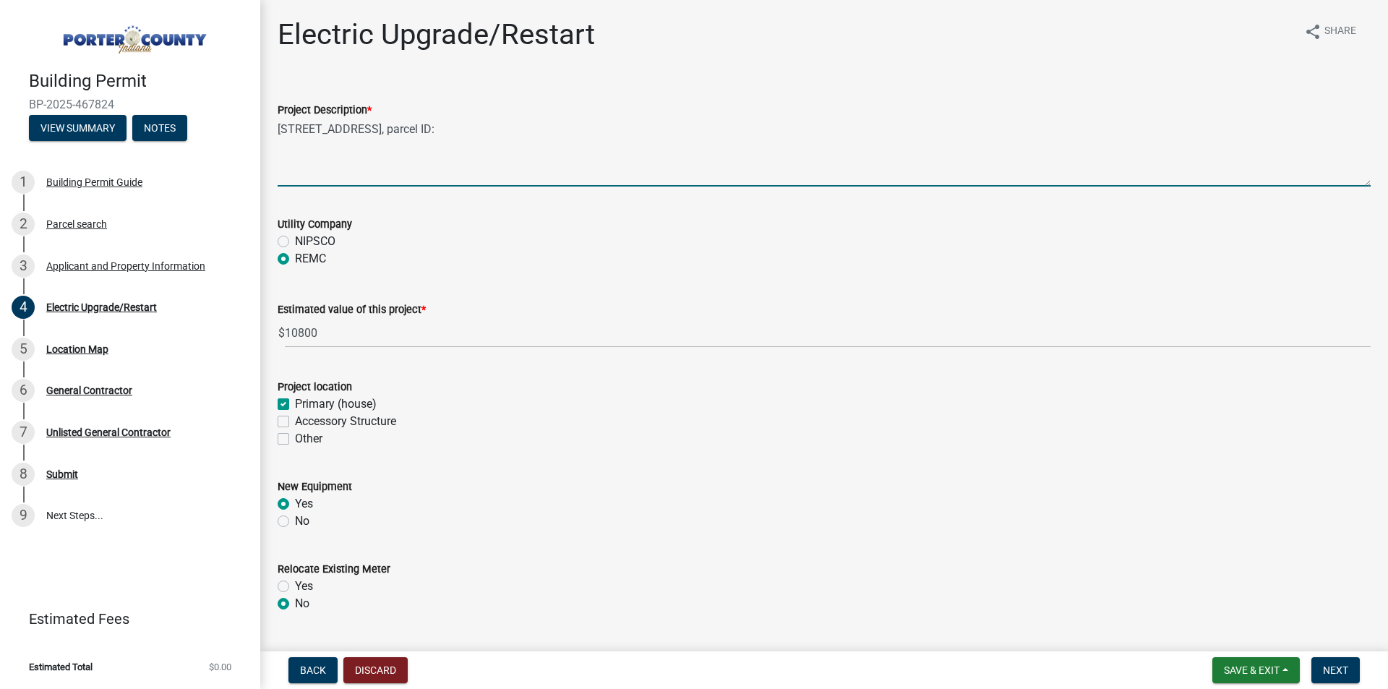
paste textarea "64-10-31-454-013.000-003"
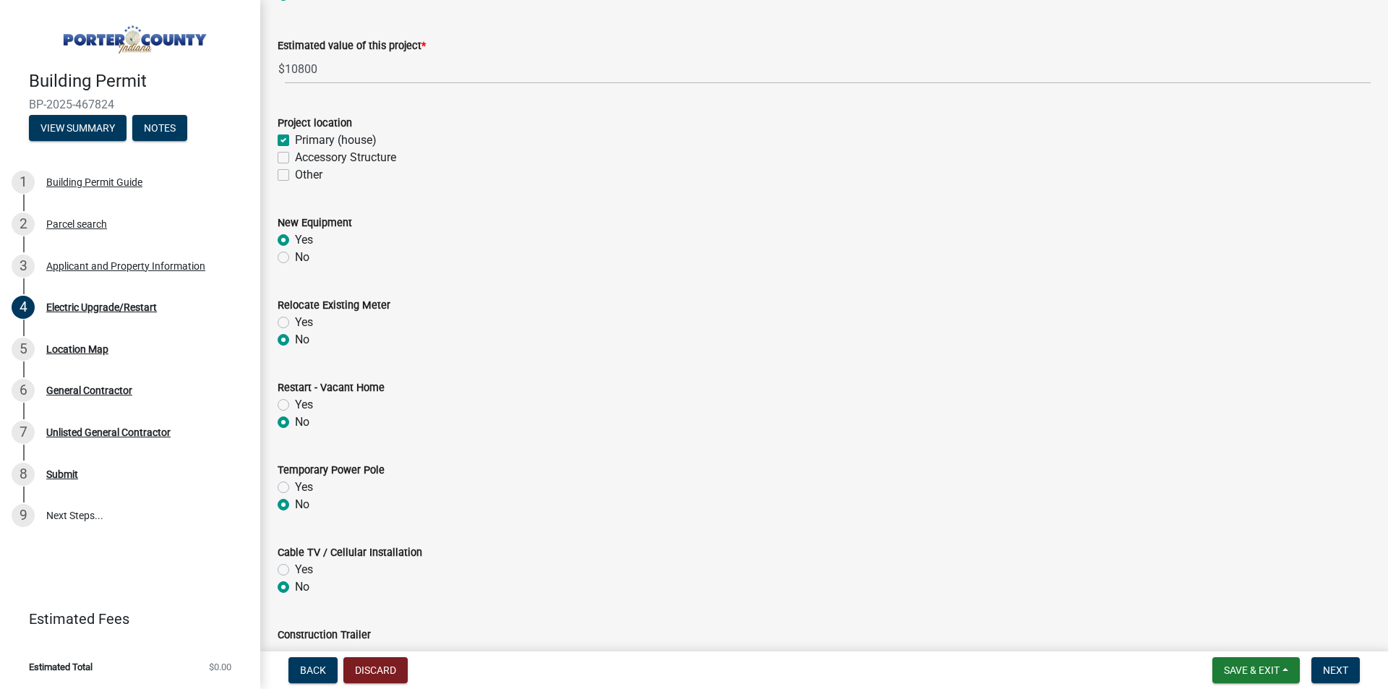
scroll to position [289, 0]
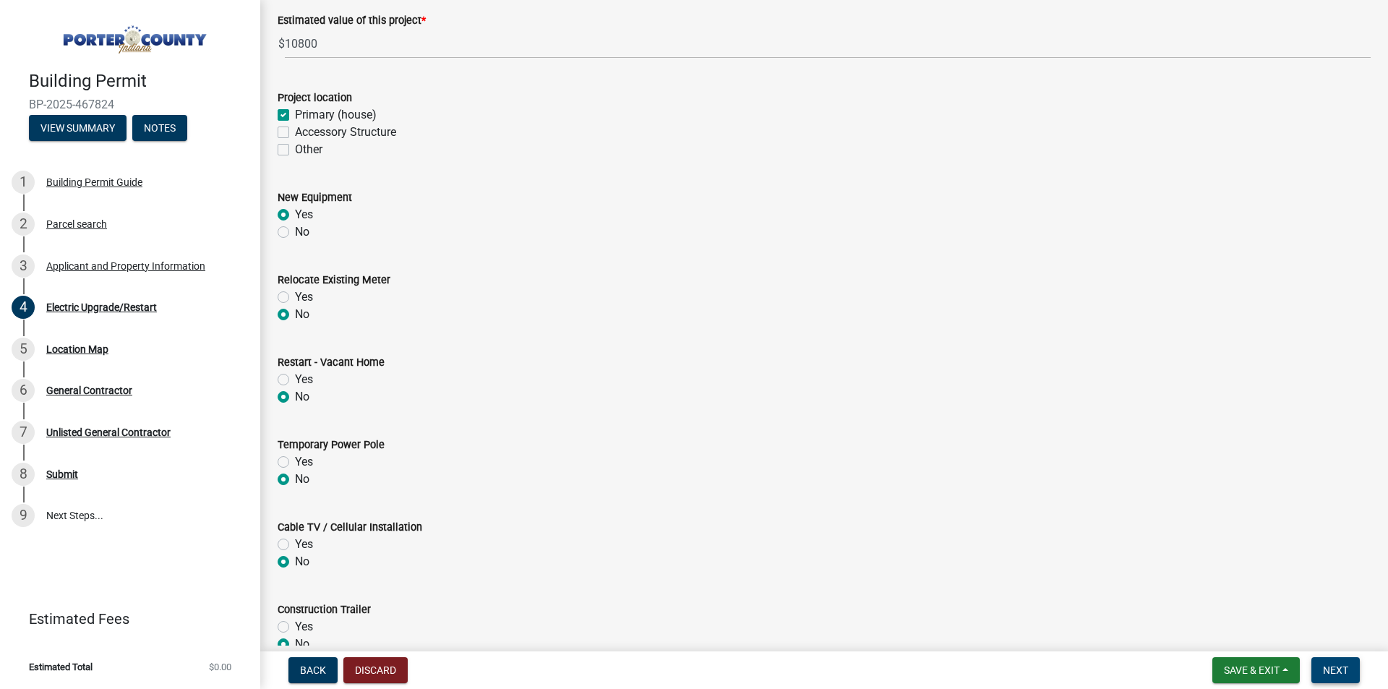
type textarea "[STREET_ADDRESS], parcel ID: 64-10-31-454-013.000-003"
click at [1329, 669] on span "Next" at bounding box center [1335, 670] width 25 height 12
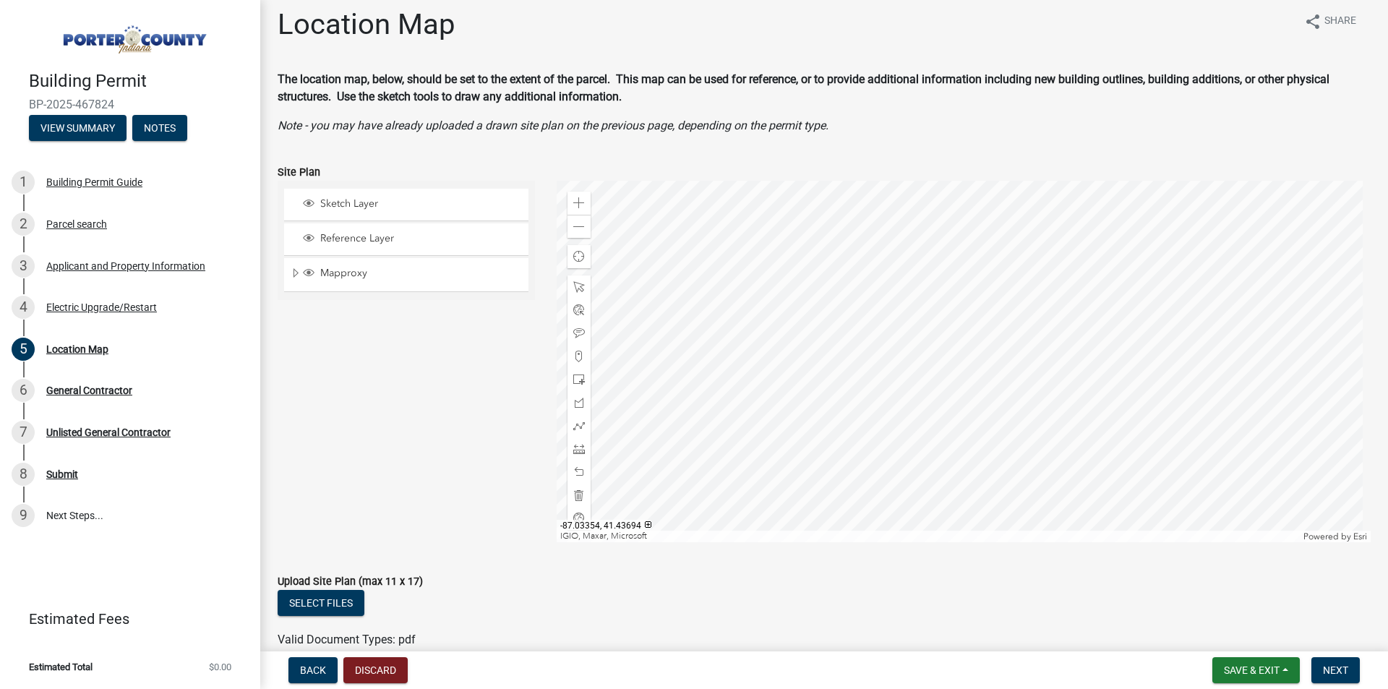
scroll to position [0, 0]
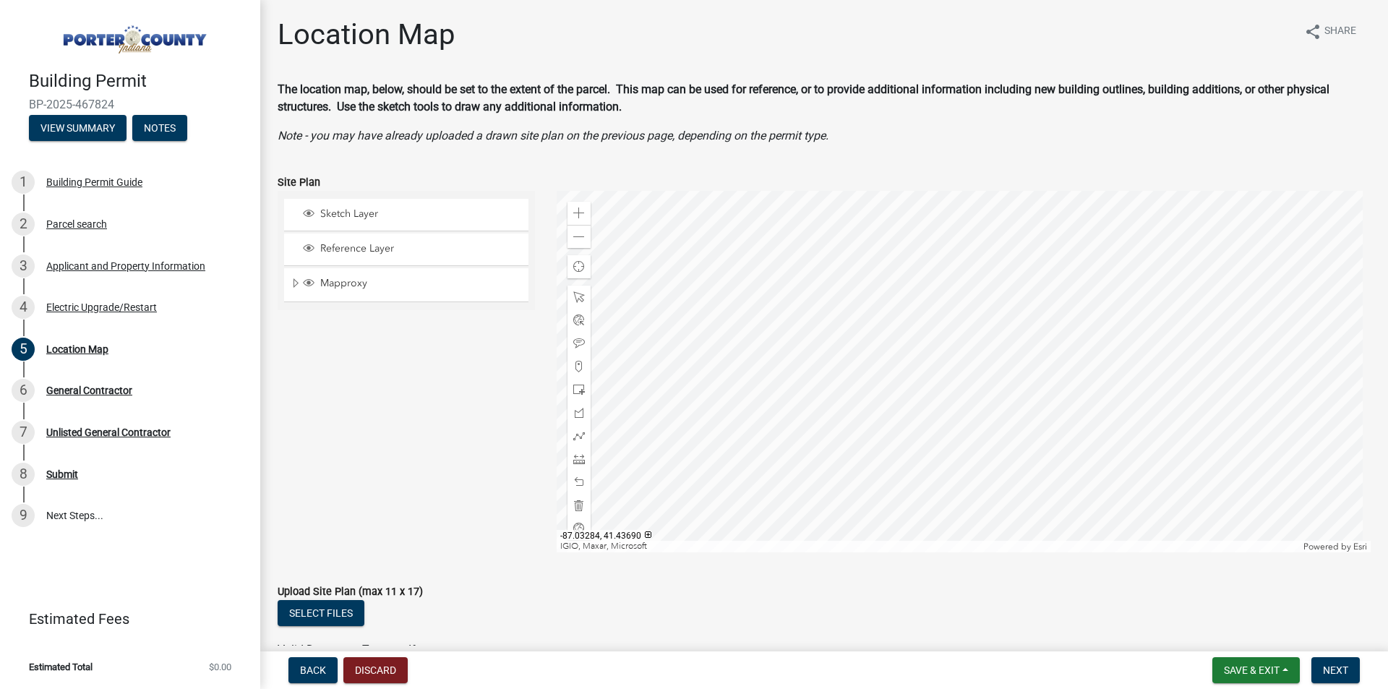
click at [1009, 315] on div at bounding box center [964, 371] width 815 height 361
click at [358, 211] on span "Sketch Layer" at bounding box center [420, 213] width 207 height 13
click at [1007, 321] on div at bounding box center [964, 371] width 815 height 361
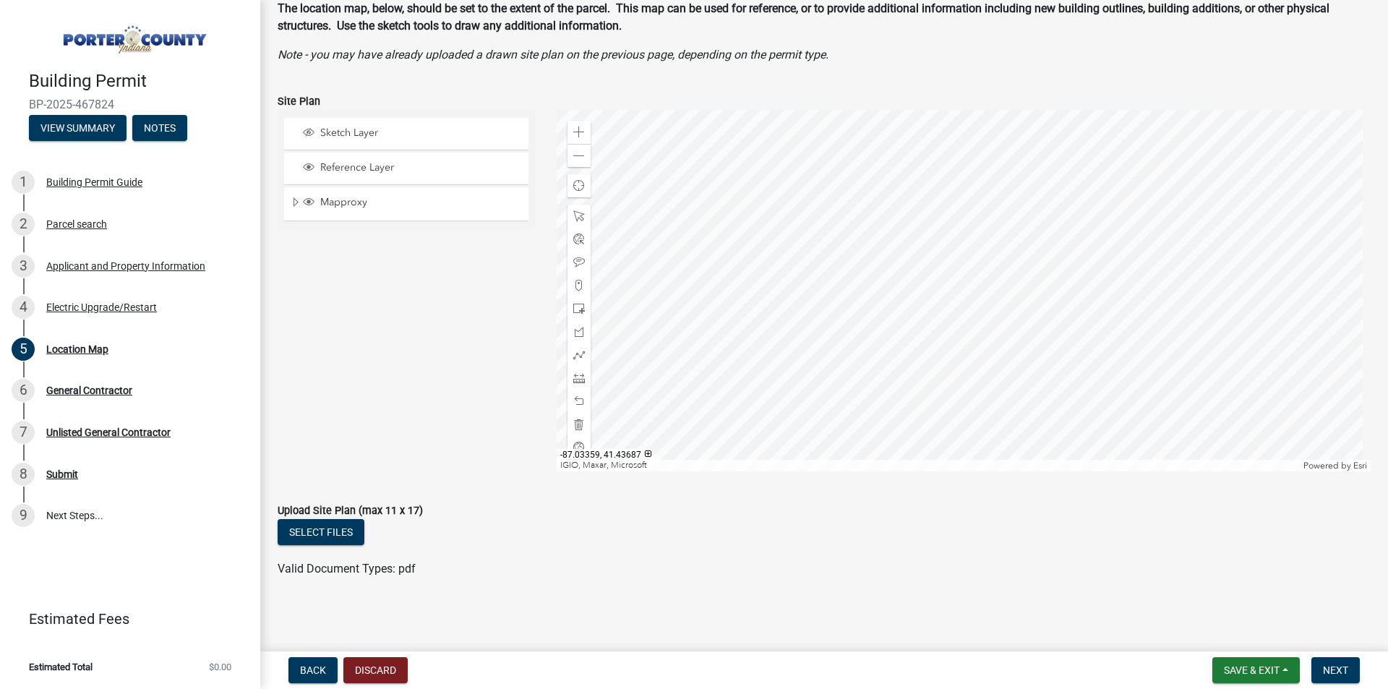
scroll to position [82, 0]
click at [573, 309] on span at bounding box center [579, 307] width 12 height 12
click at [1012, 239] on div at bounding box center [964, 288] width 815 height 361
click at [575, 304] on span at bounding box center [579, 307] width 12 height 12
click at [1016, 239] on div at bounding box center [964, 288] width 815 height 361
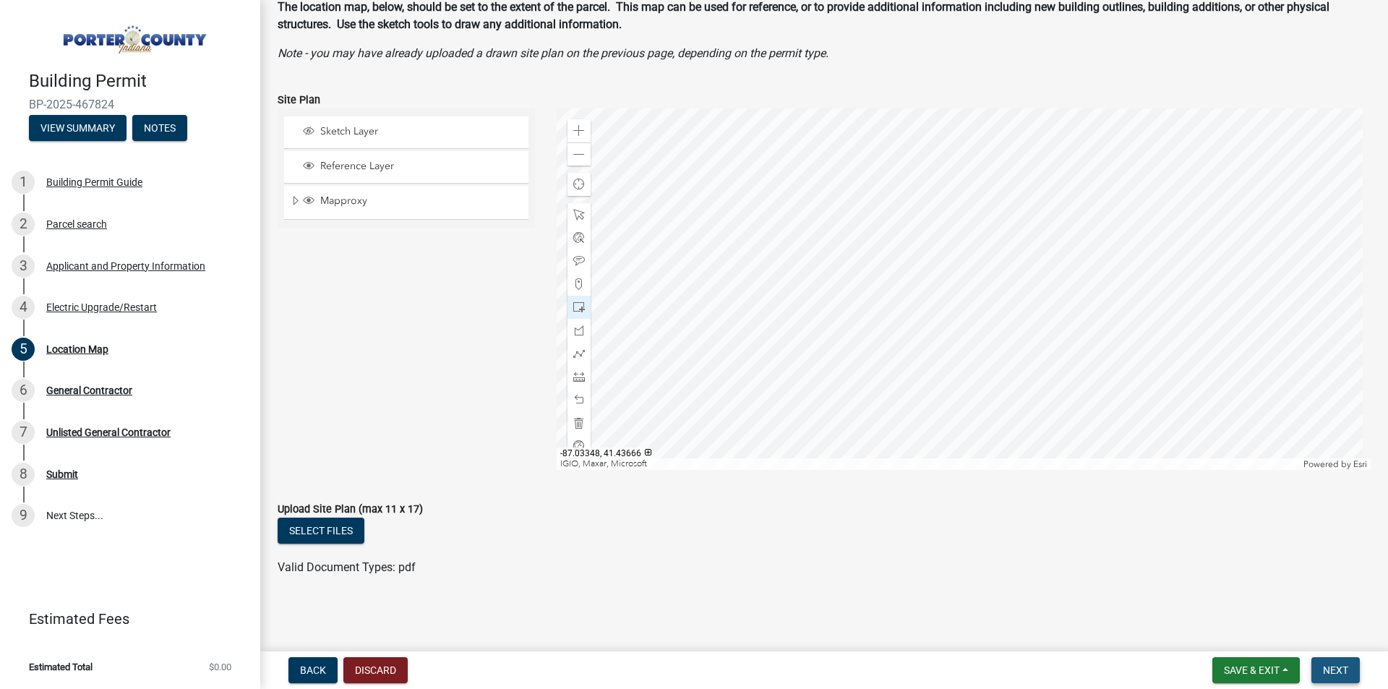
click at [1336, 677] on button "Next" at bounding box center [1335, 670] width 48 height 26
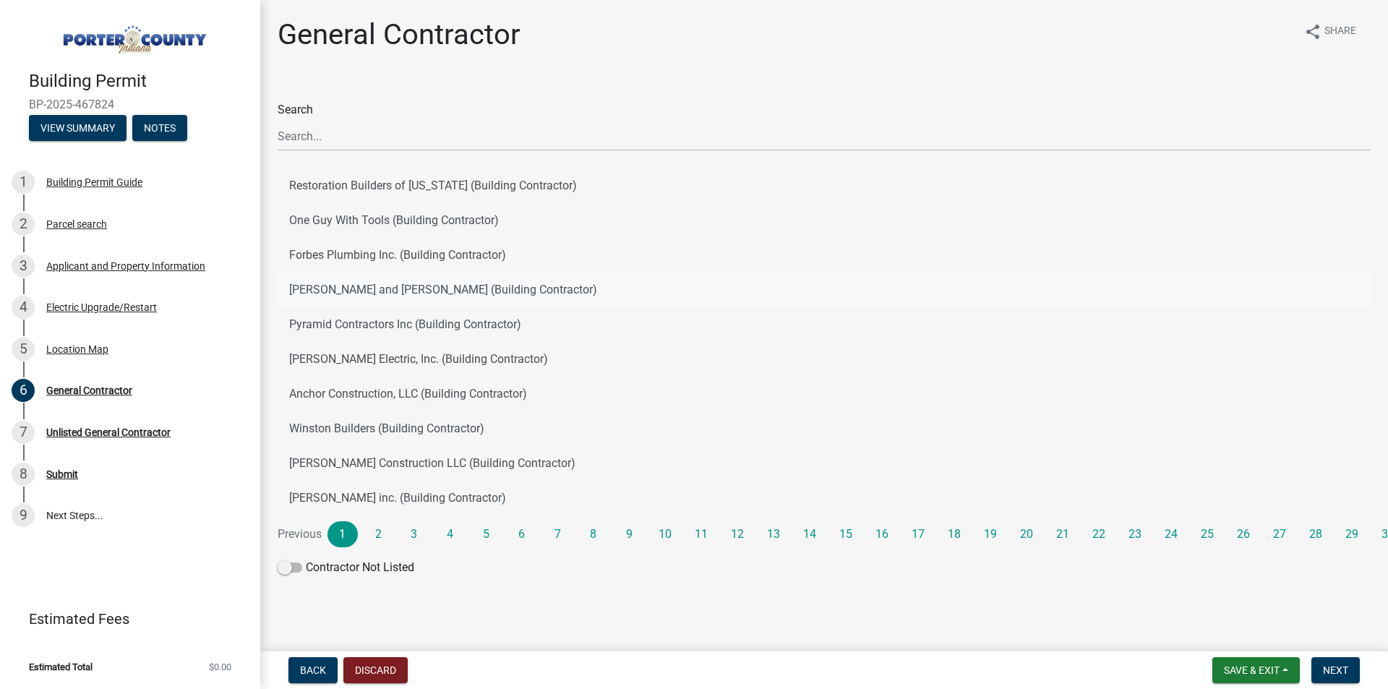
scroll to position [4, 0]
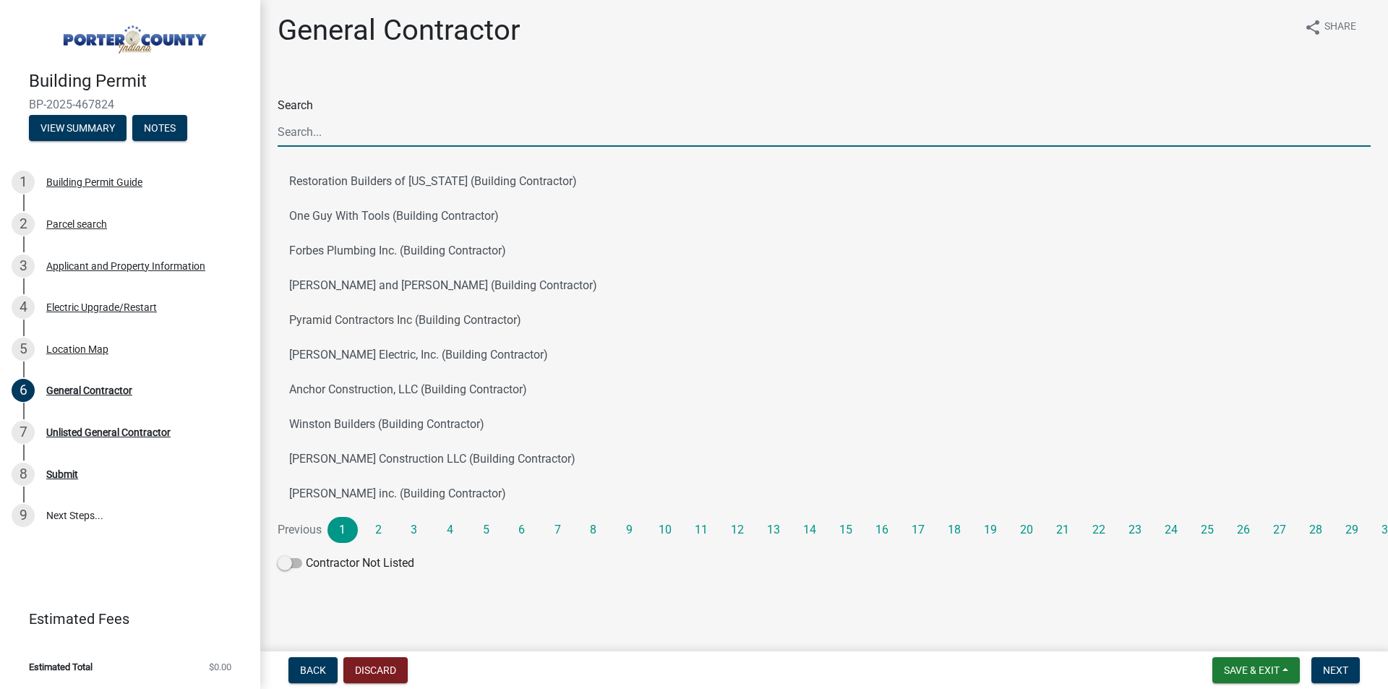
click at [421, 134] on input "Search" at bounding box center [824, 132] width 1093 height 30
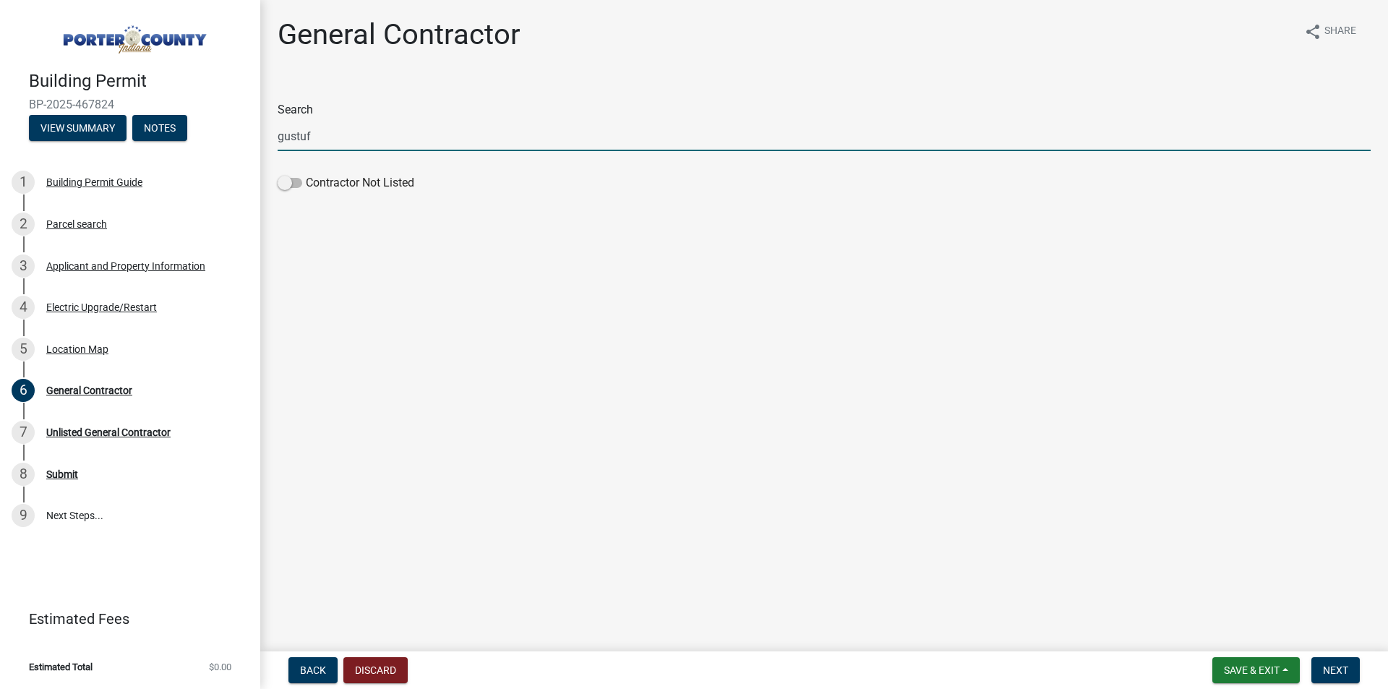
scroll to position [0, 0]
drag, startPoint x: 354, startPoint y: 138, endPoint x: 267, endPoint y: 138, distance: 87.5
click at [267, 138] on div "Search gustuf Contractor Not Listed" at bounding box center [824, 139] width 1115 height 116
type input "[PERSON_NAME]"
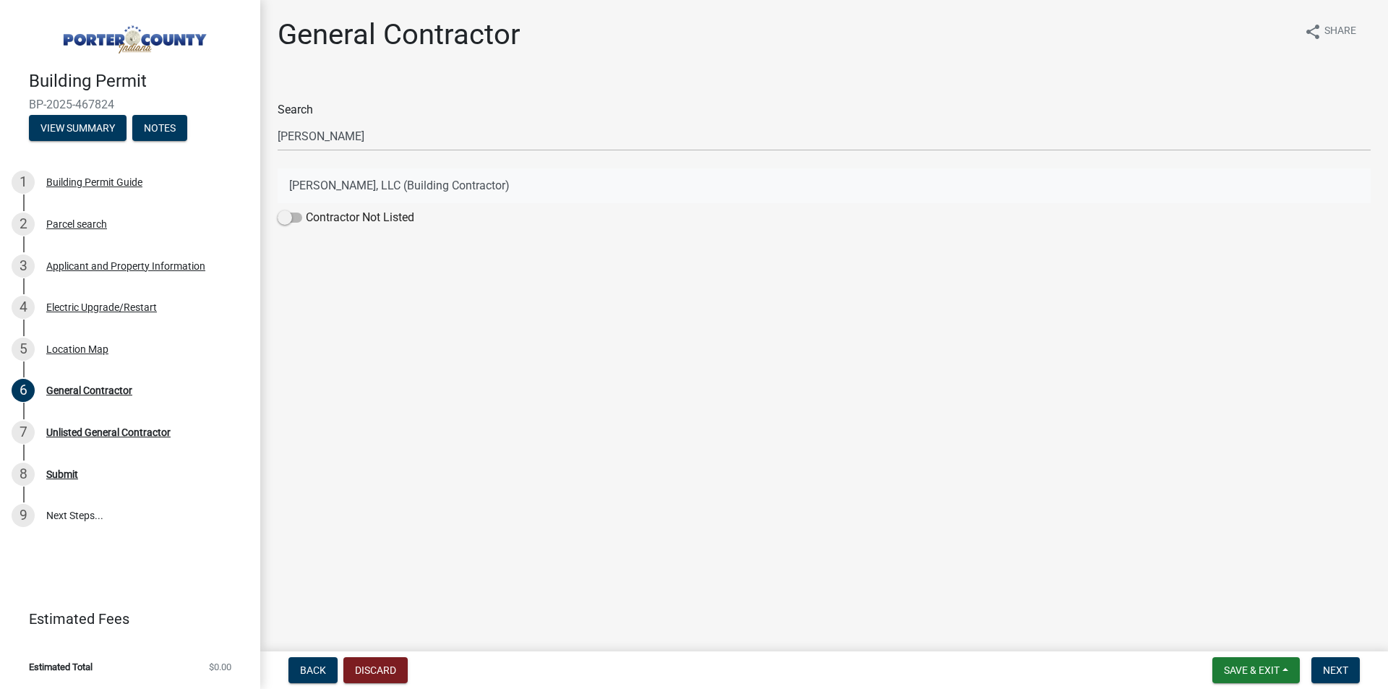
click at [346, 186] on button "[PERSON_NAME], LLC (Building Contractor)" at bounding box center [824, 185] width 1093 height 35
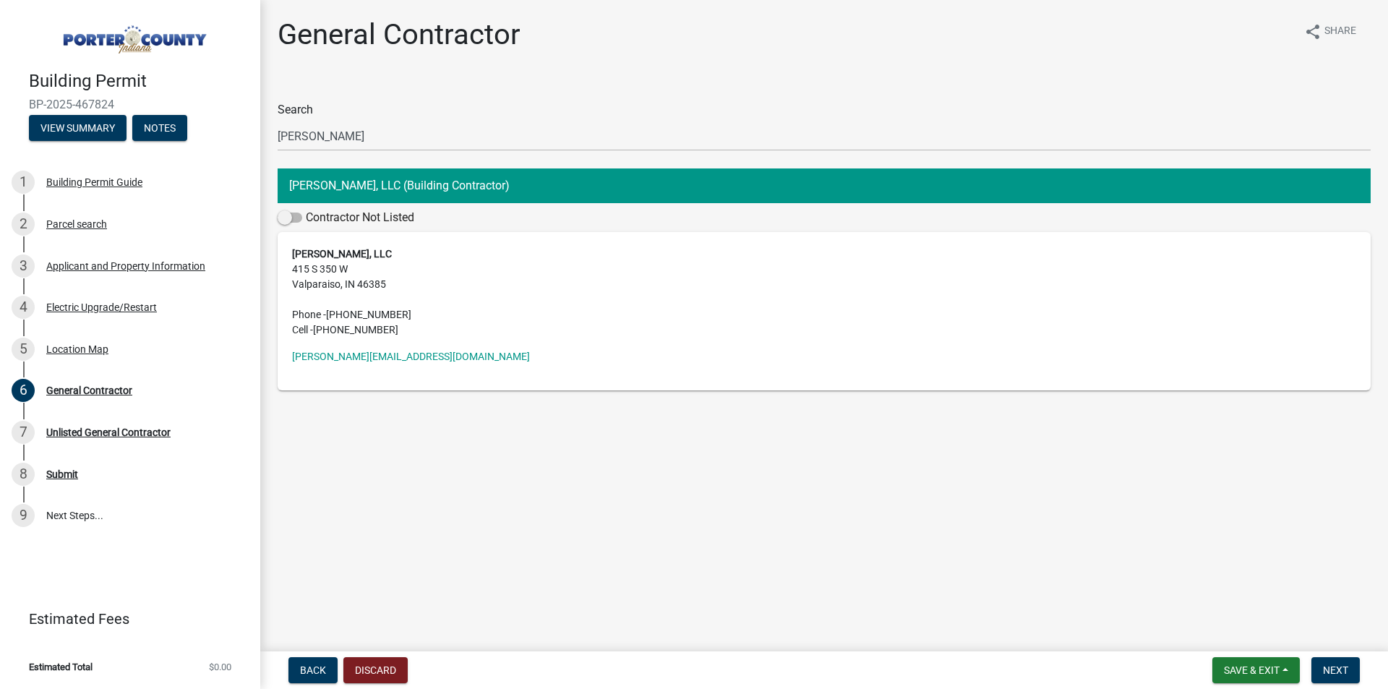
click at [403, 184] on button "[PERSON_NAME], LLC (Building Contractor)" at bounding box center [824, 185] width 1093 height 35
click at [1336, 673] on span "Next" at bounding box center [1335, 670] width 25 height 12
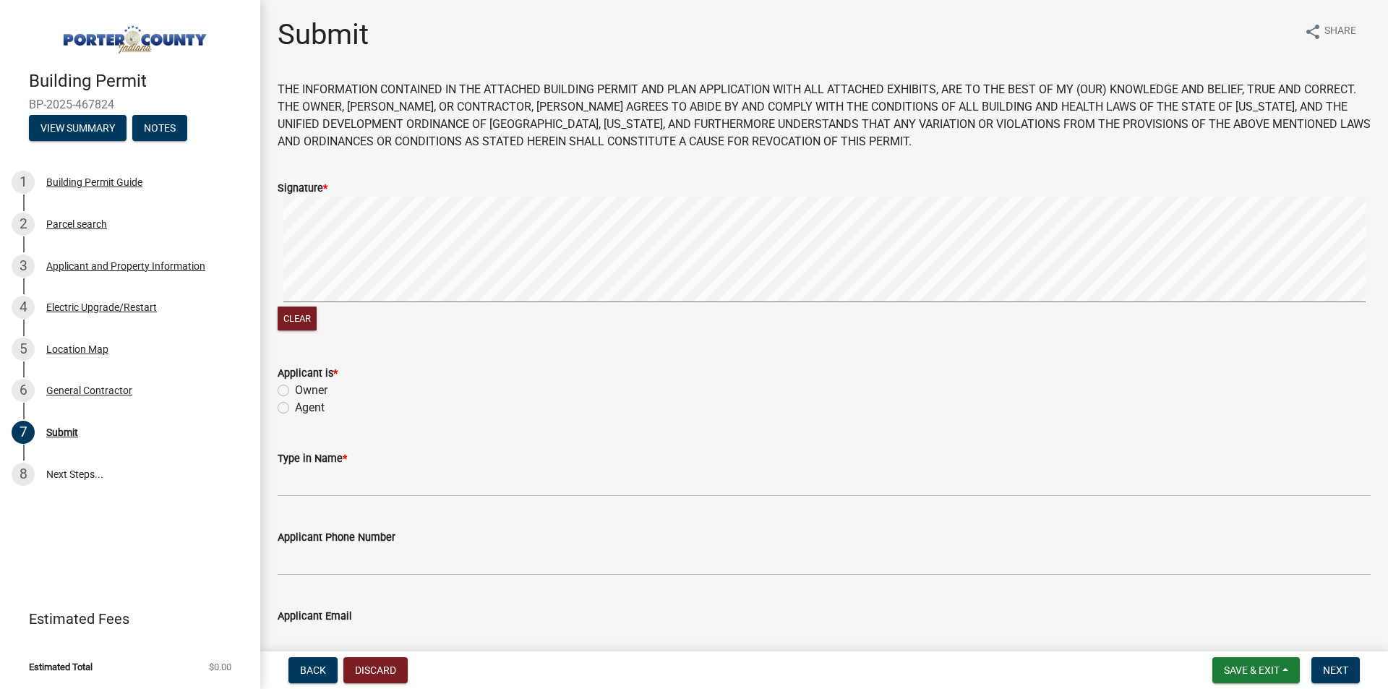
click at [295, 391] on label "Owner" at bounding box center [311, 390] width 33 height 17
click at [295, 391] on input "Owner" at bounding box center [299, 386] width 9 height 9
radio input "true"
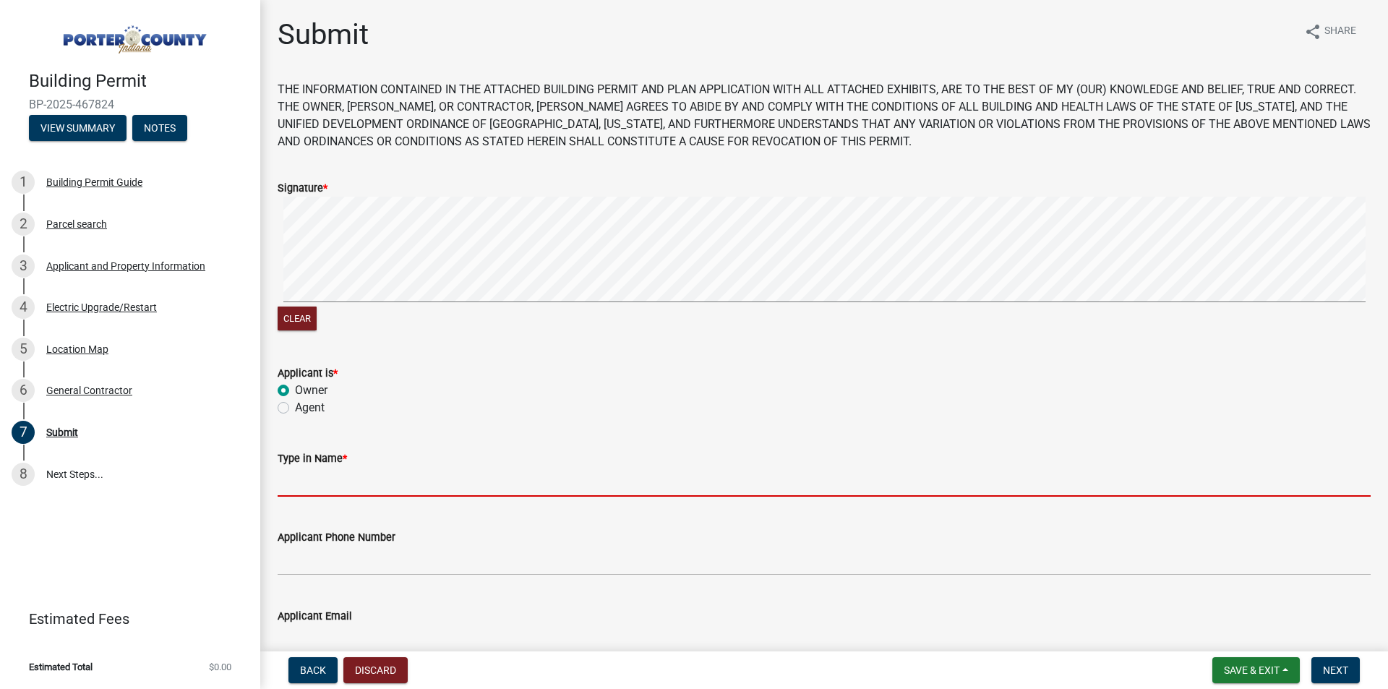
click at [353, 485] on input "Type in Name *" at bounding box center [824, 482] width 1093 height 30
type input "[PERSON_NAME]"
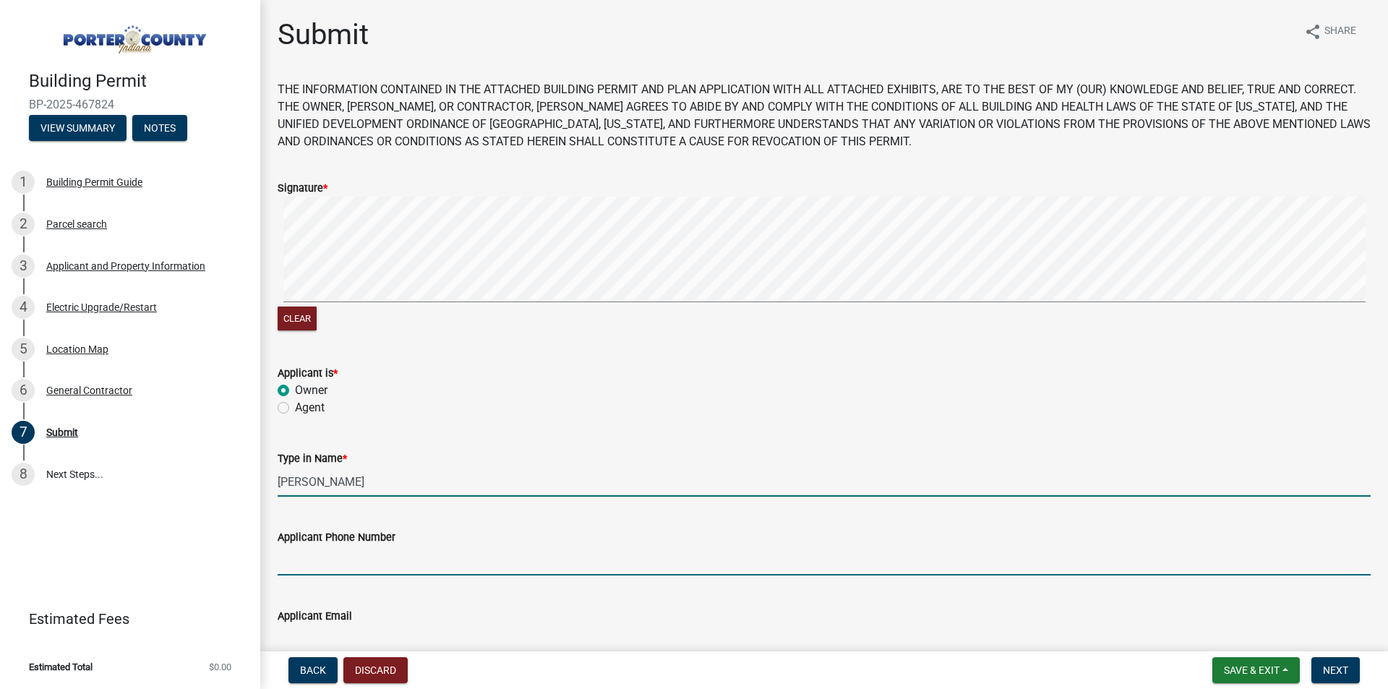
type input "9702904115"
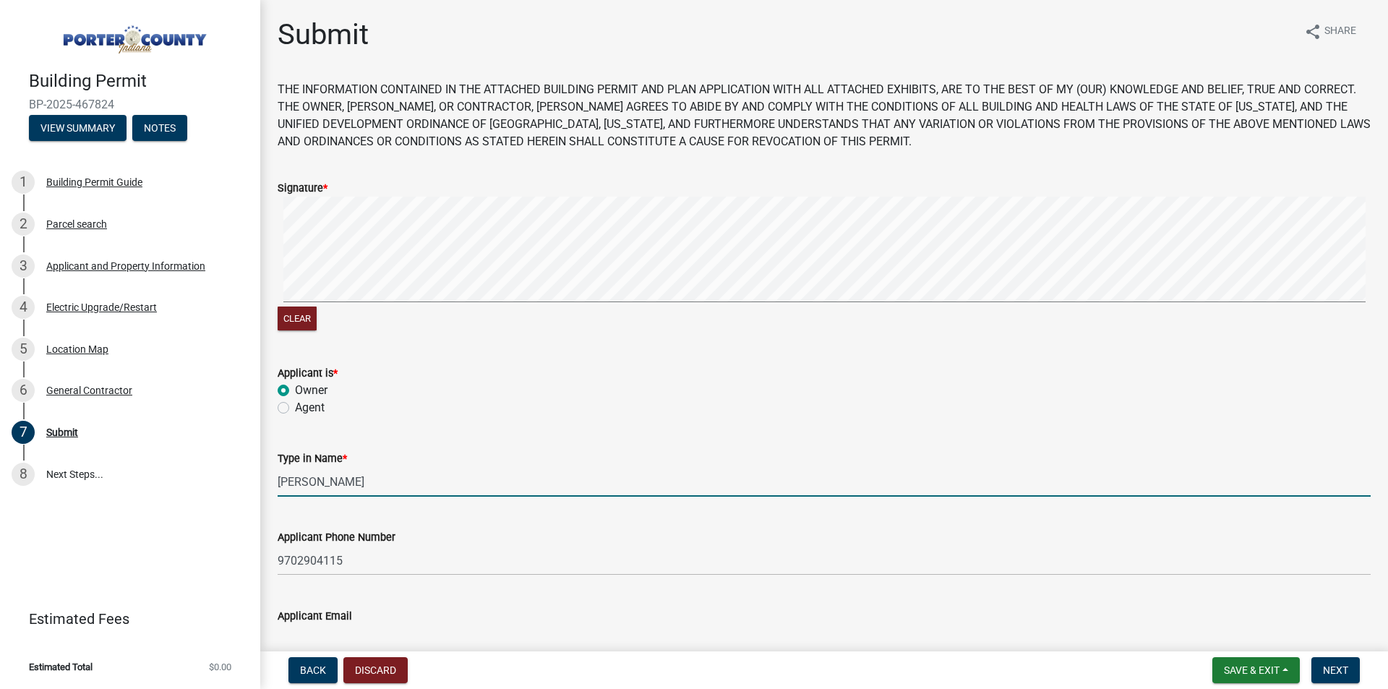
type input "[EMAIL_ADDRESS][DOMAIN_NAME]"
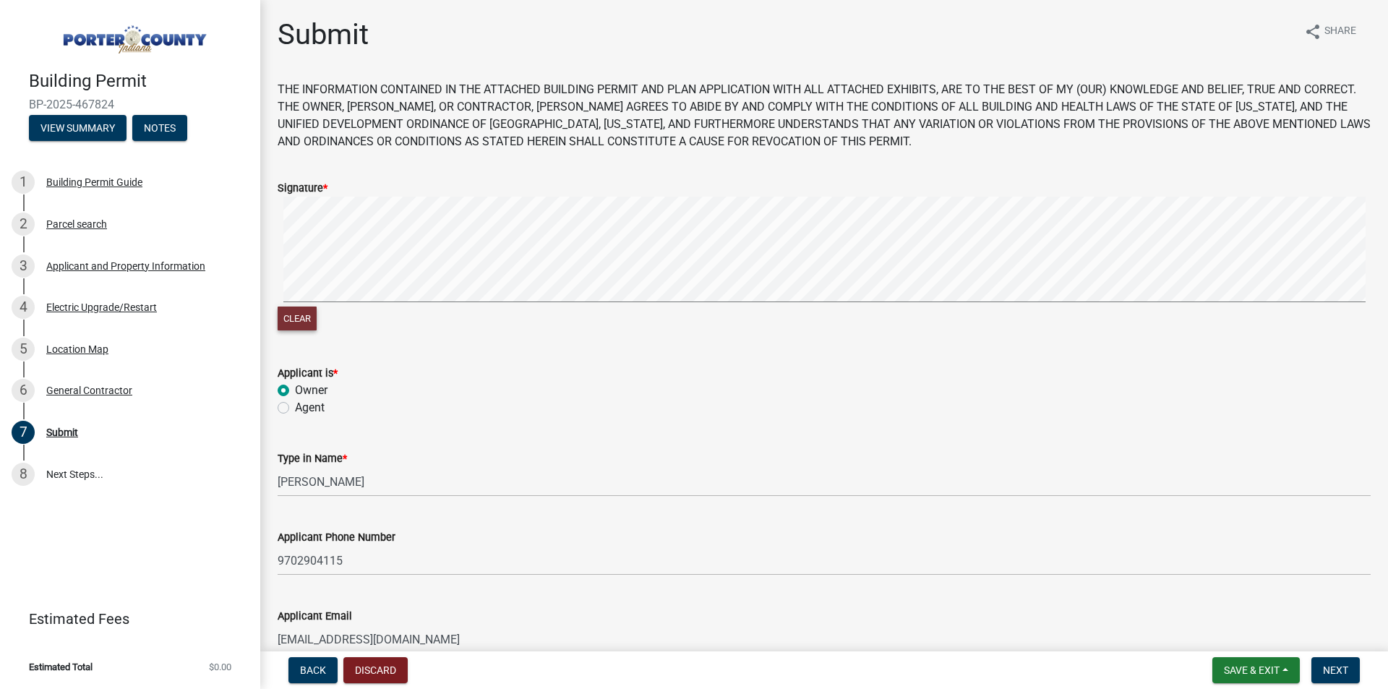
click at [306, 314] on button "Clear" at bounding box center [297, 318] width 39 height 24
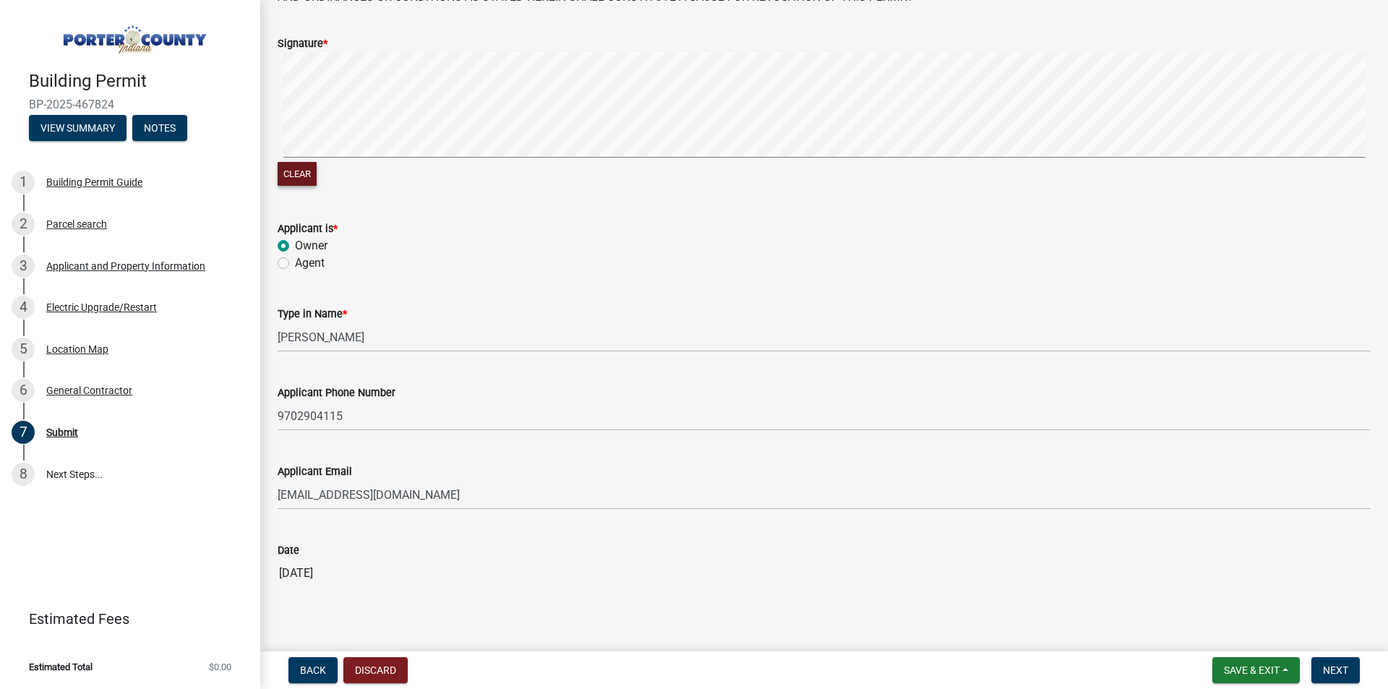
scroll to position [166, 0]
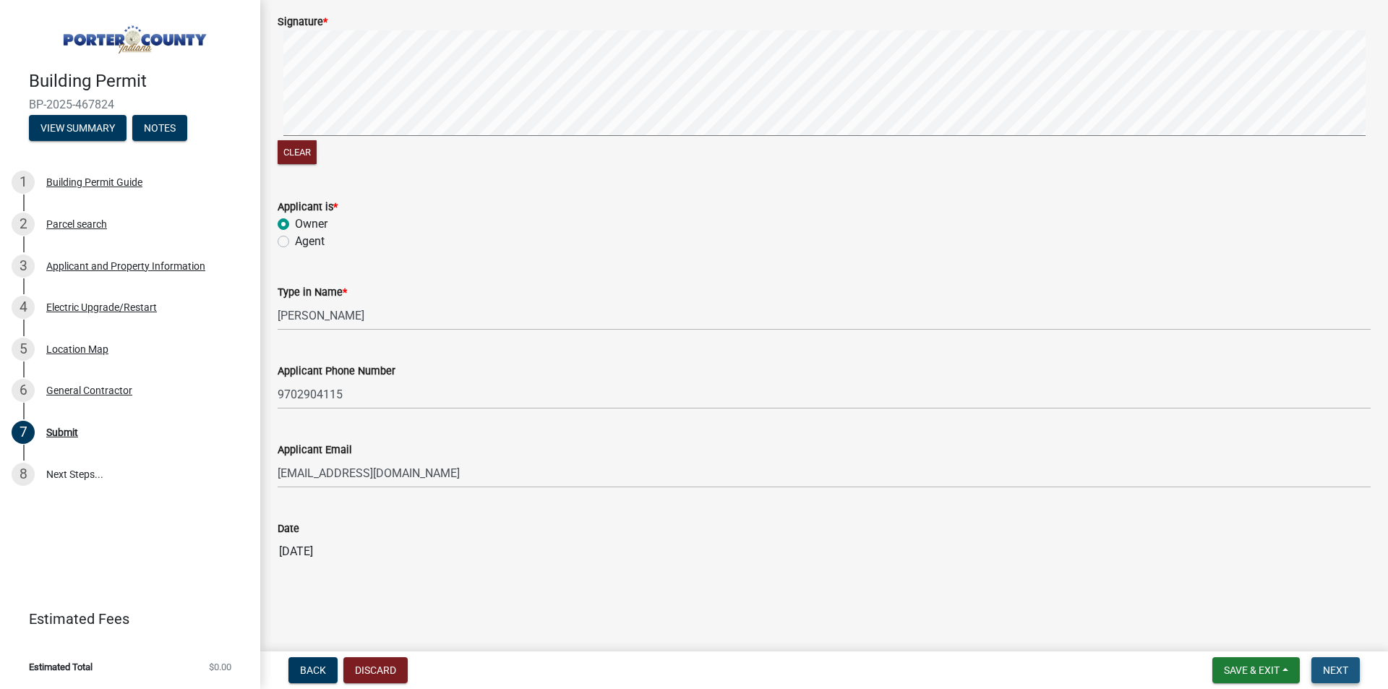
click at [1324, 666] on span "Next" at bounding box center [1335, 670] width 25 height 12
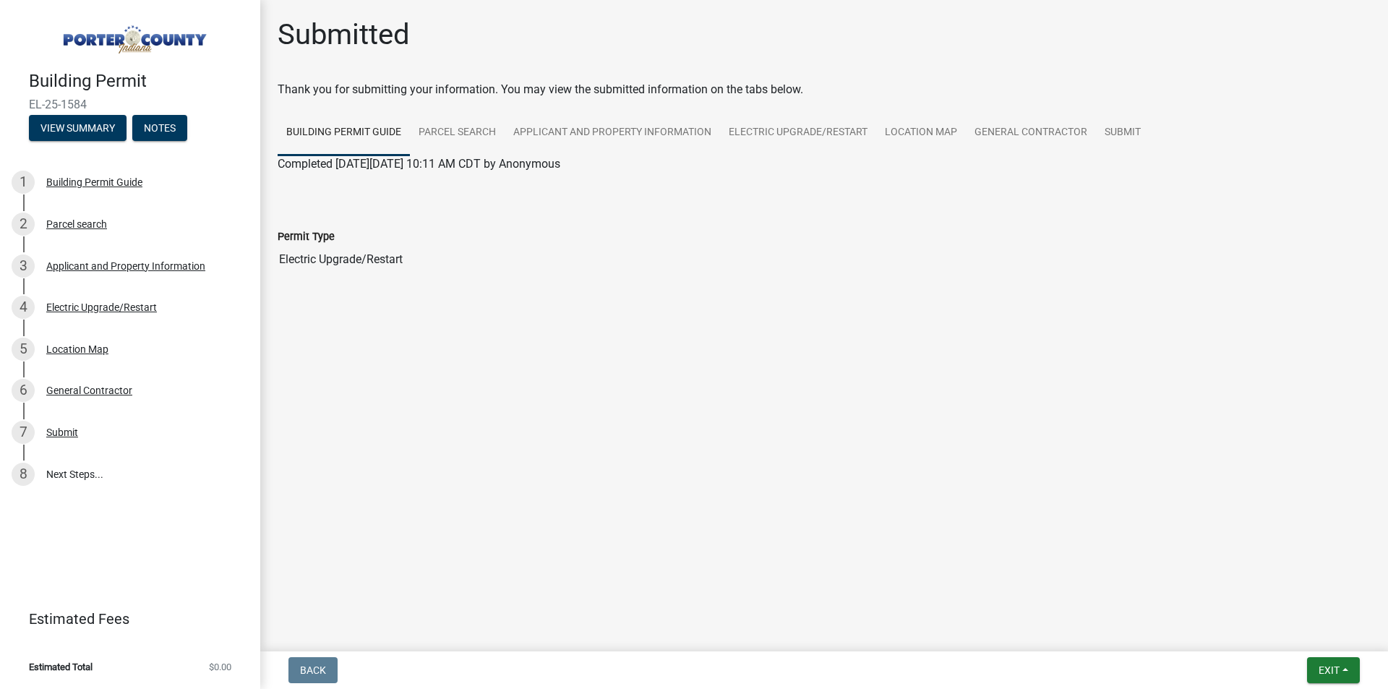
click at [351, 265] on input "Electric Upgrade/Restart" at bounding box center [824, 259] width 1093 height 29
click at [1328, 669] on span "Exit" at bounding box center [1328, 670] width 21 height 12
click at [1280, 636] on button "Save & Exit" at bounding box center [1302, 632] width 116 height 35
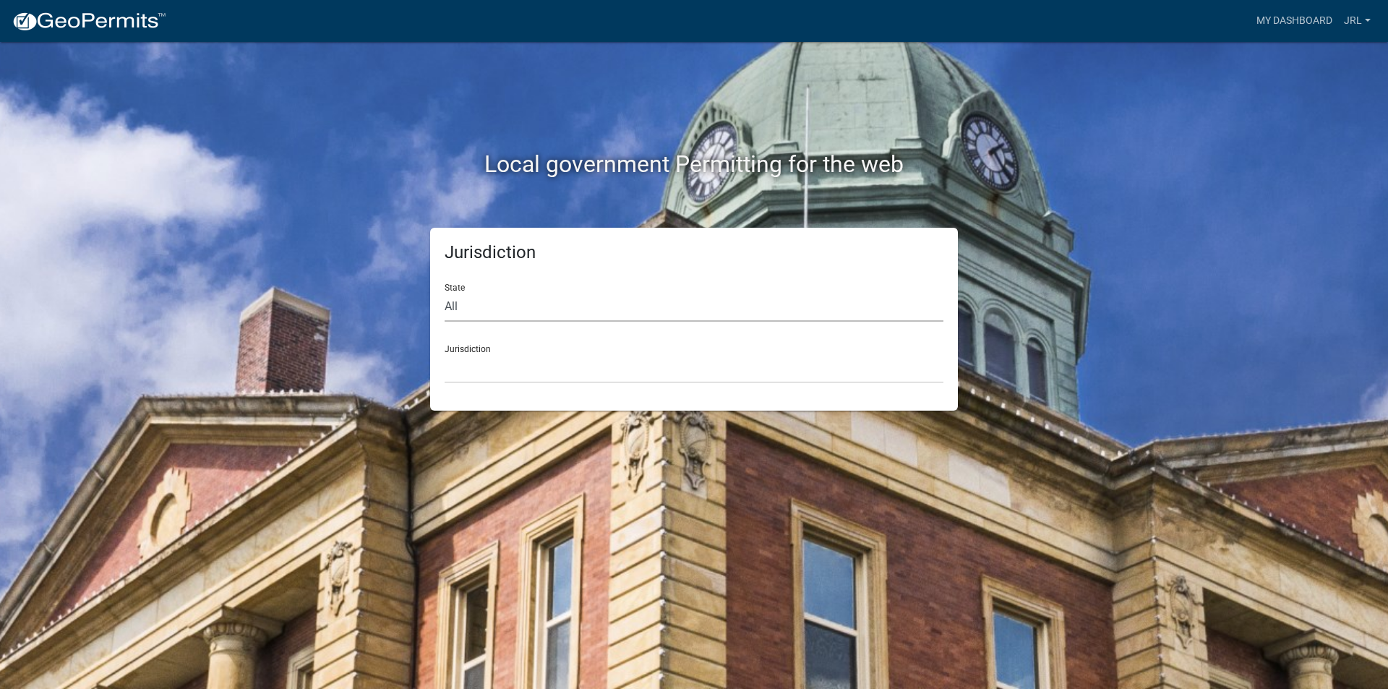
click at [685, 309] on select "All Colorado Georgia Indiana Iowa Kansas Minnesota Ohio South Carolina Wisconsin" at bounding box center [694, 307] width 499 height 30
select select "[US_STATE]"
click at [445, 292] on select "All Colorado Georgia Indiana Iowa Kansas Minnesota Ohio South Carolina Wisconsin" at bounding box center [694, 307] width 499 height 30
click at [532, 374] on select "City of Charlestown, Indiana City of Jeffersonville, Indiana City of Logansport…" at bounding box center [694, 368] width 499 height 30
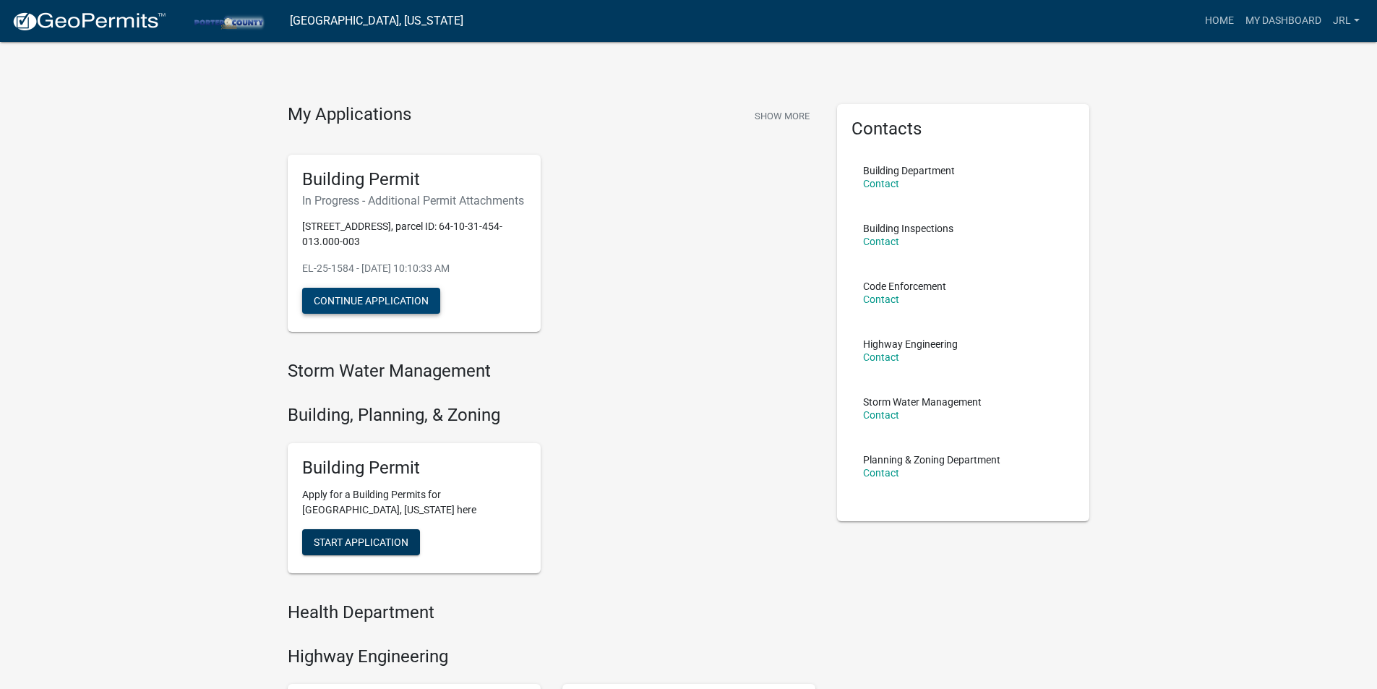
click at [353, 314] on button "Continue Application" at bounding box center [371, 301] width 138 height 26
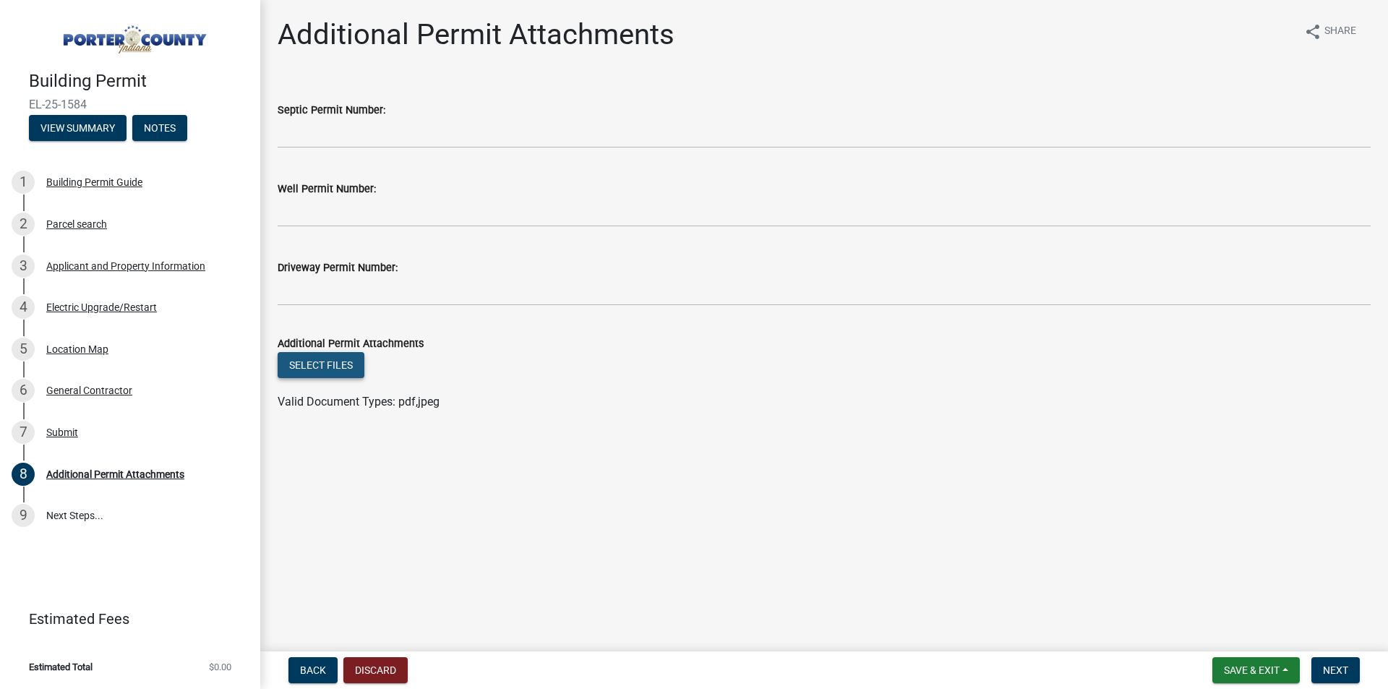
click at [332, 364] on button "Select files" at bounding box center [321, 365] width 87 height 26
click at [74, 306] on div "Electric Upgrade/Restart" at bounding box center [101, 307] width 111 height 10
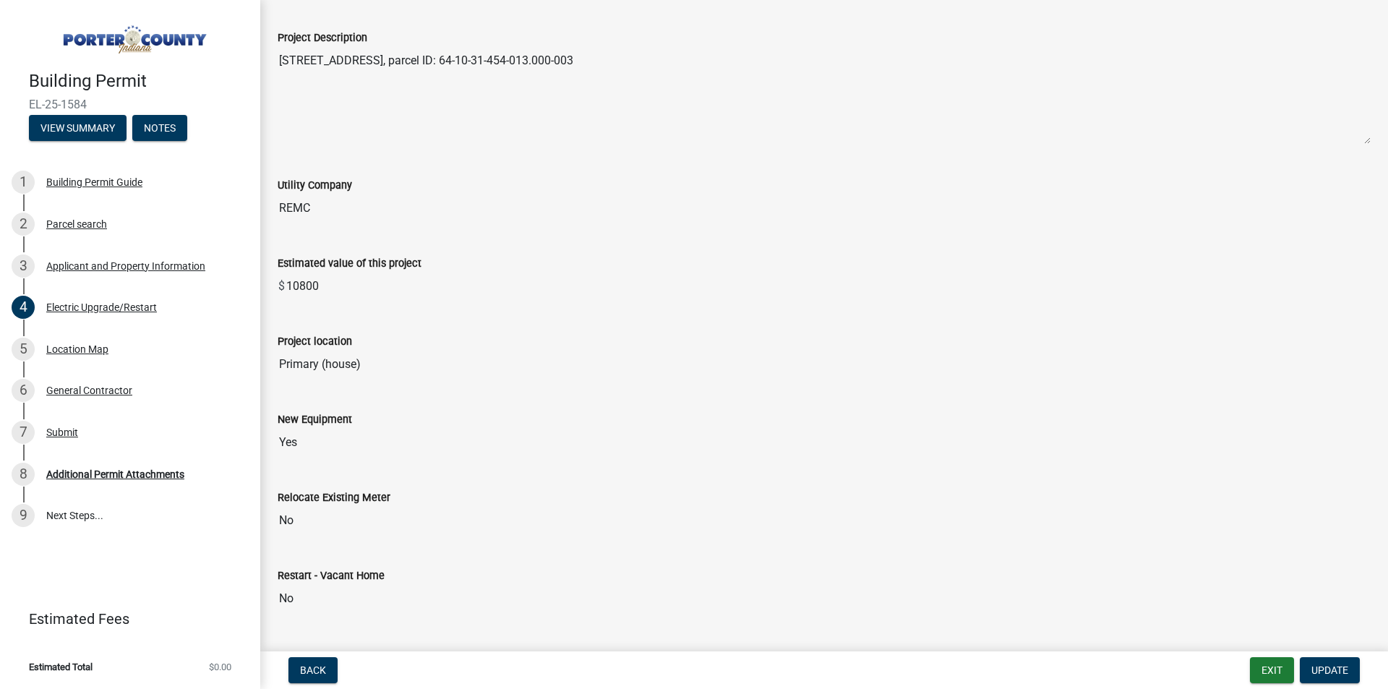
scroll to position [145, 0]
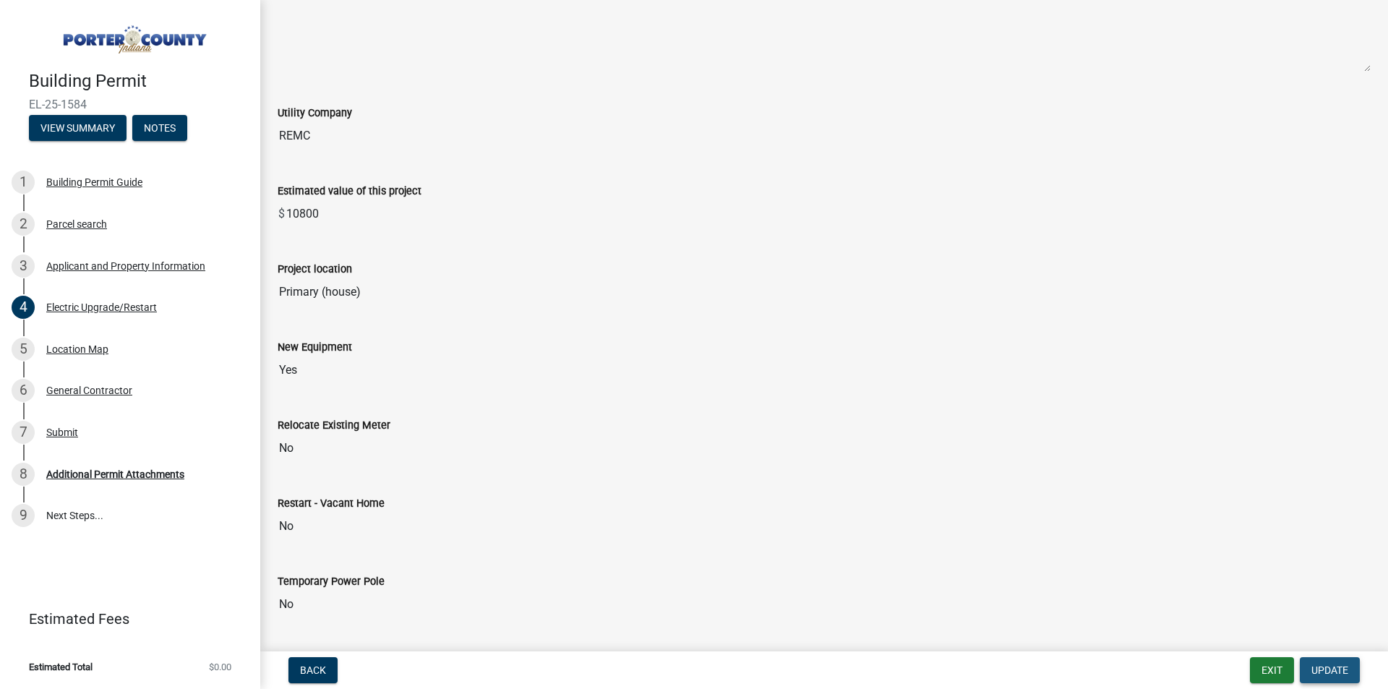
click at [1328, 666] on span "Update" at bounding box center [1329, 670] width 37 height 12
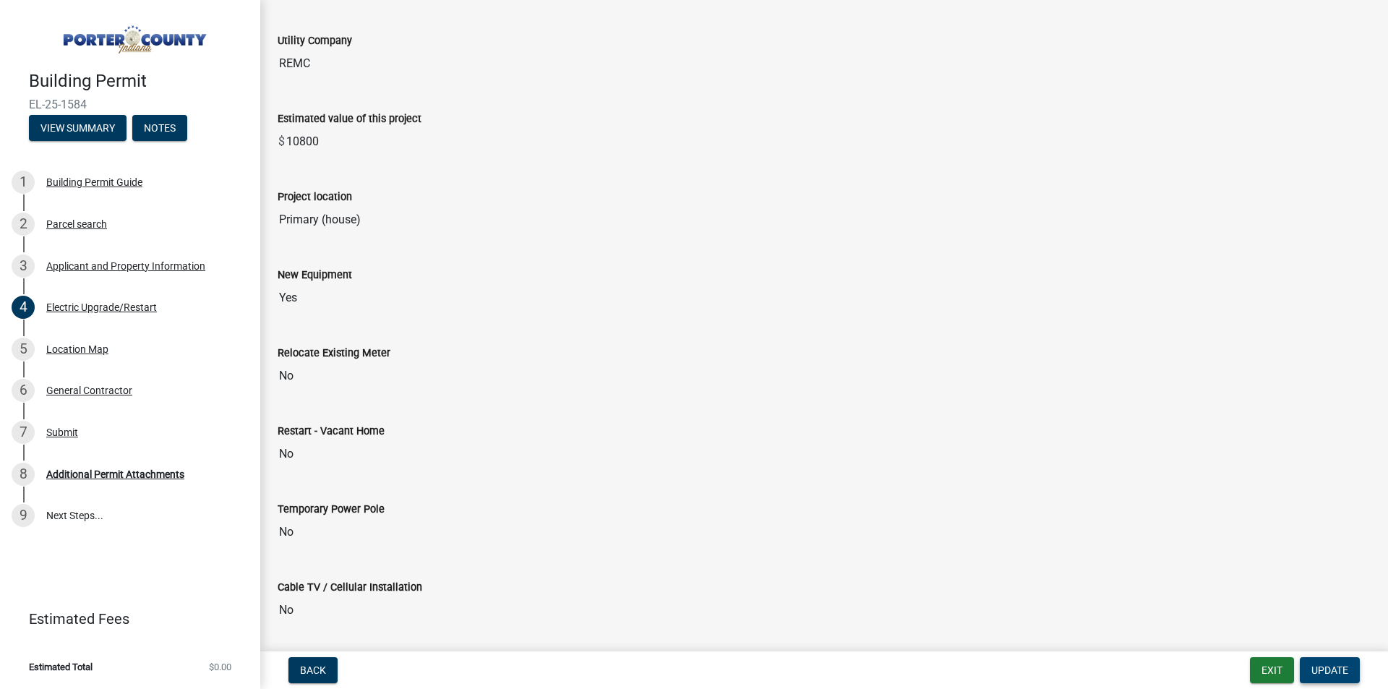
scroll to position [0, 0]
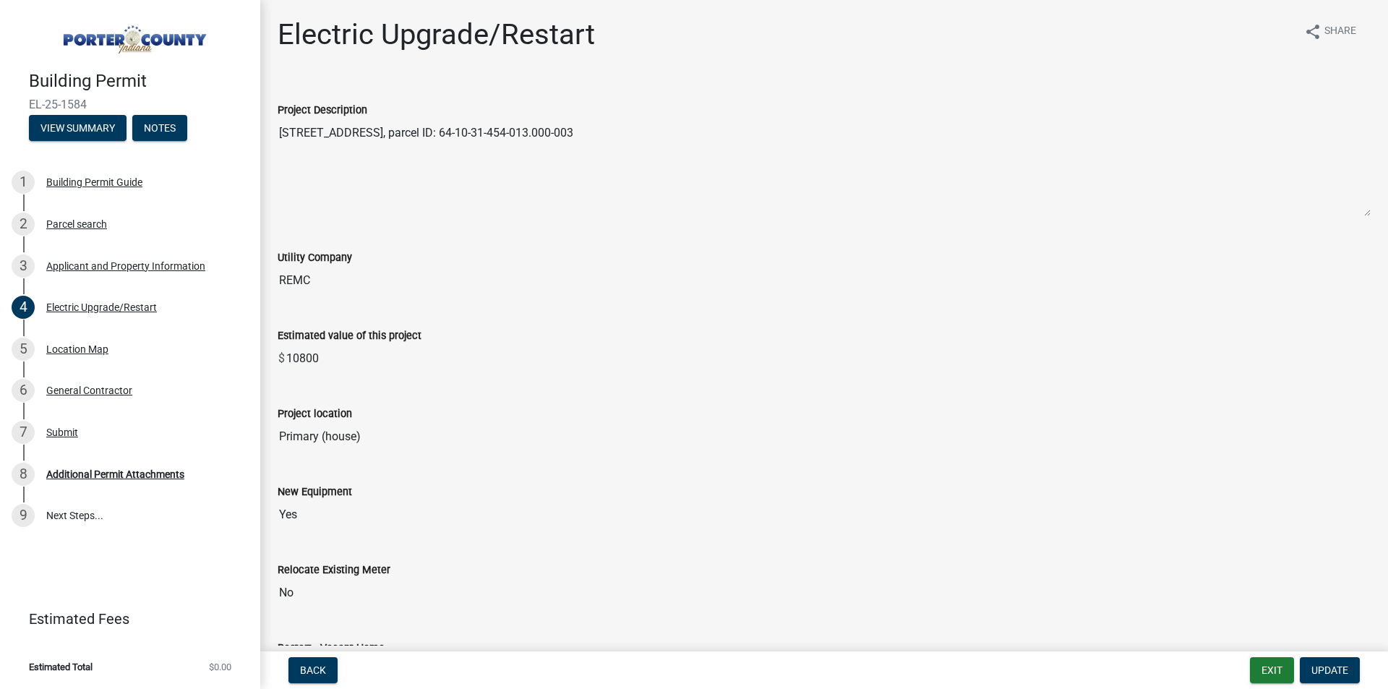
click at [281, 129] on textarea "[STREET_ADDRESS], parcel ID: 64-10-31-454-013.000-003" at bounding box center [824, 168] width 1093 height 98
click at [280, 132] on textarea "[STREET_ADDRESS], parcel ID: 64-10-31-454-013.000-003" at bounding box center [824, 168] width 1093 height 98
click at [280, 129] on textarea "[STREET_ADDRESS], parcel ID: 64-10-31-454-013.000-003" at bounding box center [824, 168] width 1093 height 98
click at [424, 192] on textarea "[STREET_ADDRESS], parcel ID: 64-10-31-454-013.000-003" at bounding box center [824, 168] width 1093 height 98
click at [1324, 672] on span "Update" at bounding box center [1329, 670] width 37 height 12
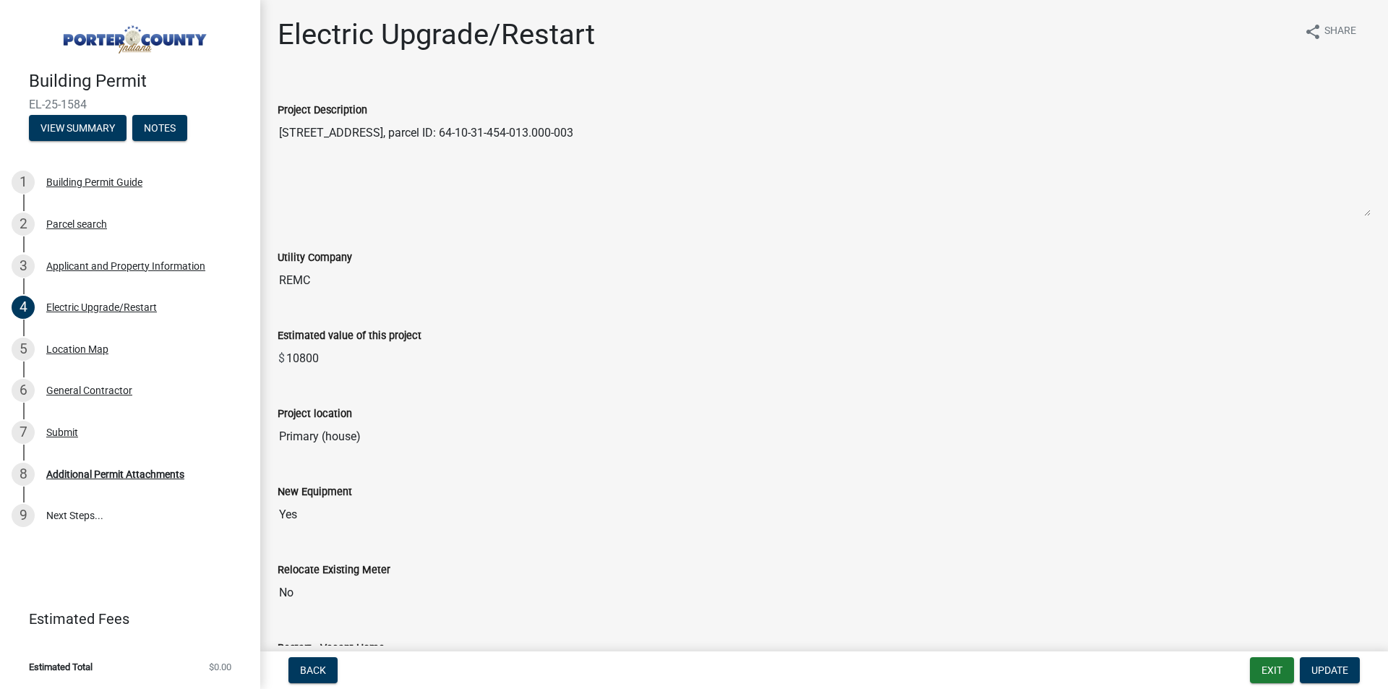
click at [278, 138] on textarea "[STREET_ADDRESS], parcel ID: 64-10-31-454-013.000-003" at bounding box center [824, 168] width 1093 height 98
click at [279, 134] on textarea "[STREET_ADDRESS], parcel ID: 64-10-31-454-013.000-003" at bounding box center [824, 168] width 1093 height 98
click at [538, 187] on textarea "[STREET_ADDRESS], parcel ID: 64-10-31-454-013.000-003" at bounding box center [824, 168] width 1093 height 98
click at [708, 173] on textarea "[STREET_ADDRESS], parcel ID: 64-10-31-454-013.000-003" at bounding box center [824, 168] width 1093 height 98
click at [705, 134] on textarea "[STREET_ADDRESS], parcel ID: 64-10-31-454-013.000-003" at bounding box center [824, 168] width 1093 height 98
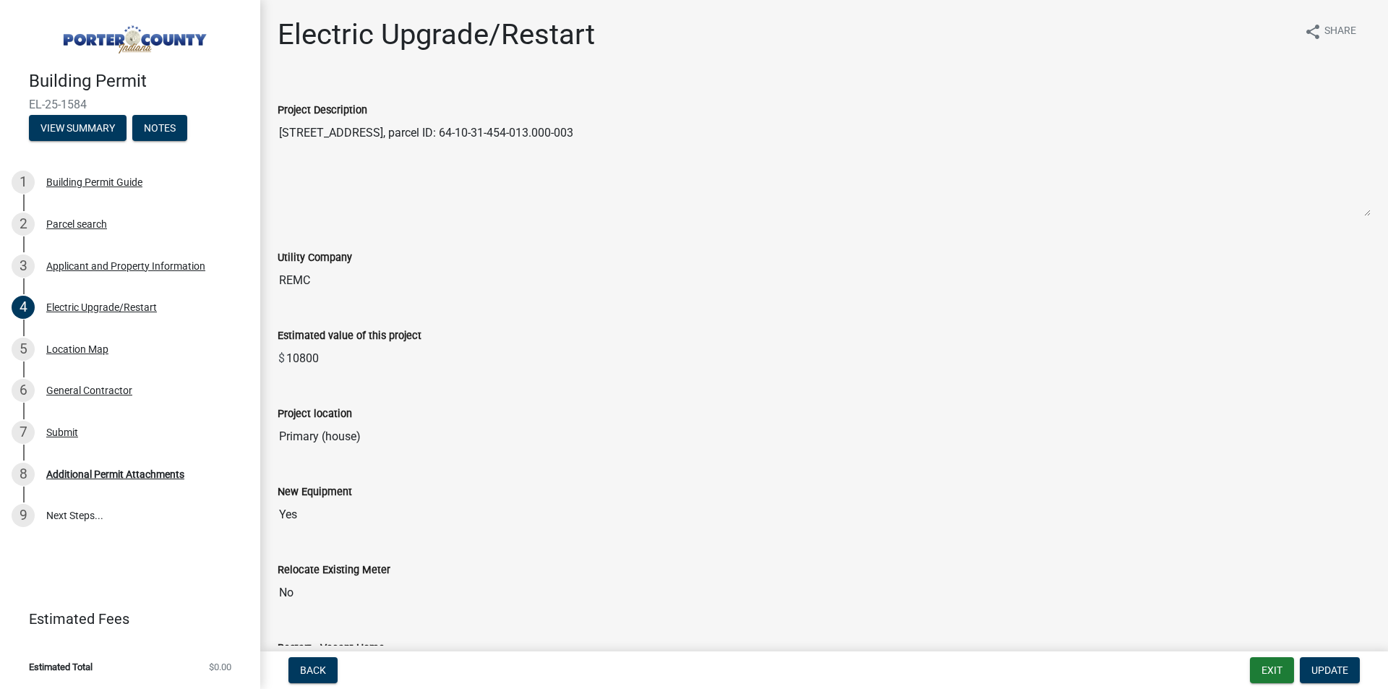
click at [351, 168] on textarea "[STREET_ADDRESS], parcel ID: 64-10-31-454-013.000-003" at bounding box center [824, 168] width 1093 height 98
click at [1333, 668] on span "Update" at bounding box center [1329, 670] width 37 height 12
click at [627, 167] on textarea "[STREET_ADDRESS], parcel ID: 64-10-31-454-013.000-003" at bounding box center [824, 168] width 1093 height 98
click at [117, 306] on div "Electric Upgrade/Restart" at bounding box center [101, 307] width 111 height 10
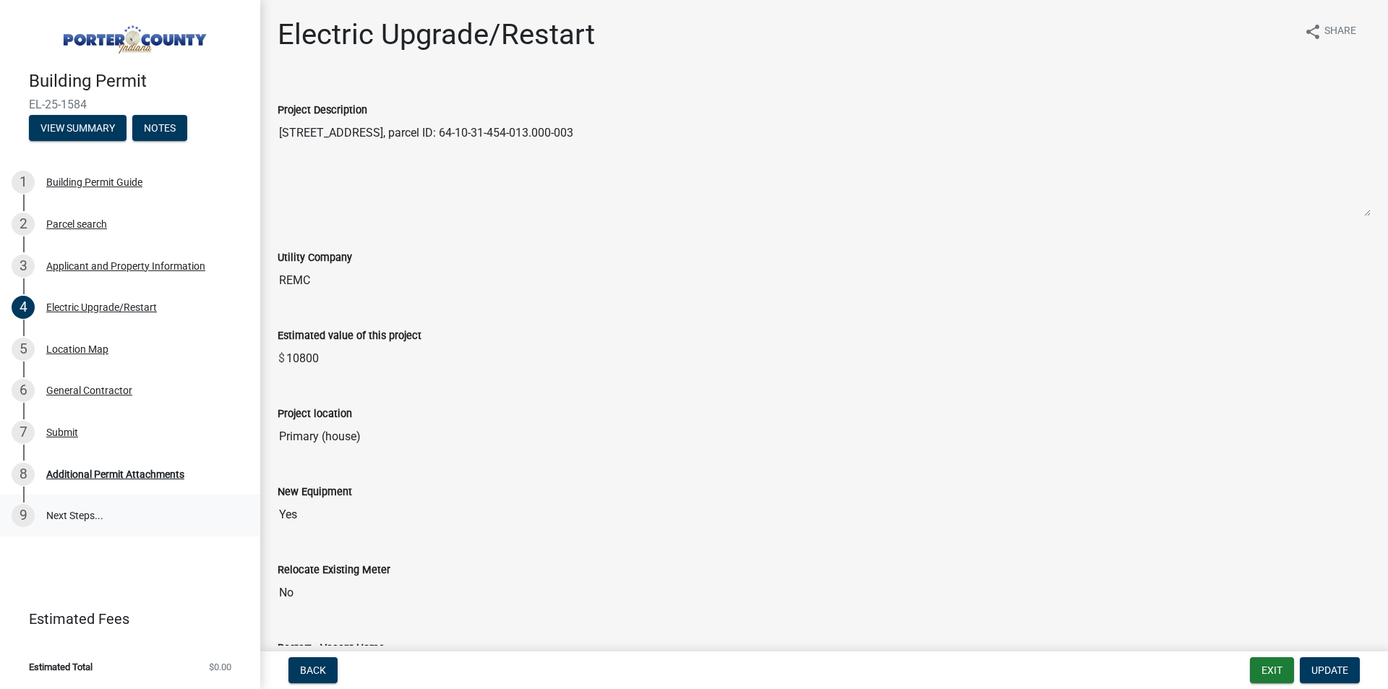
click at [77, 515] on link "9 Next Steps..." at bounding box center [130, 515] width 260 height 42
click at [69, 129] on button "View Summary" at bounding box center [78, 128] width 98 height 26
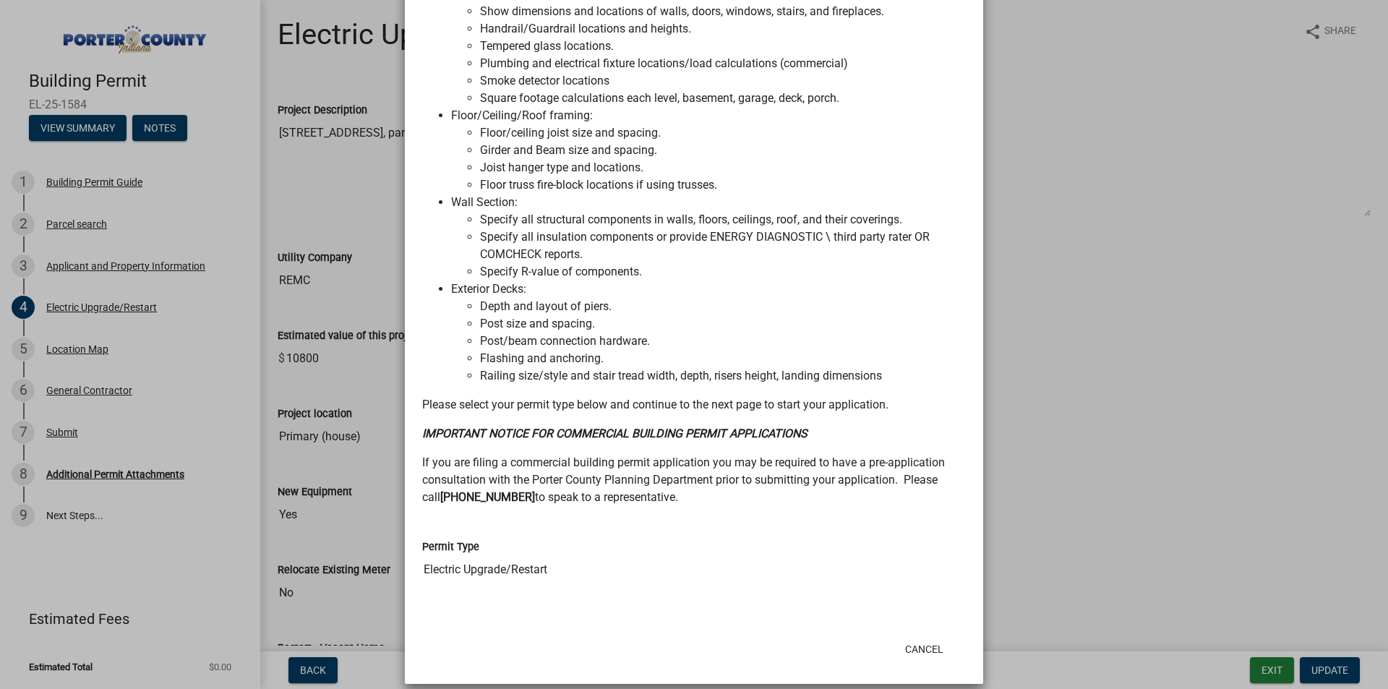
scroll to position [1018, 0]
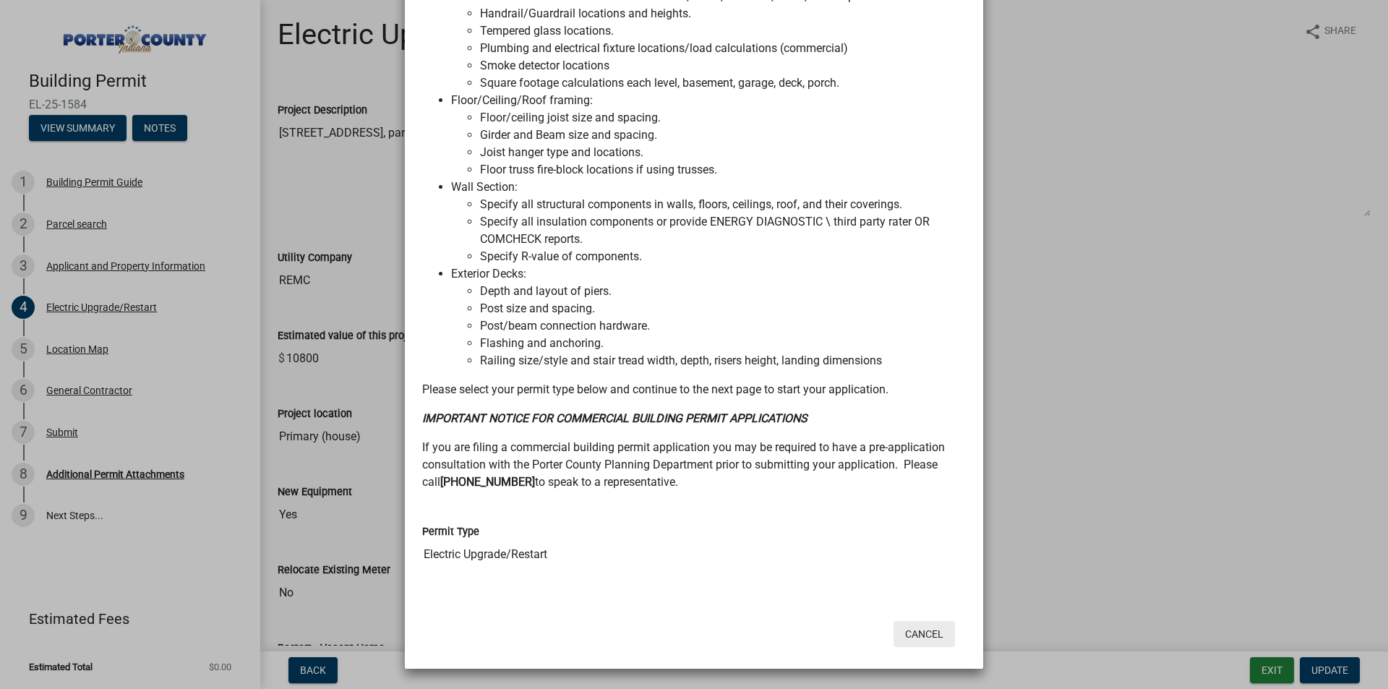
click at [916, 635] on button "Cancel" at bounding box center [923, 634] width 61 height 26
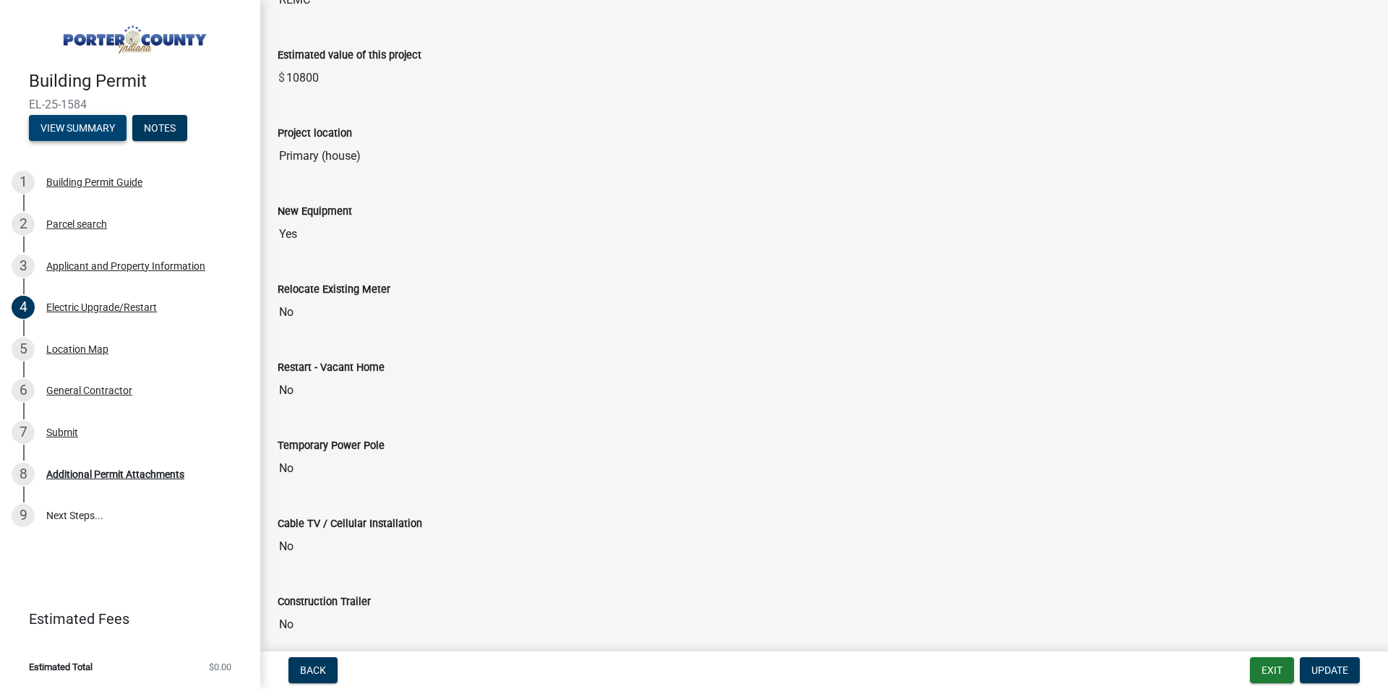
scroll to position [289, 0]
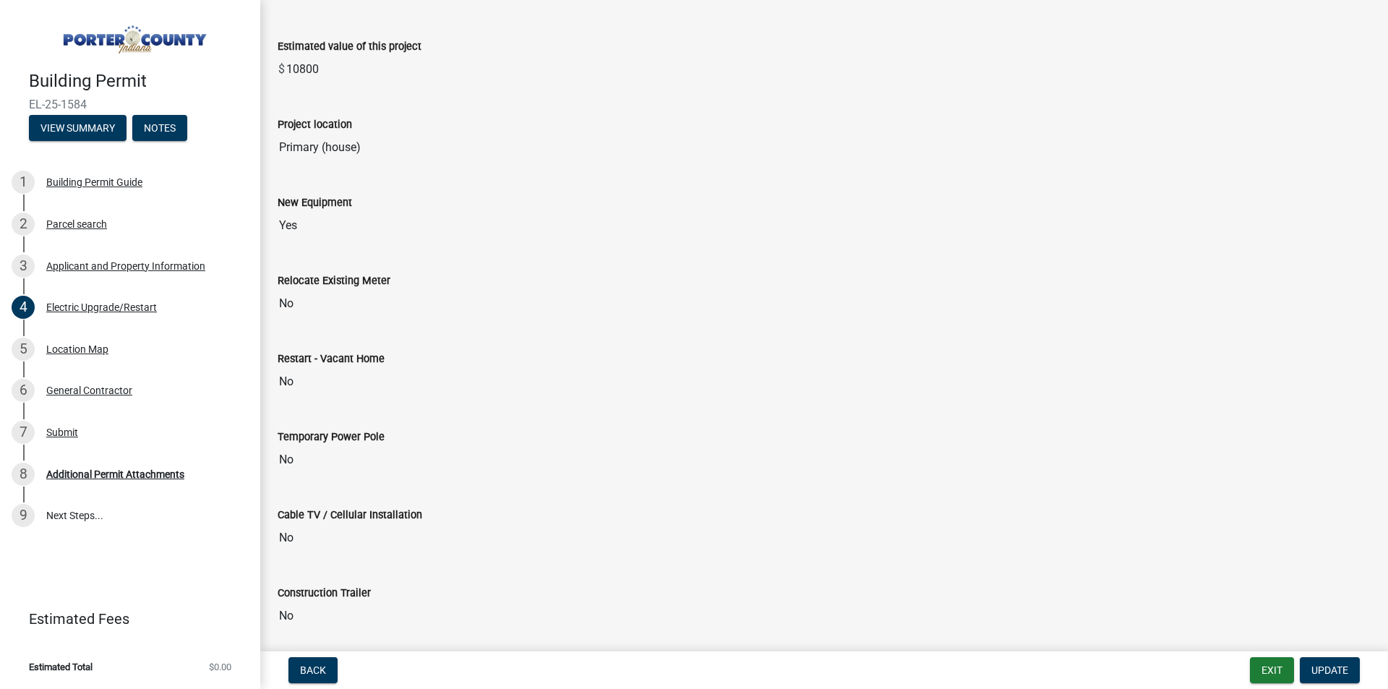
click at [306, 443] on div "Temporary Power Pole" at bounding box center [824, 436] width 1093 height 17
click at [296, 457] on input "No" at bounding box center [824, 459] width 1093 height 29
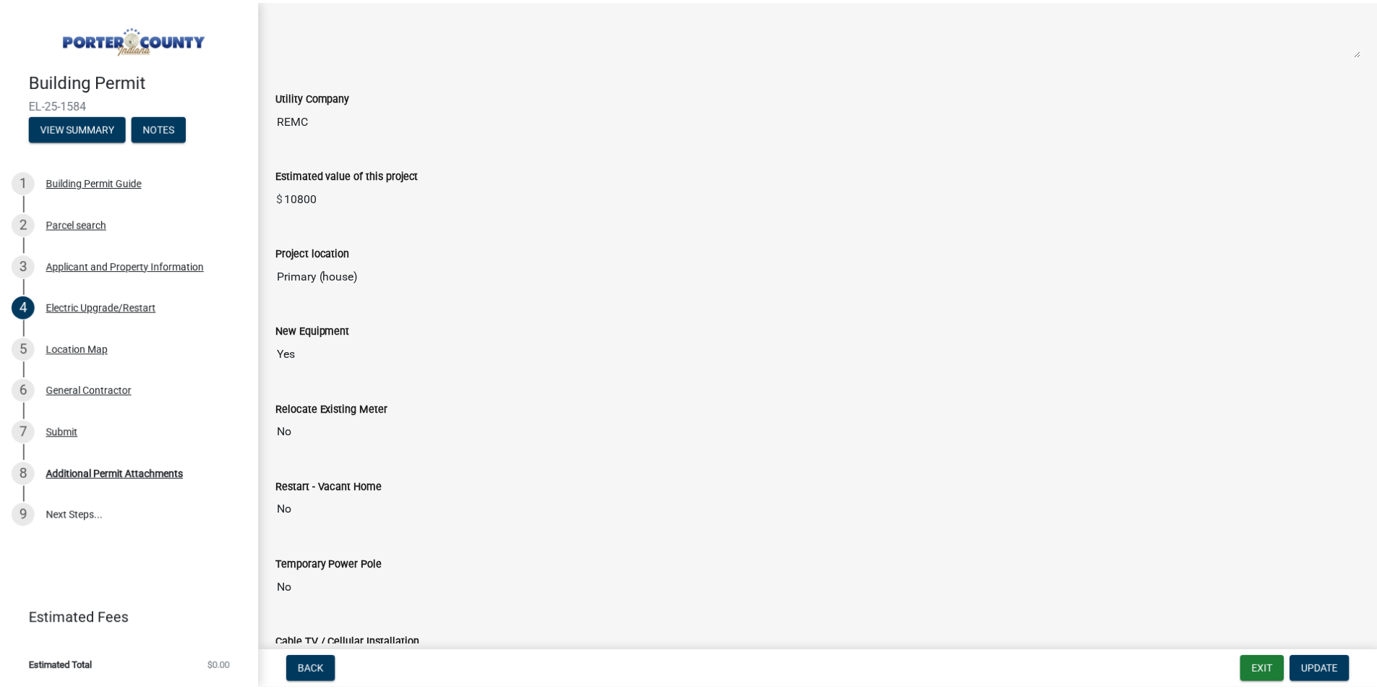
scroll to position [0, 0]
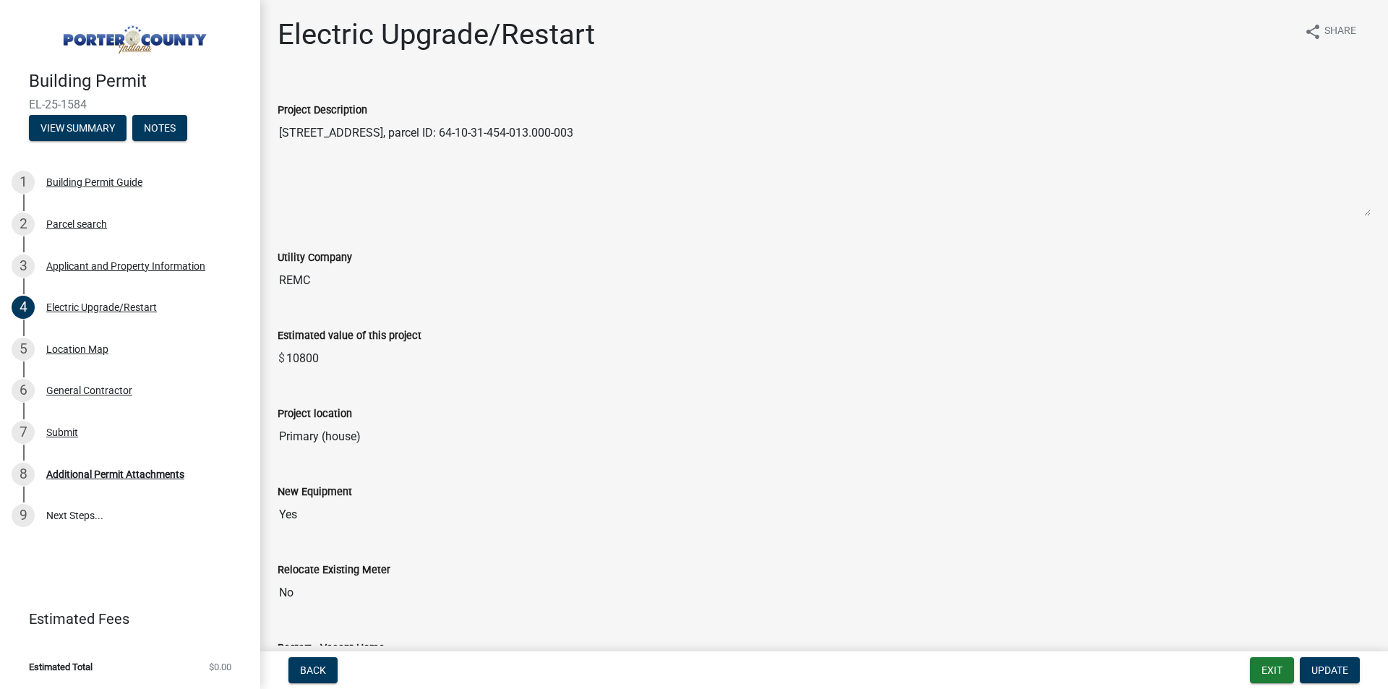
click at [404, 135] on textarea "[STREET_ADDRESS], parcel ID: 64-10-31-454-013.000-003" at bounding box center [824, 168] width 1093 height 98
click at [1321, 669] on span "Update" at bounding box center [1329, 670] width 37 height 12
click at [1282, 671] on button "Exit" at bounding box center [1272, 670] width 44 height 26
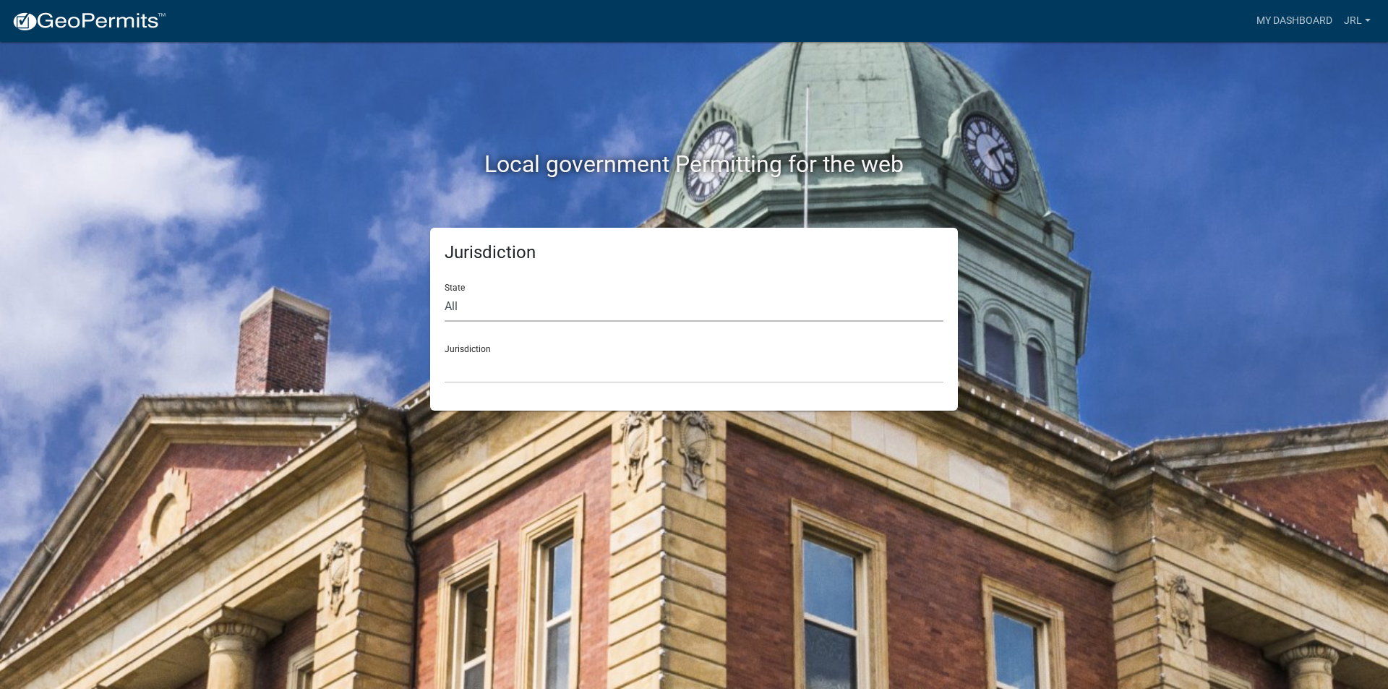
click at [541, 306] on select "All Colorado Georgia Indiana Iowa Kansas Minnesota Ohio South Carolina Wisconsin" at bounding box center [694, 307] width 499 height 30
select select "[US_STATE]"
click at [445, 292] on select "All Colorado Georgia Indiana Iowa Kansas Minnesota Ohio South Carolina Wisconsin" at bounding box center [694, 307] width 499 height 30
click at [498, 357] on select "City of Charlestown, Indiana City of Jeffersonville, Indiana City of Logansport…" at bounding box center [694, 368] width 499 height 30
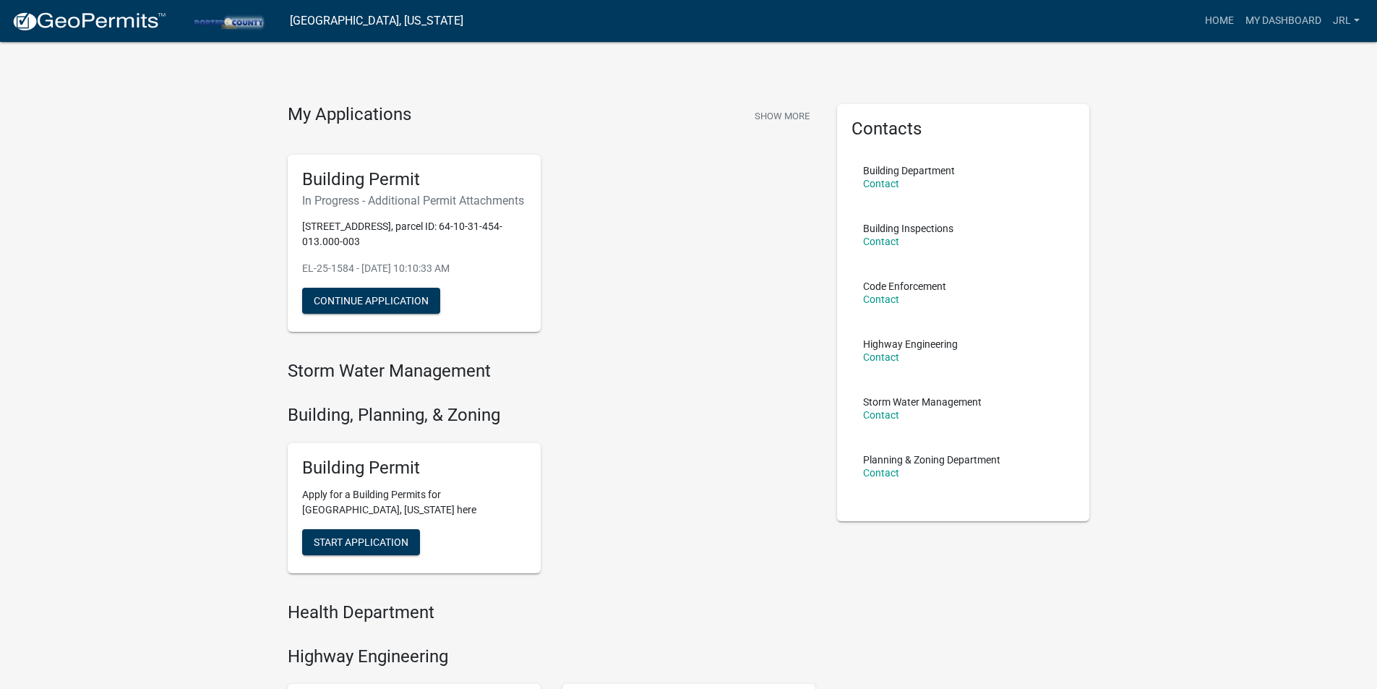
click at [359, 276] on p "EL-25-1584 - Aug 22, 2025, 10:10:33 AM" at bounding box center [414, 268] width 224 height 15
click at [368, 313] on button "Continue Application" at bounding box center [371, 301] width 138 height 26
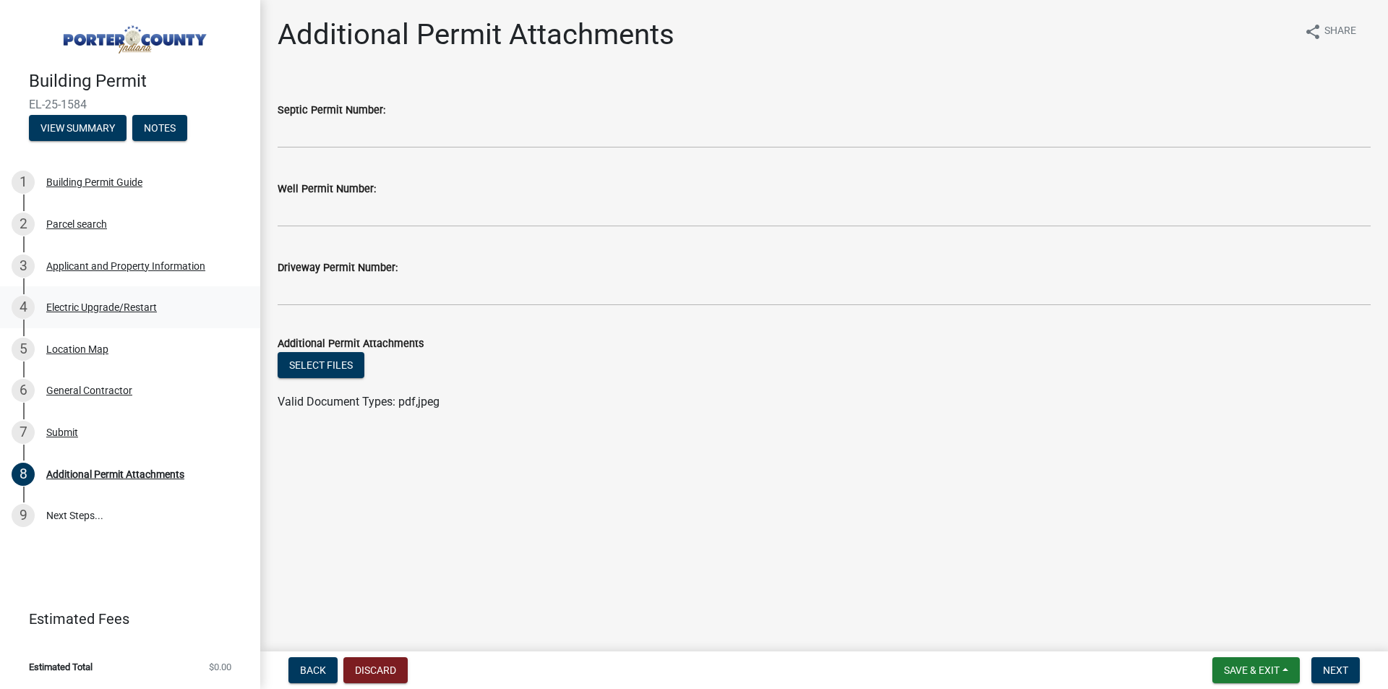
click at [98, 306] on div "Electric Upgrade/Restart" at bounding box center [101, 307] width 111 height 10
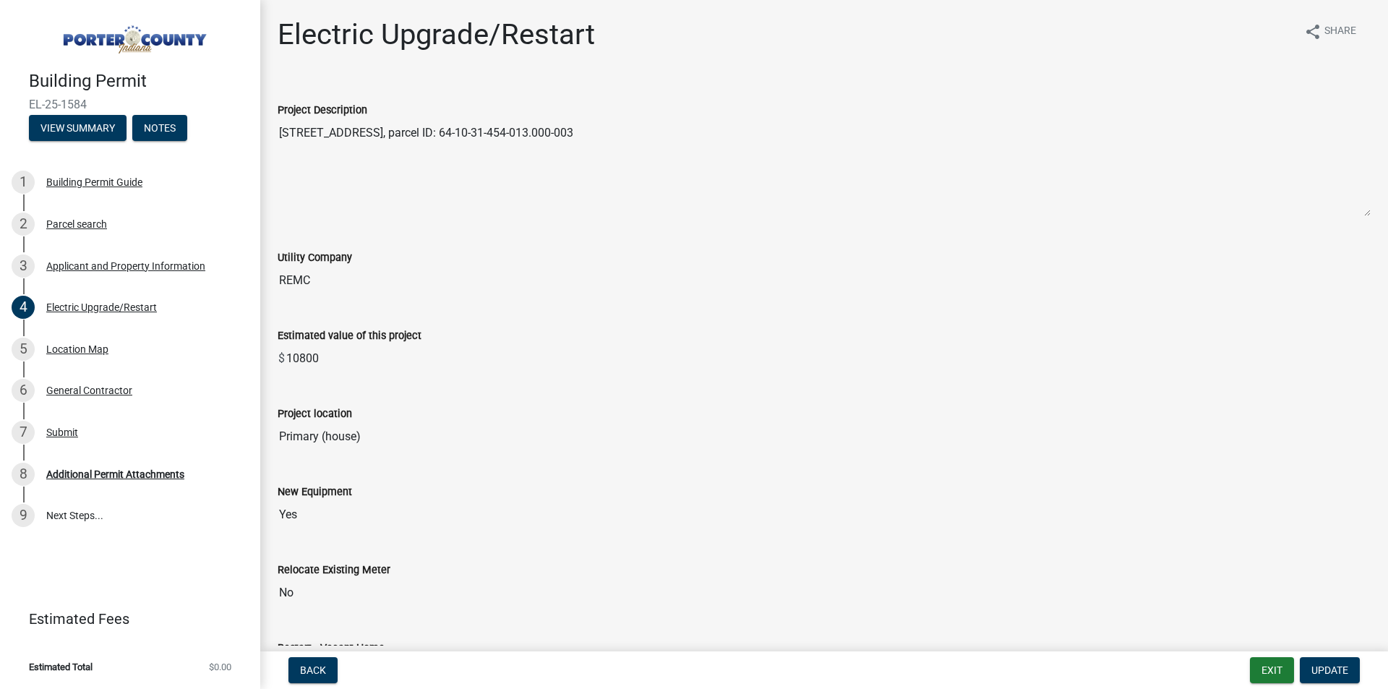
click at [387, 174] on textarea "[STREET_ADDRESS], parcel ID: 64-10-31-454-013.000-003" at bounding box center [824, 168] width 1093 height 98
click at [1326, 668] on span "Update" at bounding box center [1329, 670] width 37 height 12
click at [577, 155] on textarea "[STREET_ADDRESS], parcel ID: 64-10-31-454-013.000-003" at bounding box center [824, 168] width 1093 height 98
click at [163, 129] on button "Notes" at bounding box center [159, 128] width 55 height 26
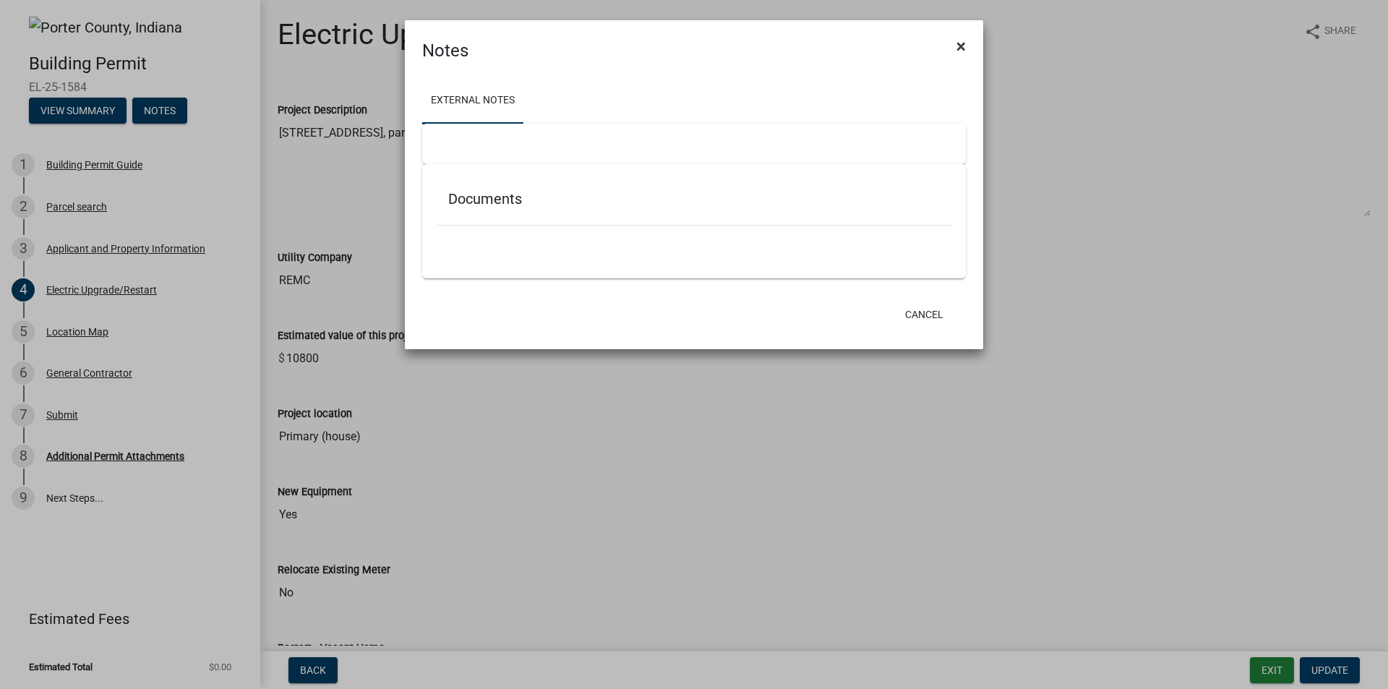
click at [961, 46] on span "×" at bounding box center [960, 46] width 9 height 20
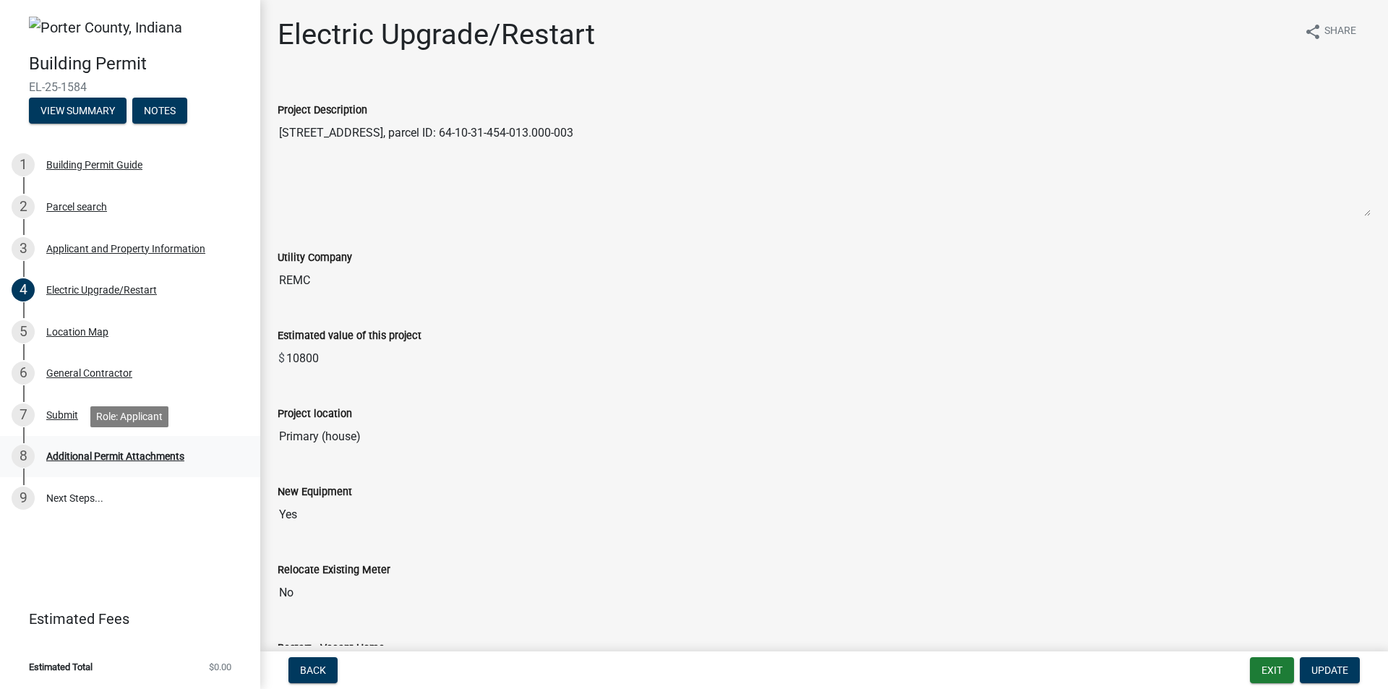
click at [87, 455] on div "Additional Permit Attachments" at bounding box center [115, 456] width 138 height 10
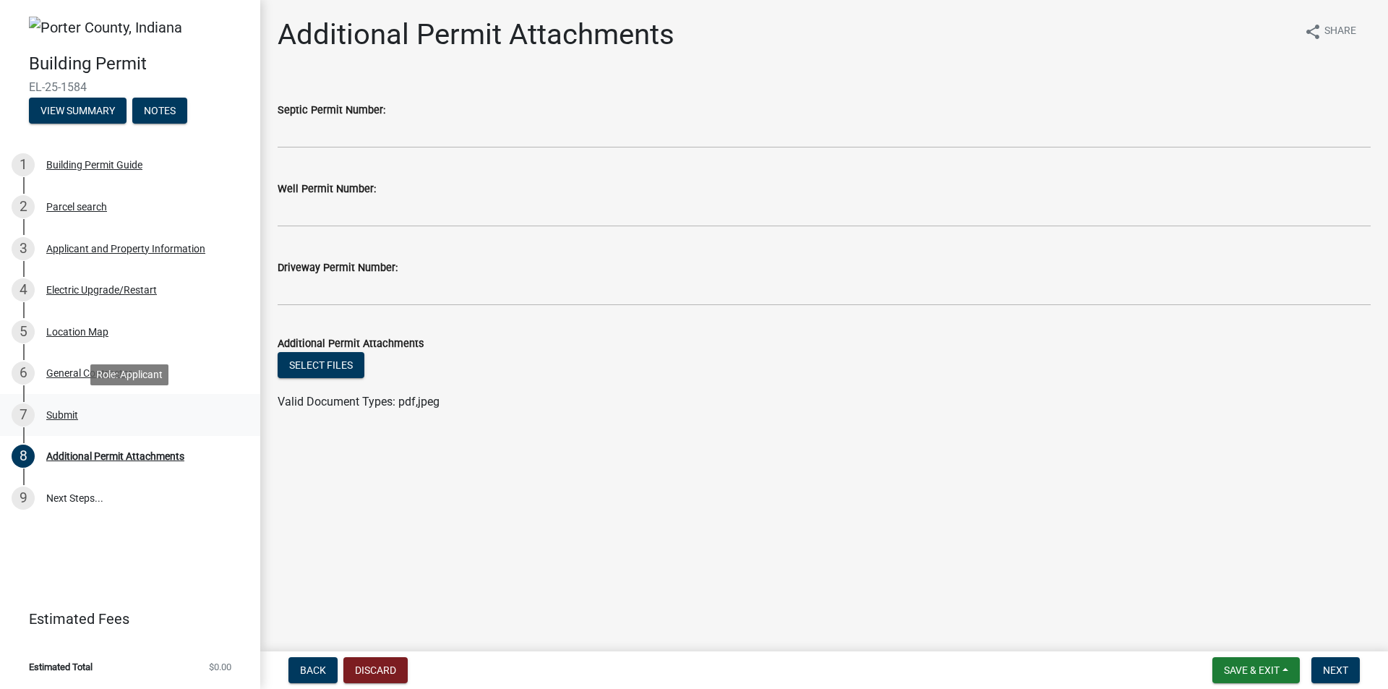
click at [69, 413] on div "Submit" at bounding box center [62, 415] width 32 height 10
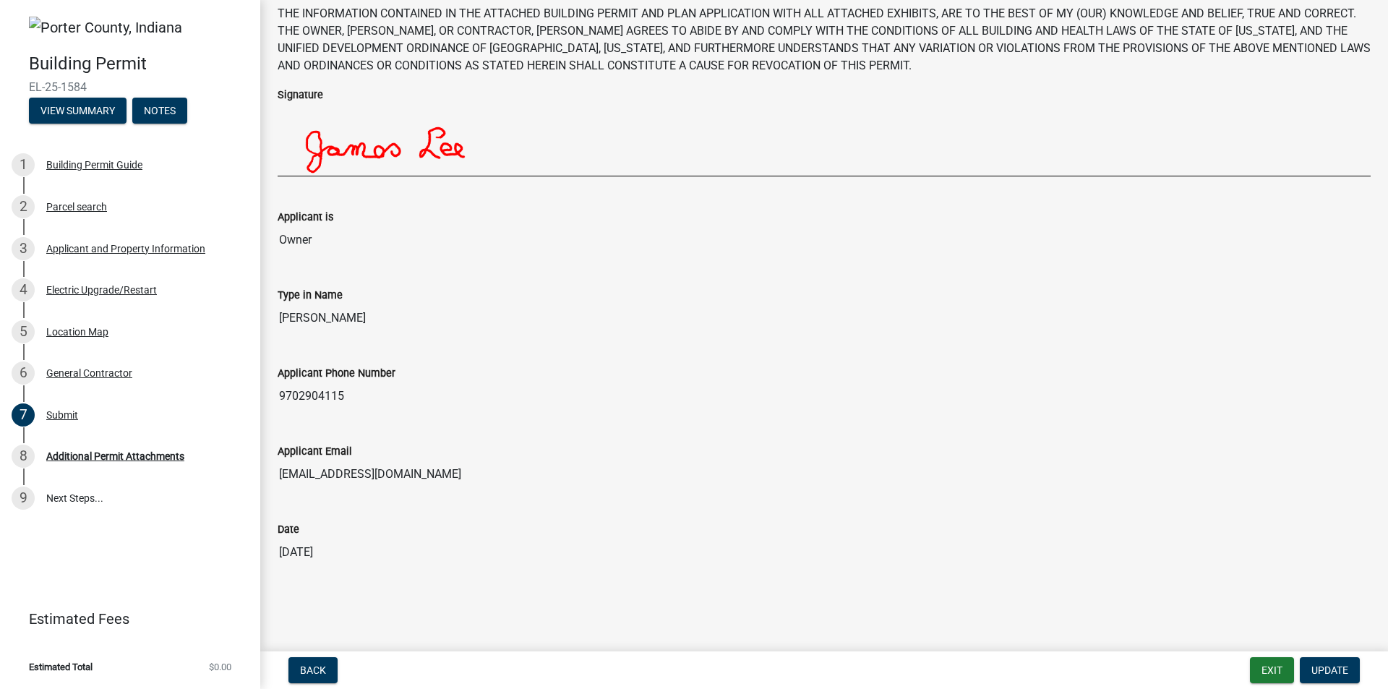
scroll to position [77, 0]
click at [1330, 671] on span "Update" at bounding box center [1329, 670] width 37 height 12
click at [142, 455] on div "Additional Permit Attachments" at bounding box center [115, 456] width 138 height 10
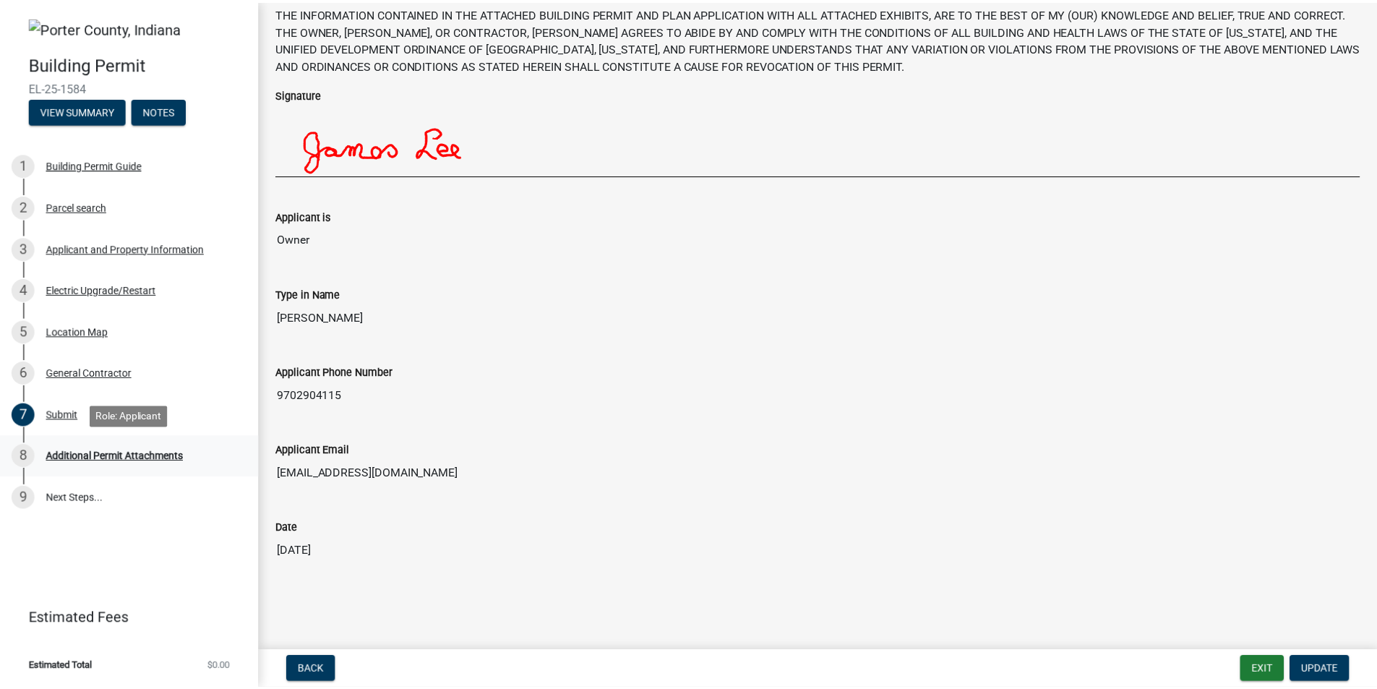
scroll to position [0, 0]
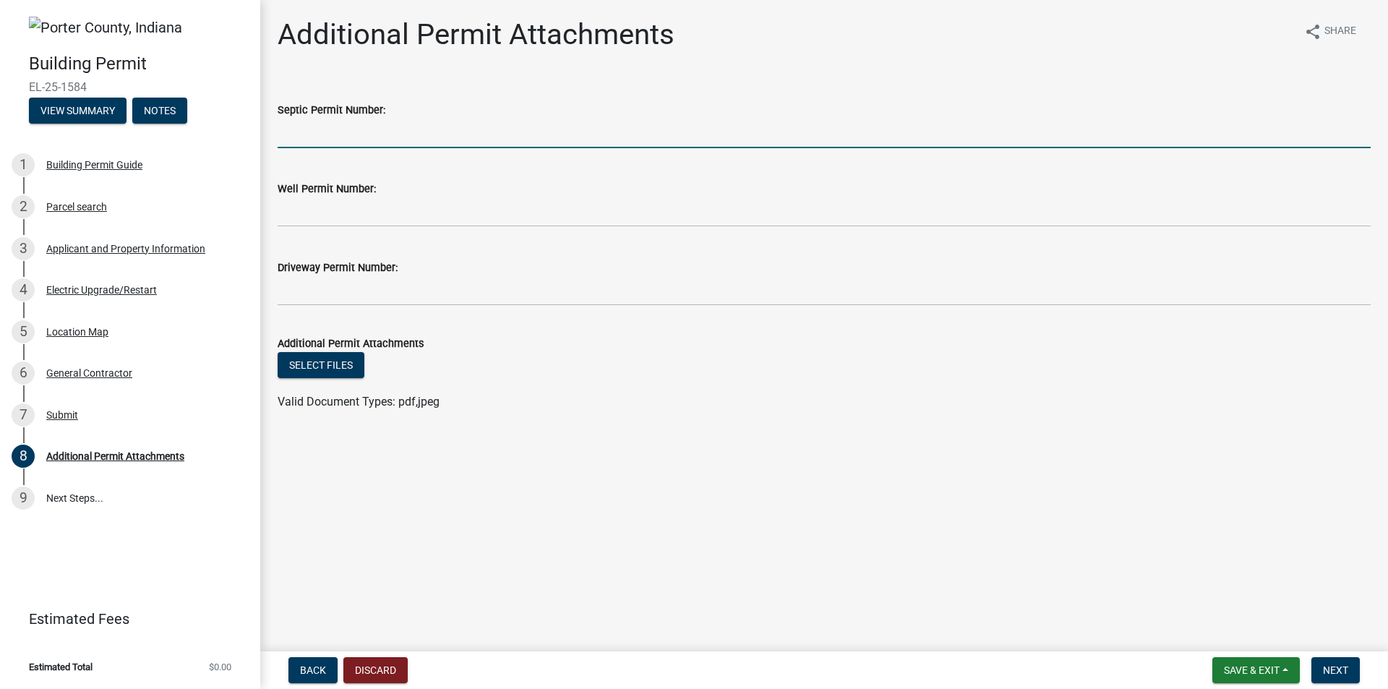
click at [320, 138] on input "Septic Permit Number:" at bounding box center [824, 134] width 1093 height 30
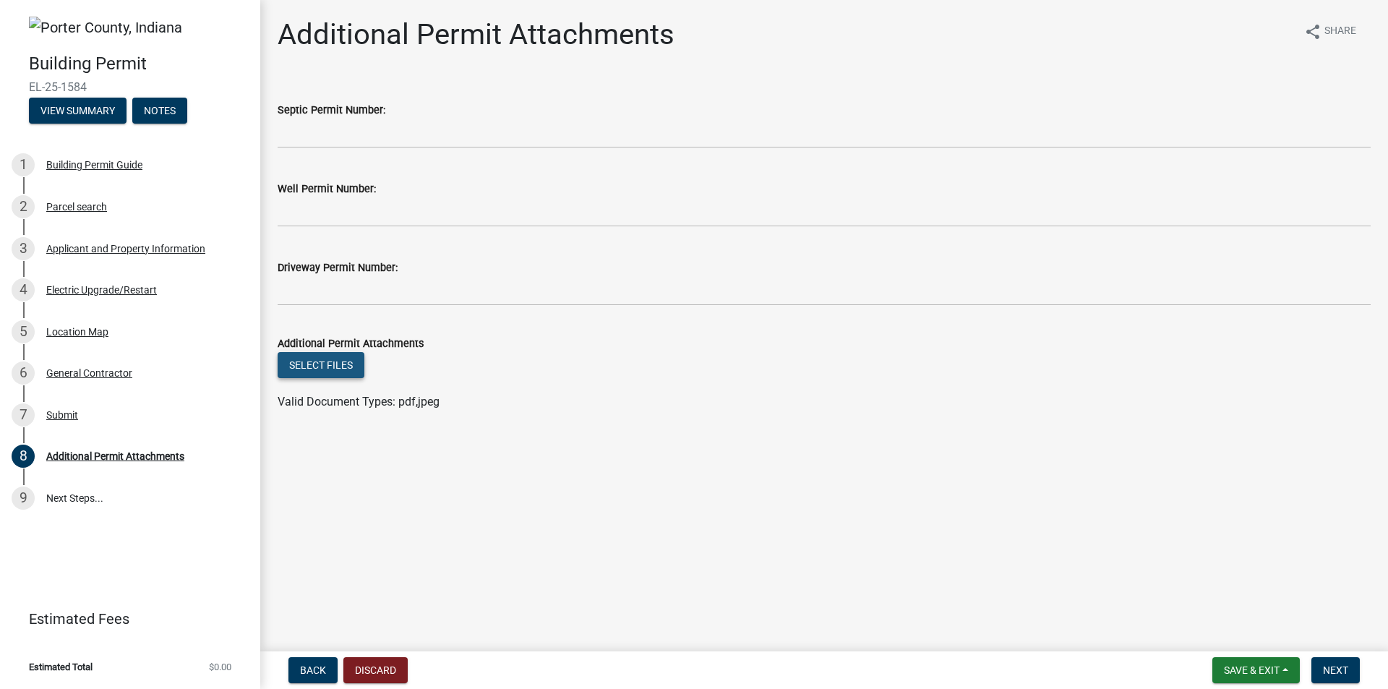
click at [336, 366] on button "Select files" at bounding box center [321, 365] width 87 height 26
click at [343, 367] on button "Select files" at bounding box center [321, 365] width 87 height 26
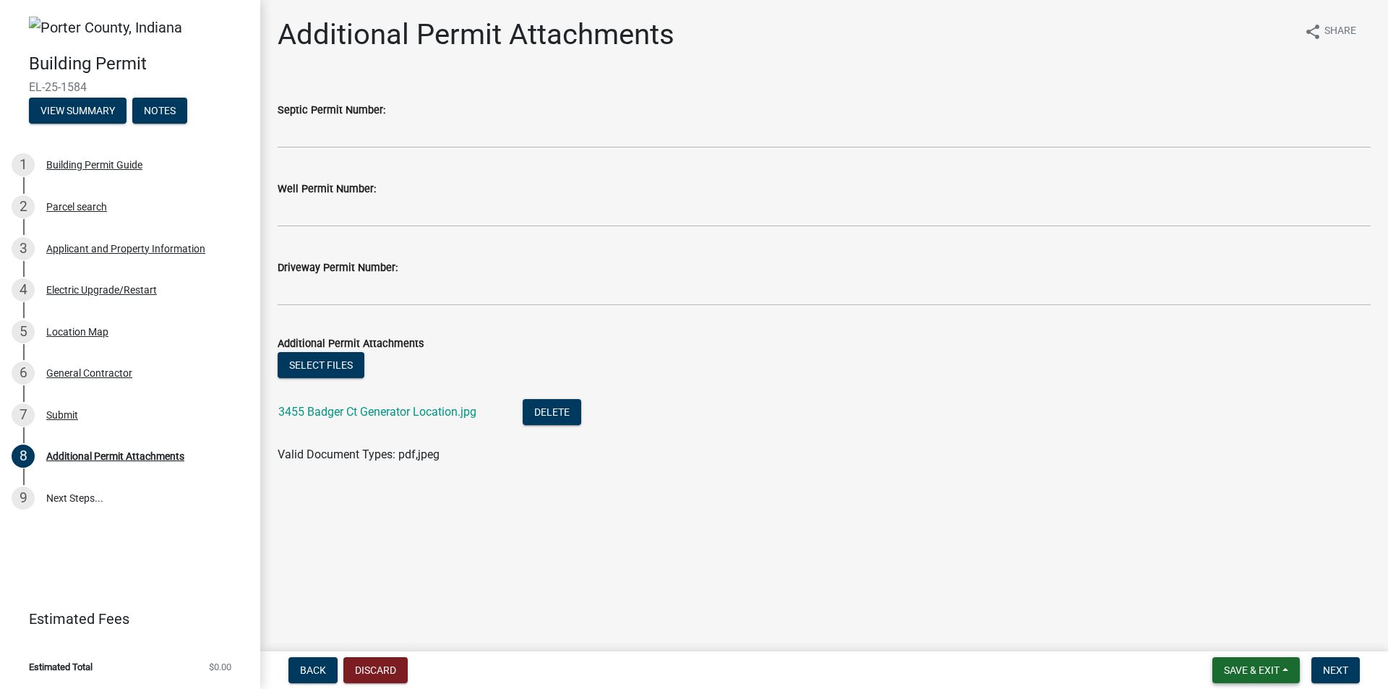
click at [1252, 671] on span "Save & Exit" at bounding box center [1252, 670] width 56 height 12
click at [1242, 629] on button "Save & Exit" at bounding box center [1242, 632] width 116 height 35
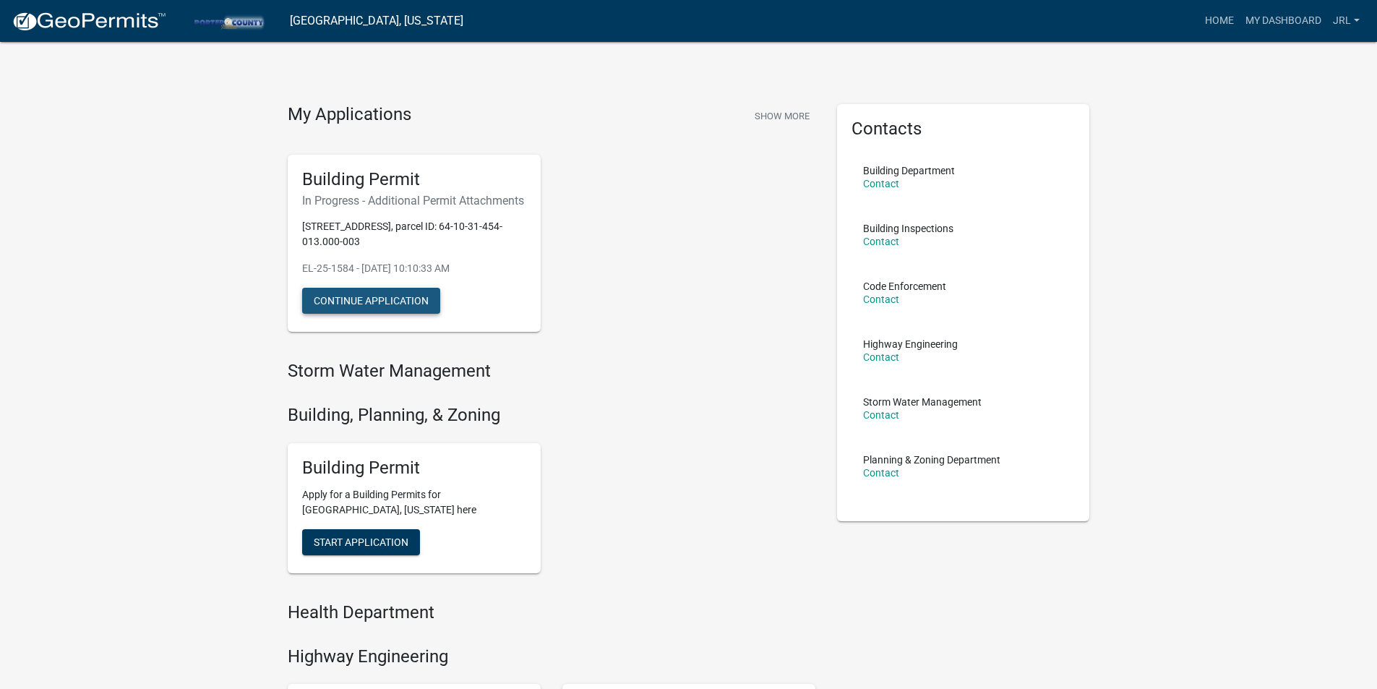
click at [394, 310] on button "Continue Application" at bounding box center [371, 301] width 138 height 26
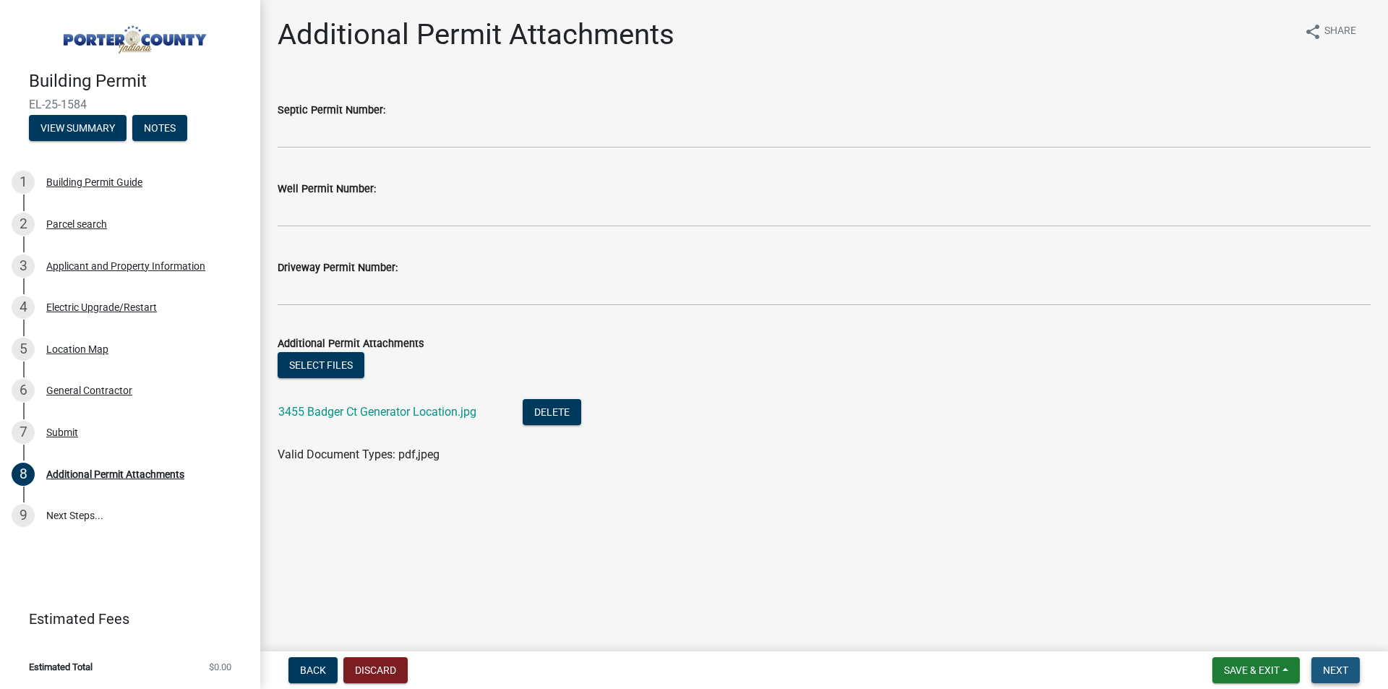
click at [1334, 671] on span "Next" at bounding box center [1335, 670] width 25 height 12
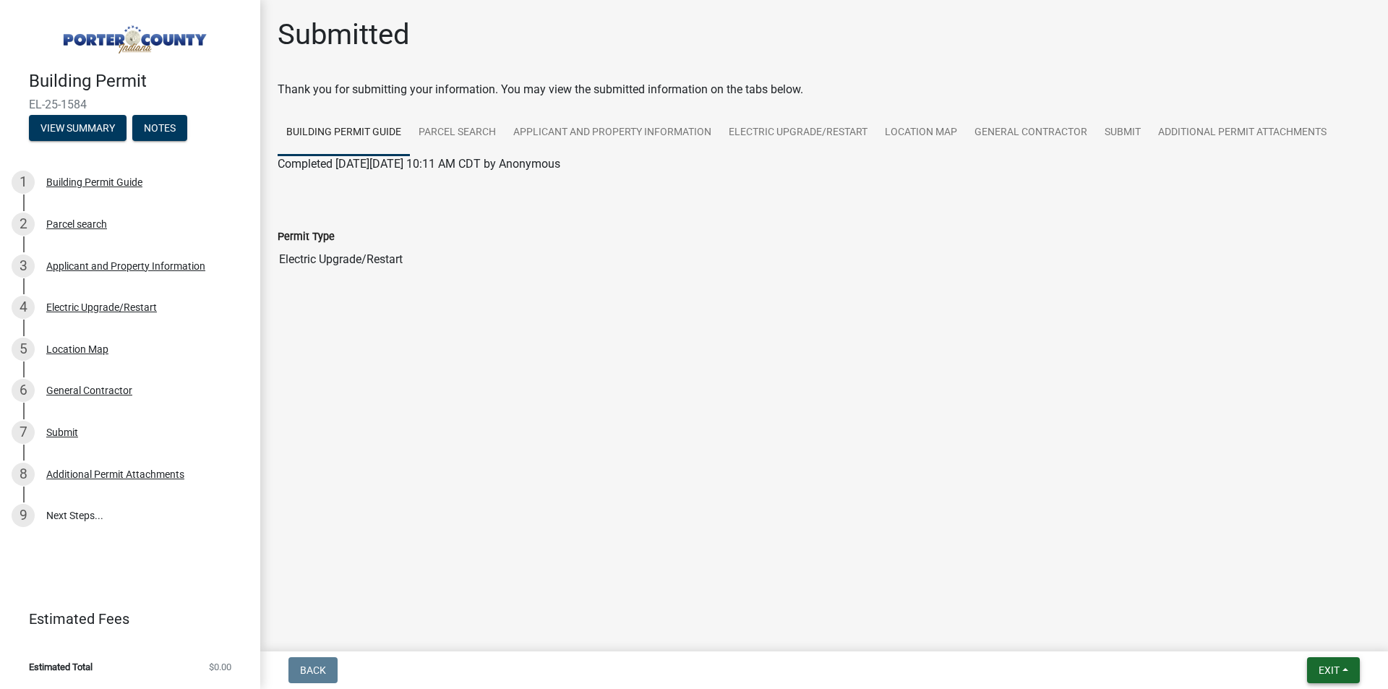
click at [1325, 673] on span "Exit" at bounding box center [1328, 670] width 21 height 12
click at [1270, 636] on button "Save & Exit" at bounding box center [1302, 632] width 116 height 35
